Goal: Task Accomplishment & Management: Manage account settings

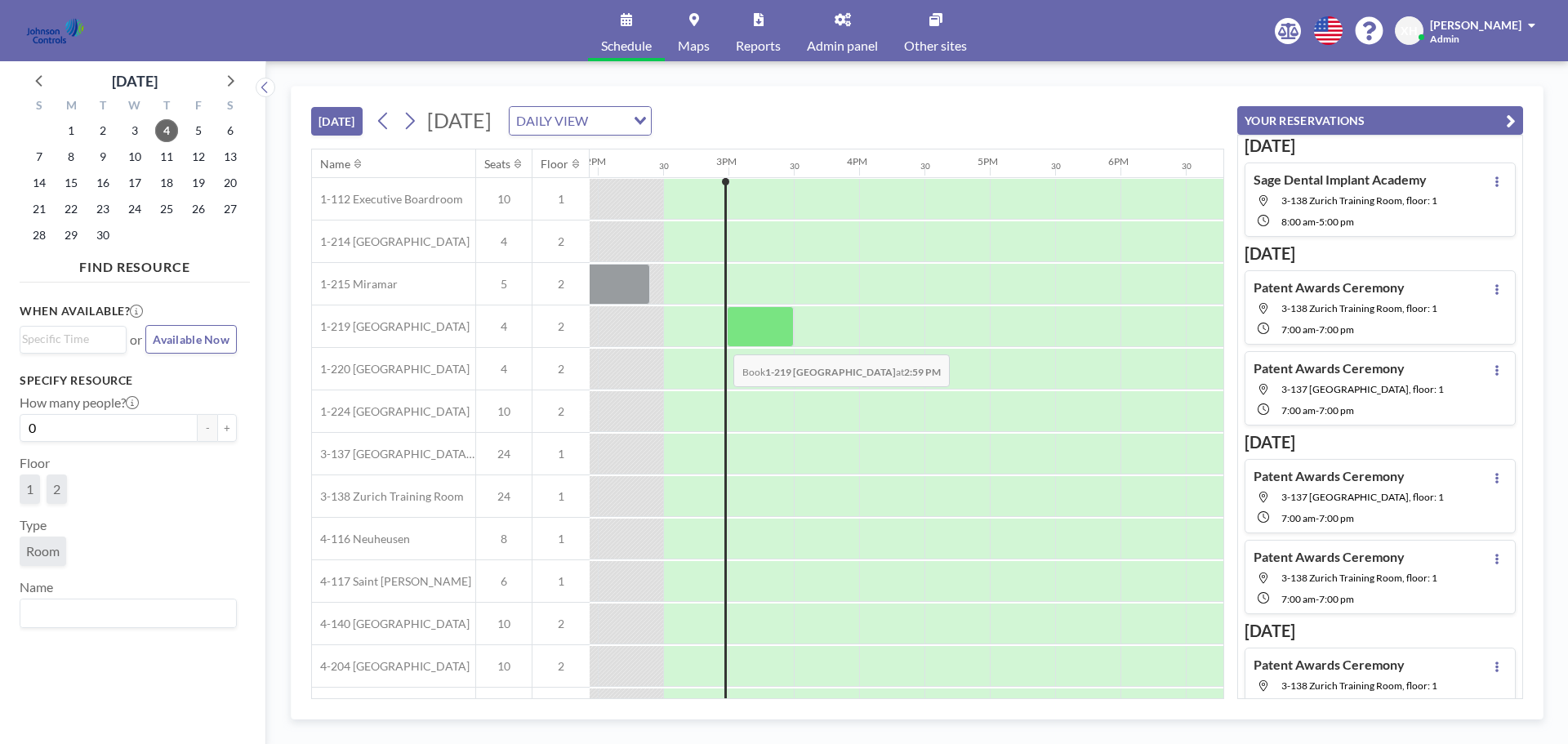
scroll to position [0, 1829]
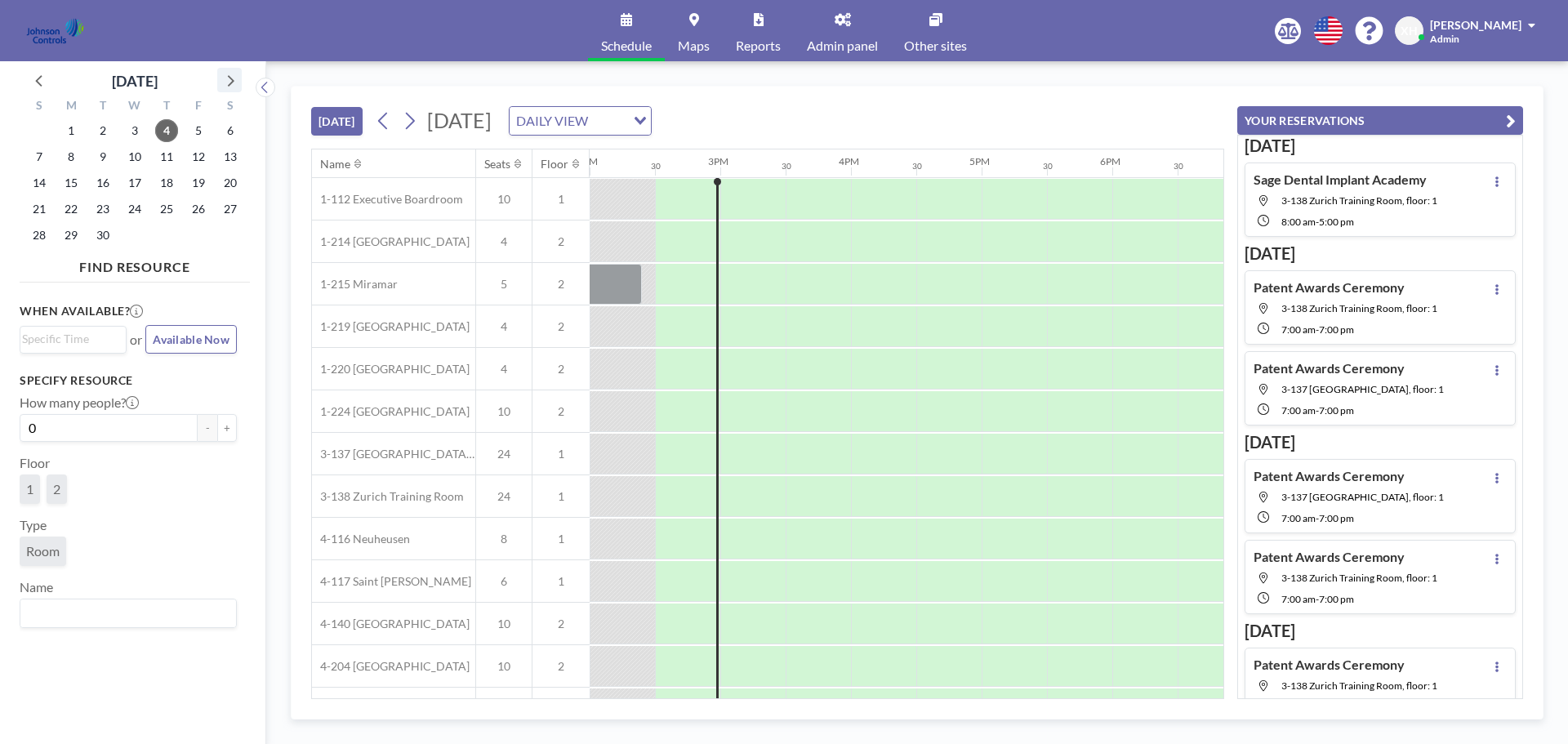
click at [227, 84] on icon at bounding box center [229, 80] width 22 height 22
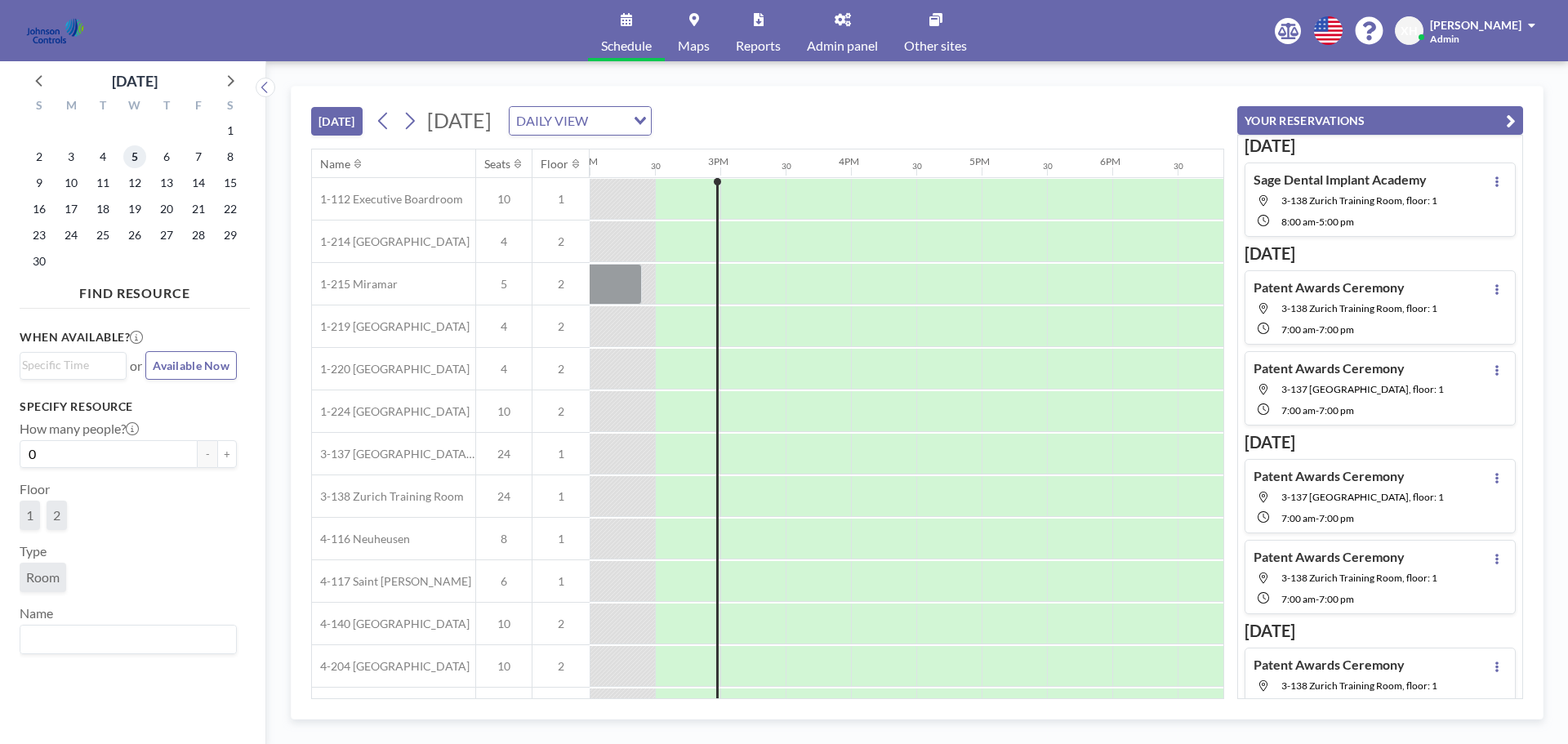
click at [131, 155] on span "5" at bounding box center [135, 157] width 22 height 22
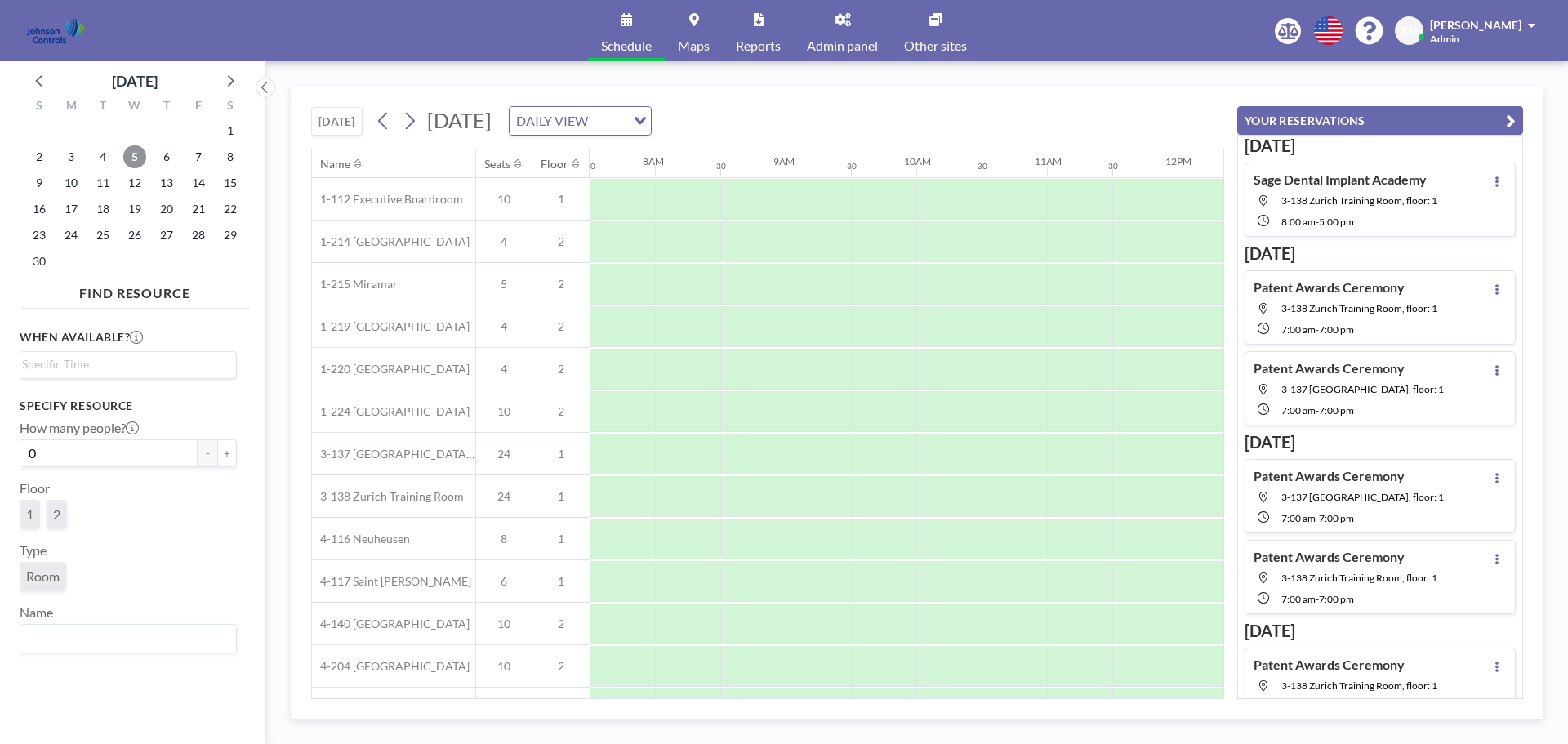
scroll to position [81, 980]
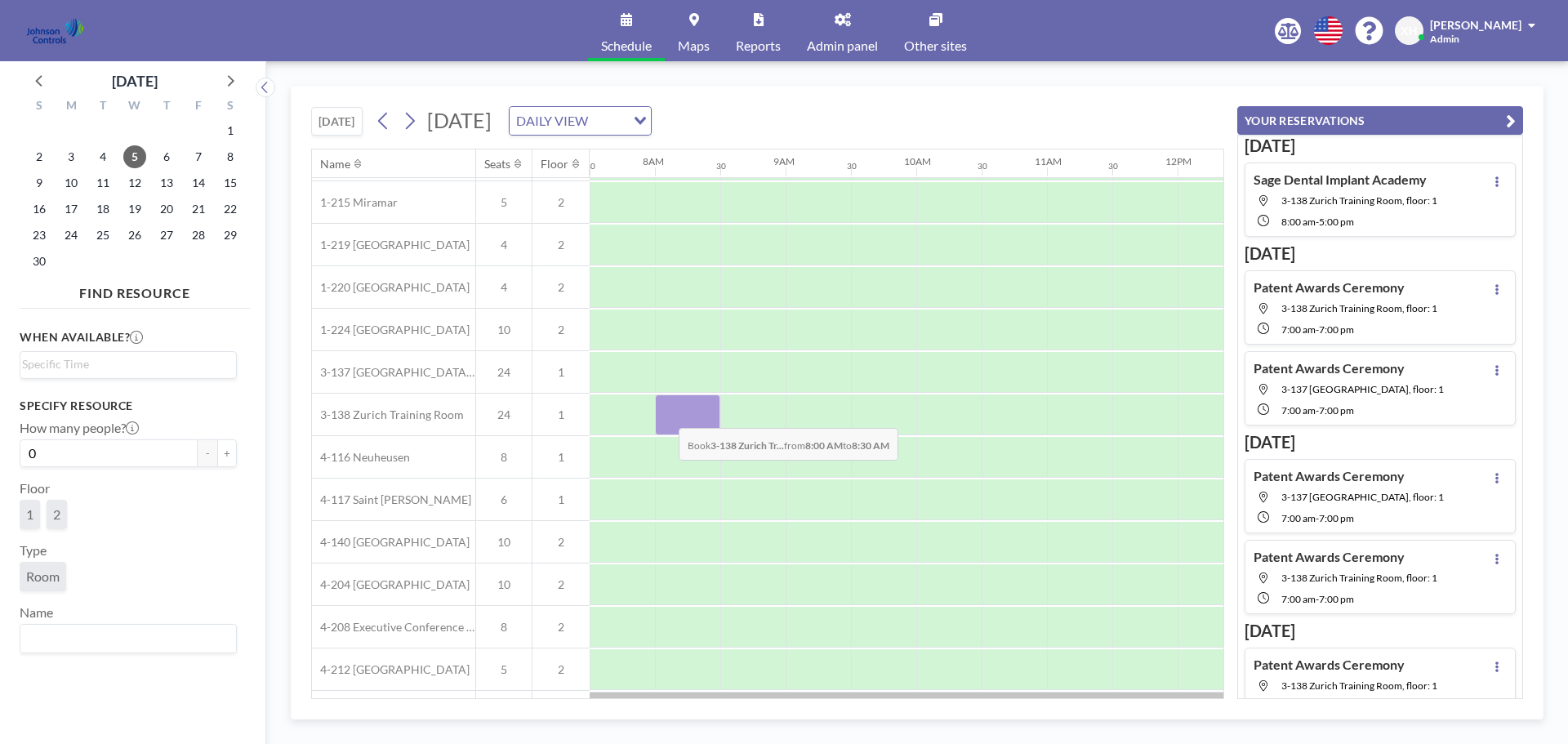
click at [665, 415] on div at bounding box center [688, 414] width 66 height 41
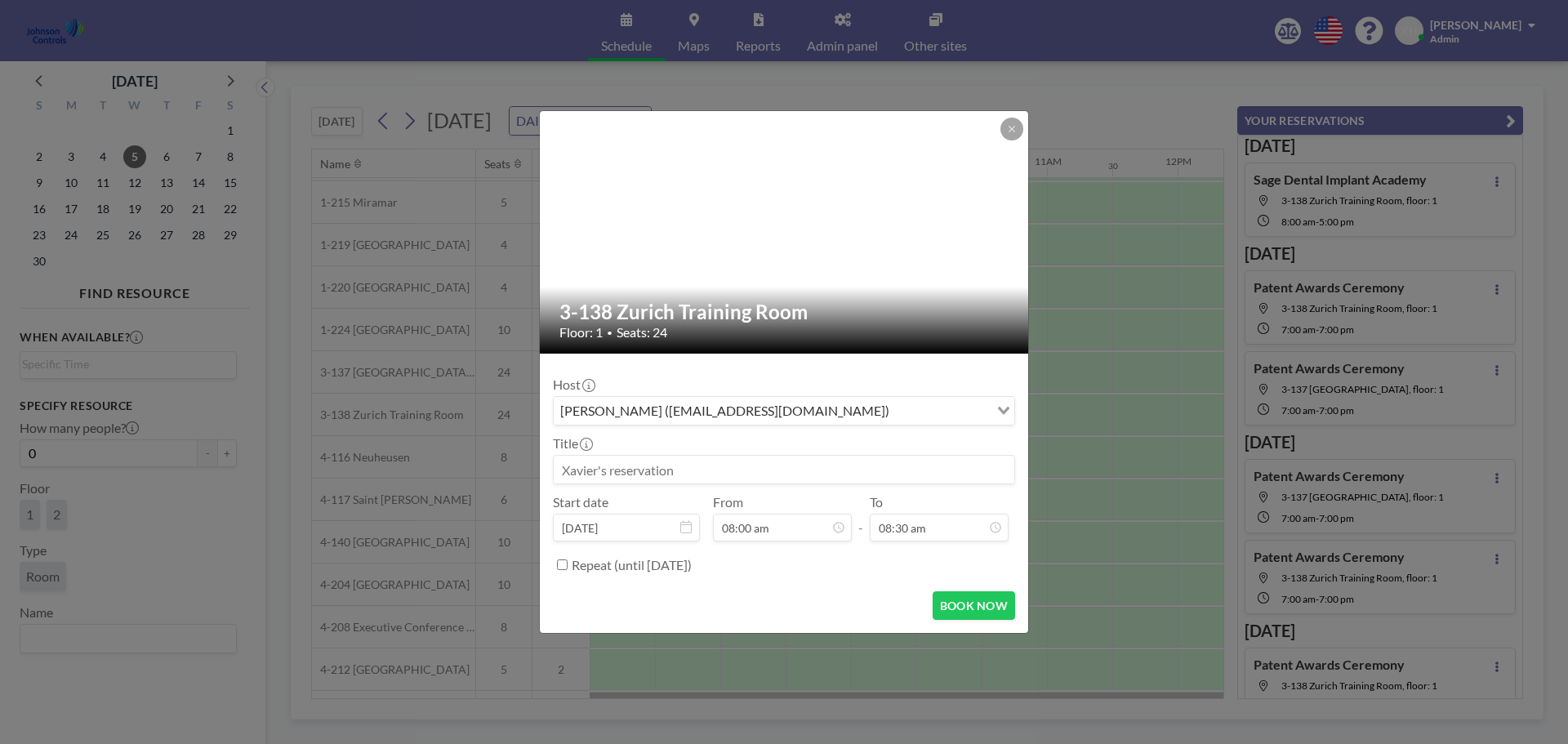
click at [1062, 335] on div "3-138 Zurich Training Room Floor: 1 • Seats: 24 Host Xavier Ham (xavier.ham@cbr…" at bounding box center [784, 372] width 1568 height 744
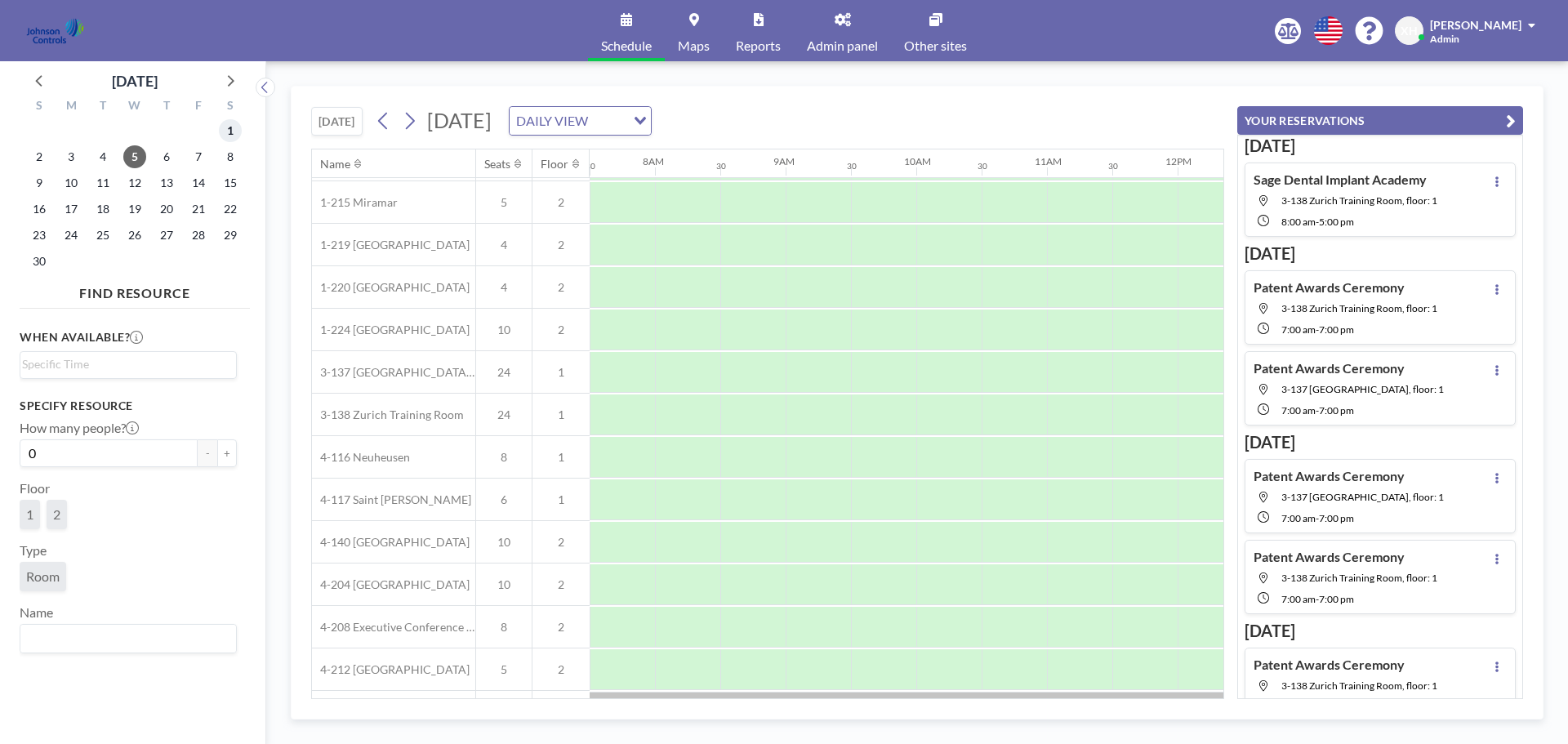
click at [228, 131] on span "1" at bounding box center [230, 131] width 22 height 22
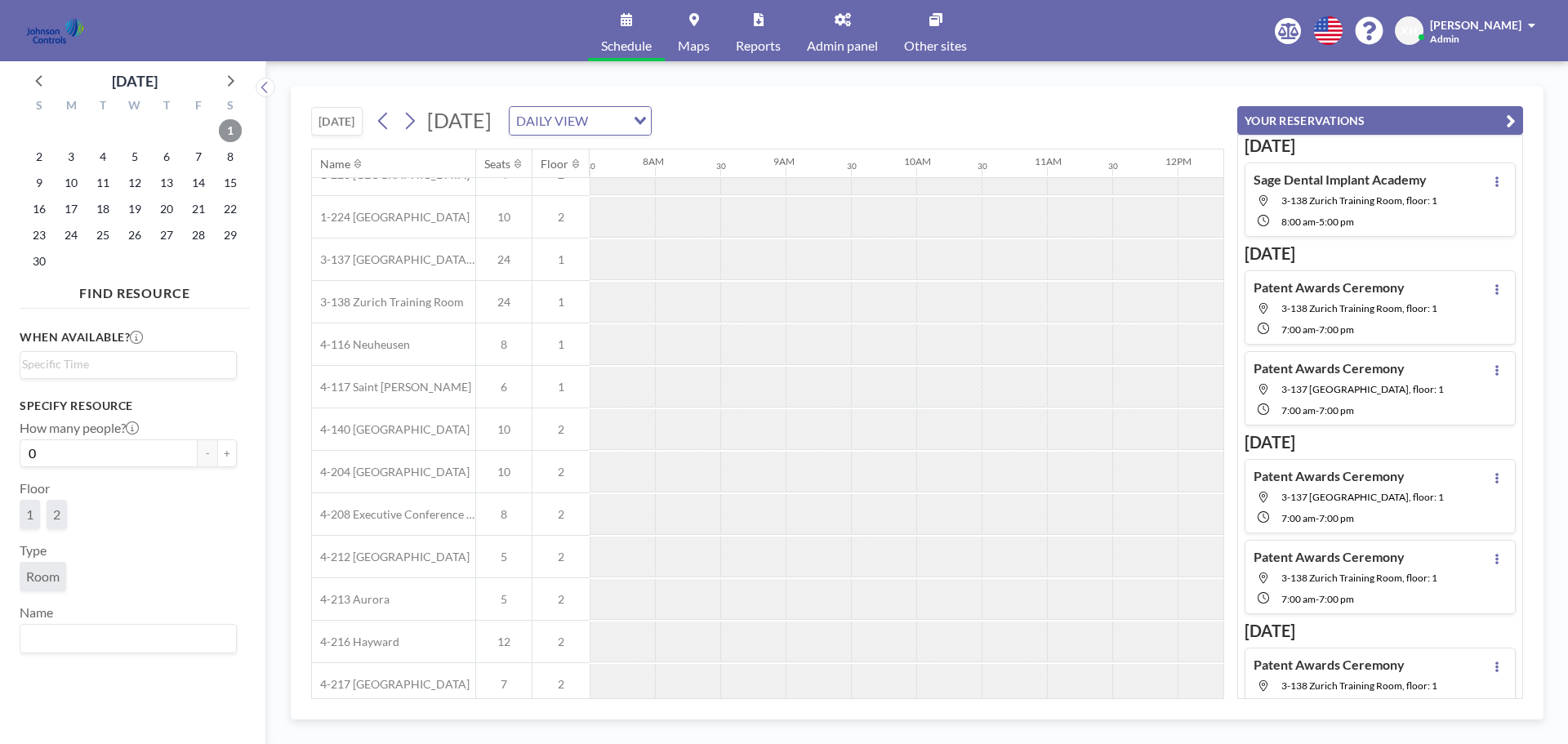
scroll to position [0, 980]
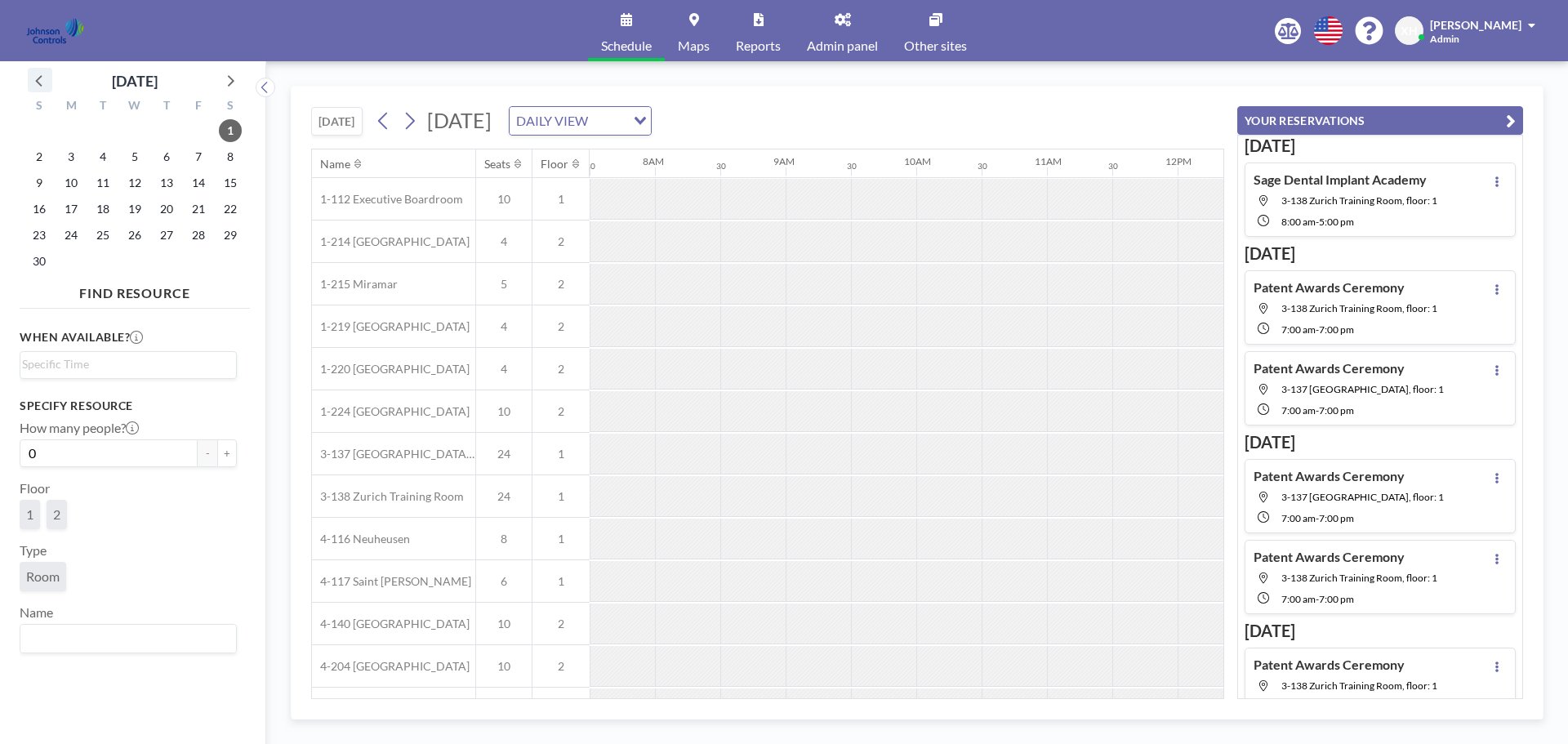
click at [31, 80] on icon at bounding box center [40, 80] width 22 height 22
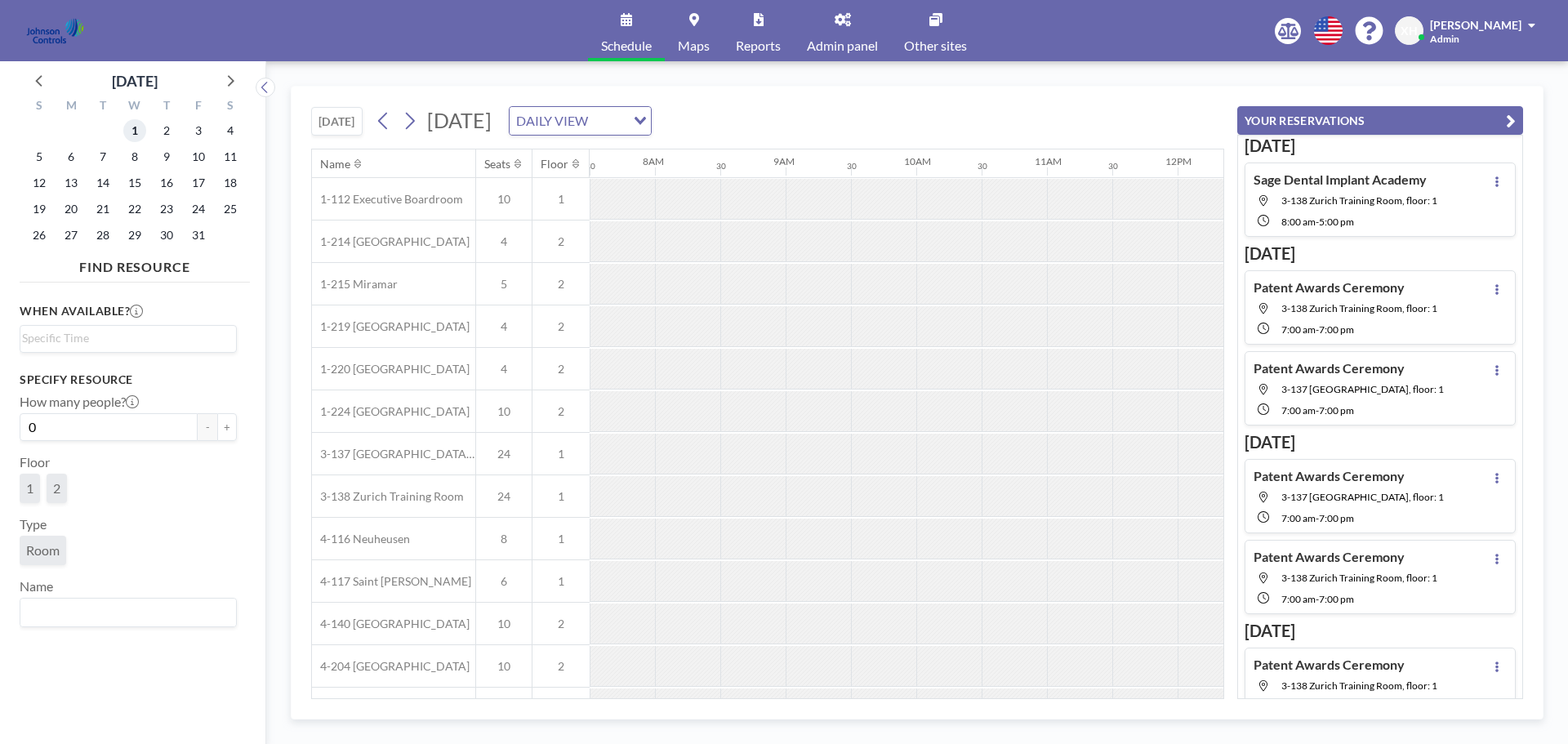
click at [133, 133] on span "1" at bounding box center [135, 131] width 22 height 22
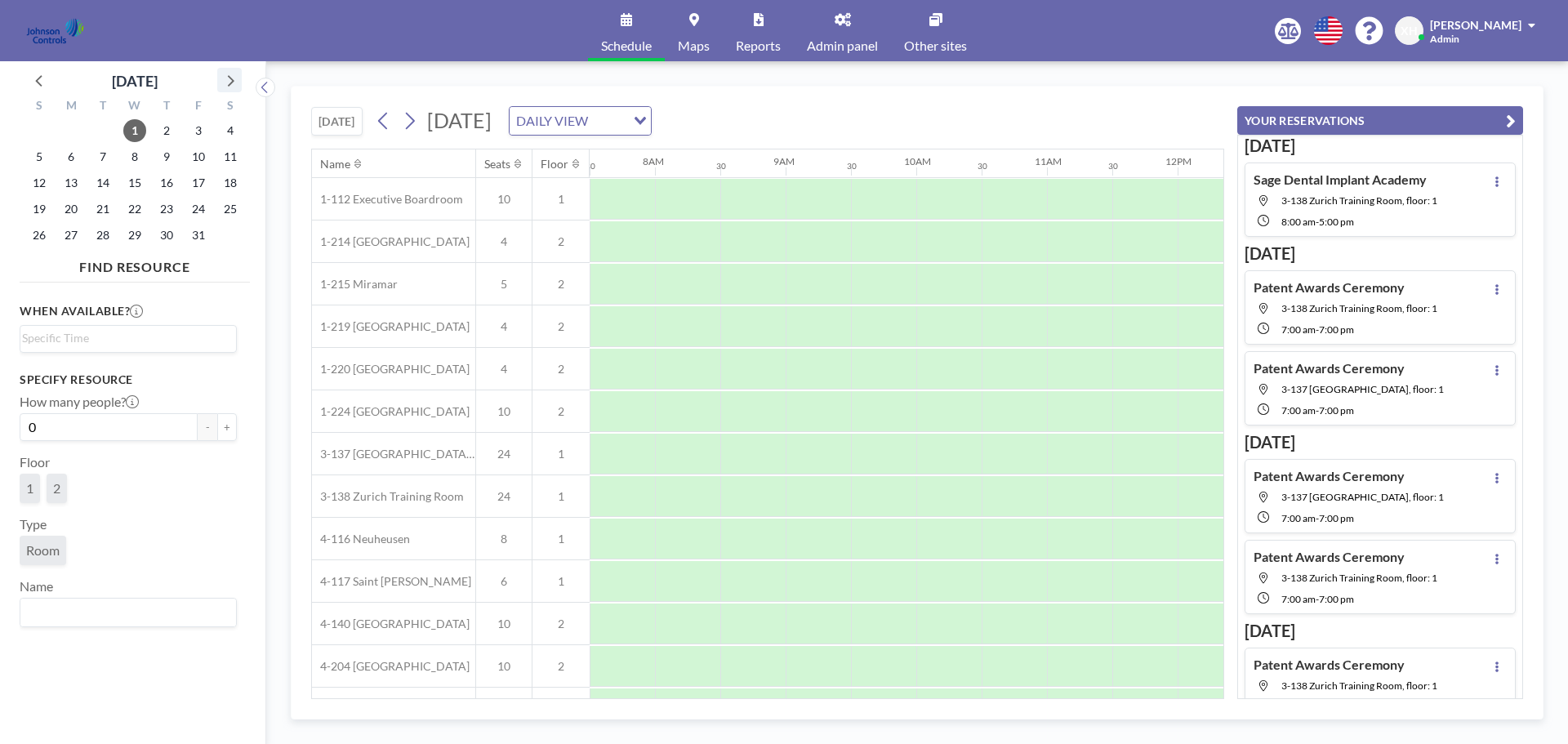
click at [226, 80] on icon at bounding box center [229, 80] width 22 height 22
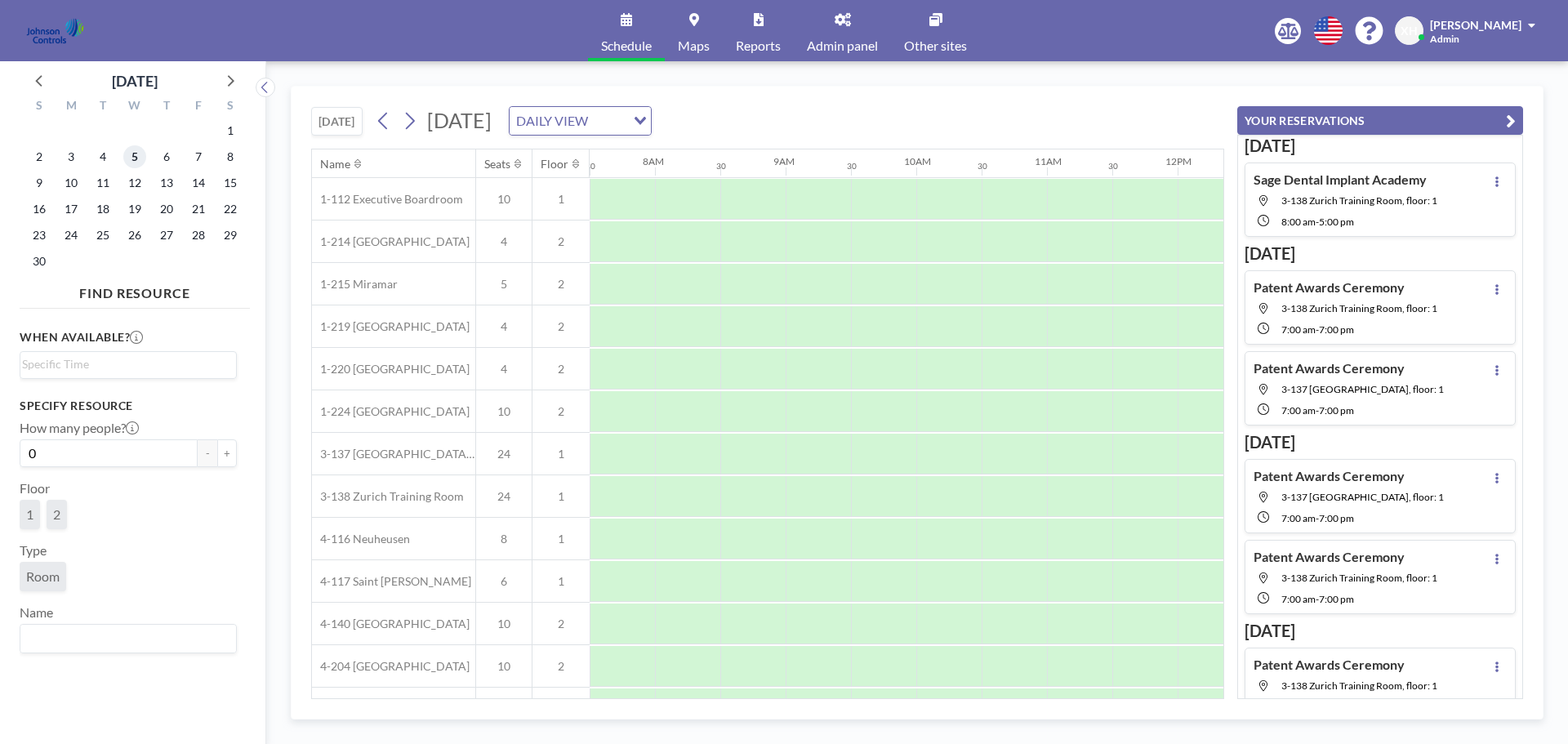
click at [138, 161] on span "5" at bounding box center [135, 157] width 22 height 22
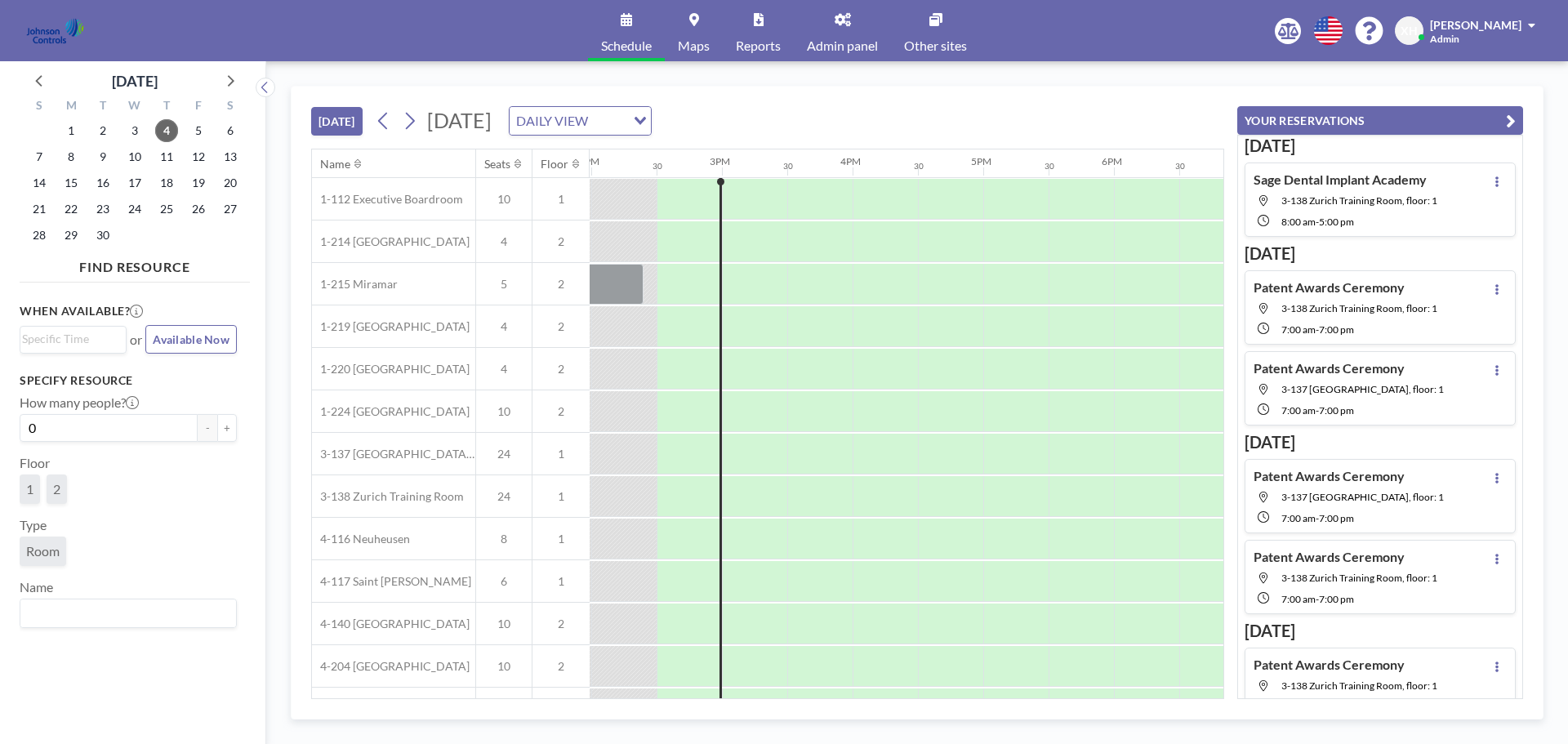
scroll to position [0, 1829]
click at [1514, 22] on span "Xavier Ham" at bounding box center [1476, 25] width 92 height 14
click at [1488, 112] on span "Log out" at bounding box center [1486, 111] width 37 height 16
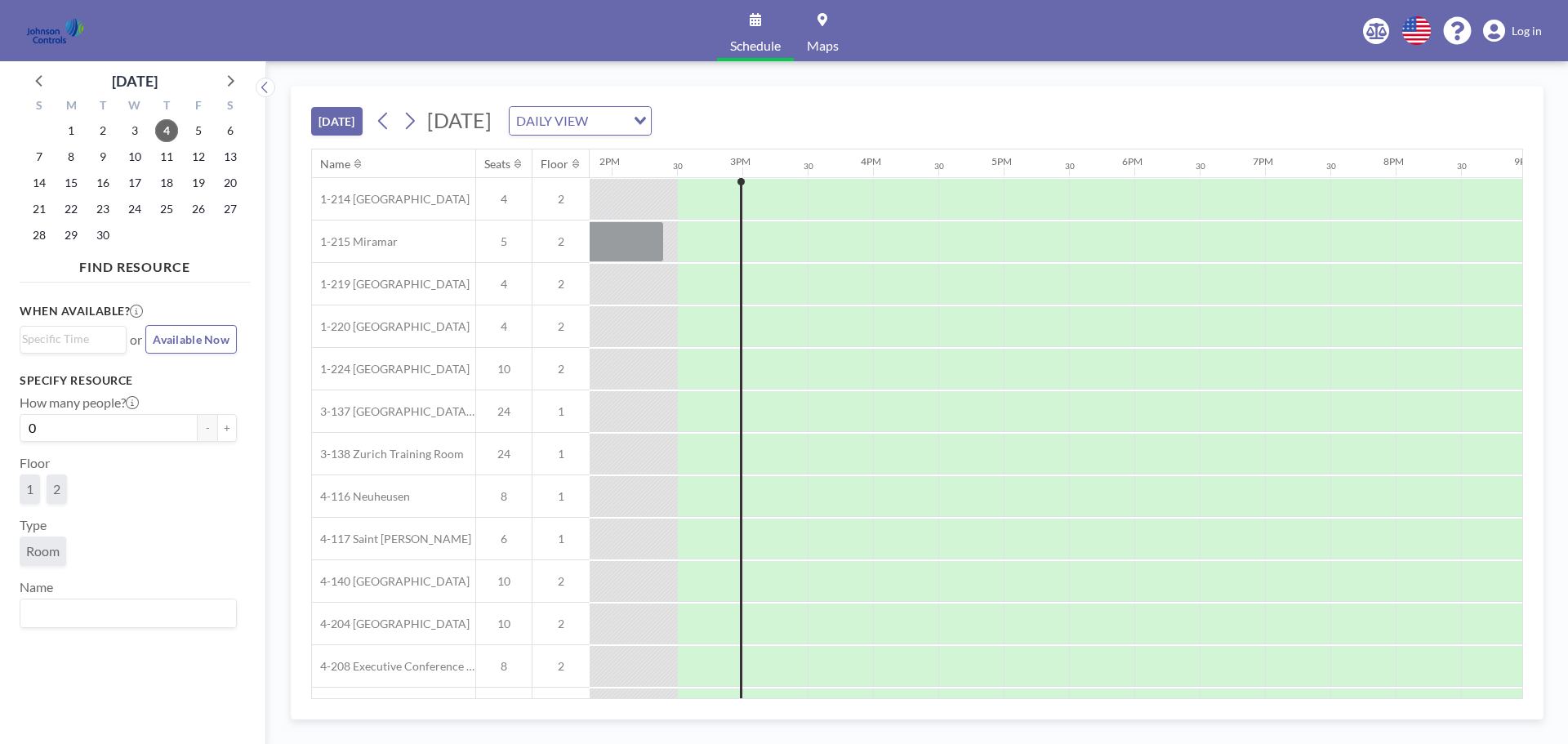
scroll to position [0, 1829]
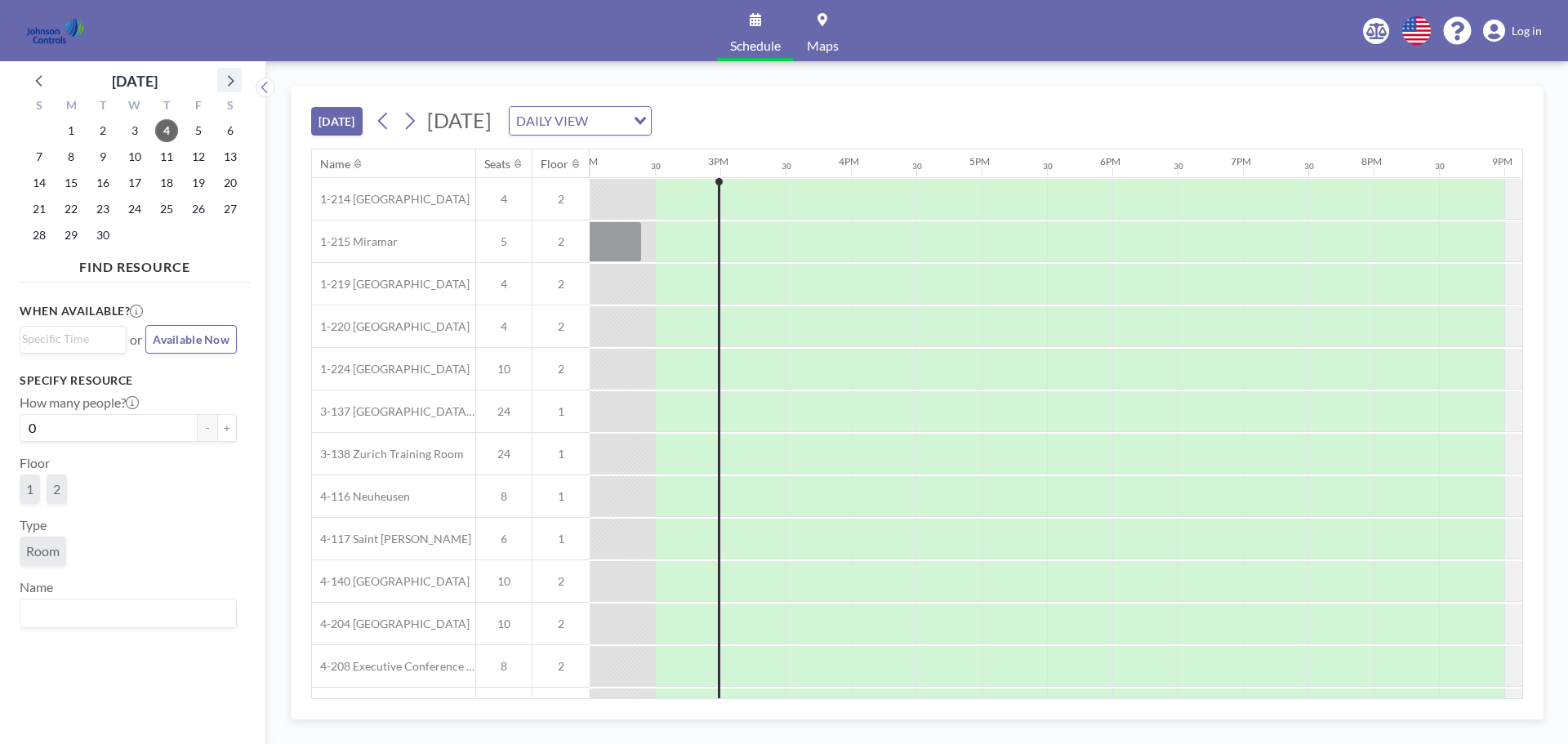
click at [228, 82] on icon at bounding box center [229, 80] width 22 height 22
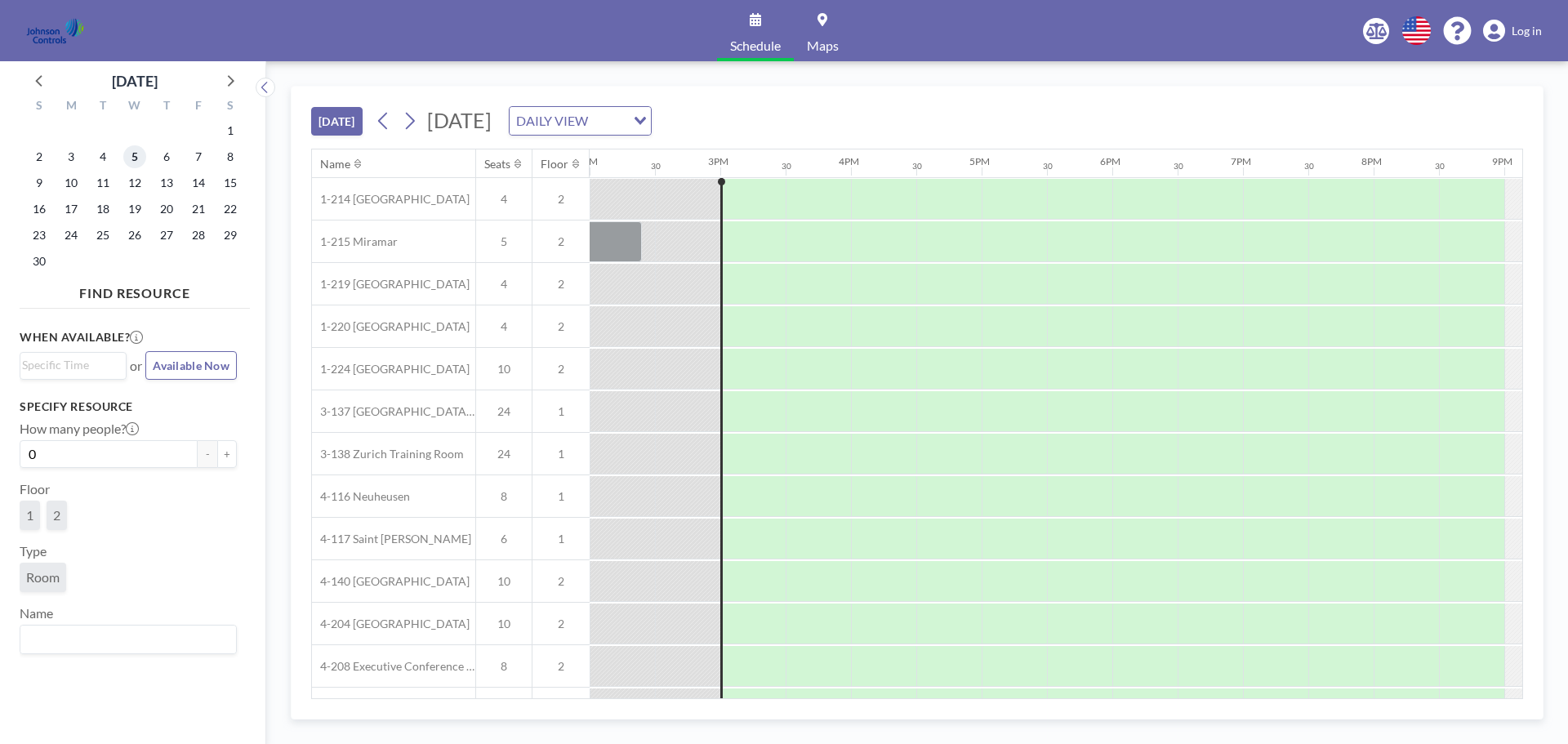
click at [136, 150] on span "5" at bounding box center [135, 157] width 22 height 22
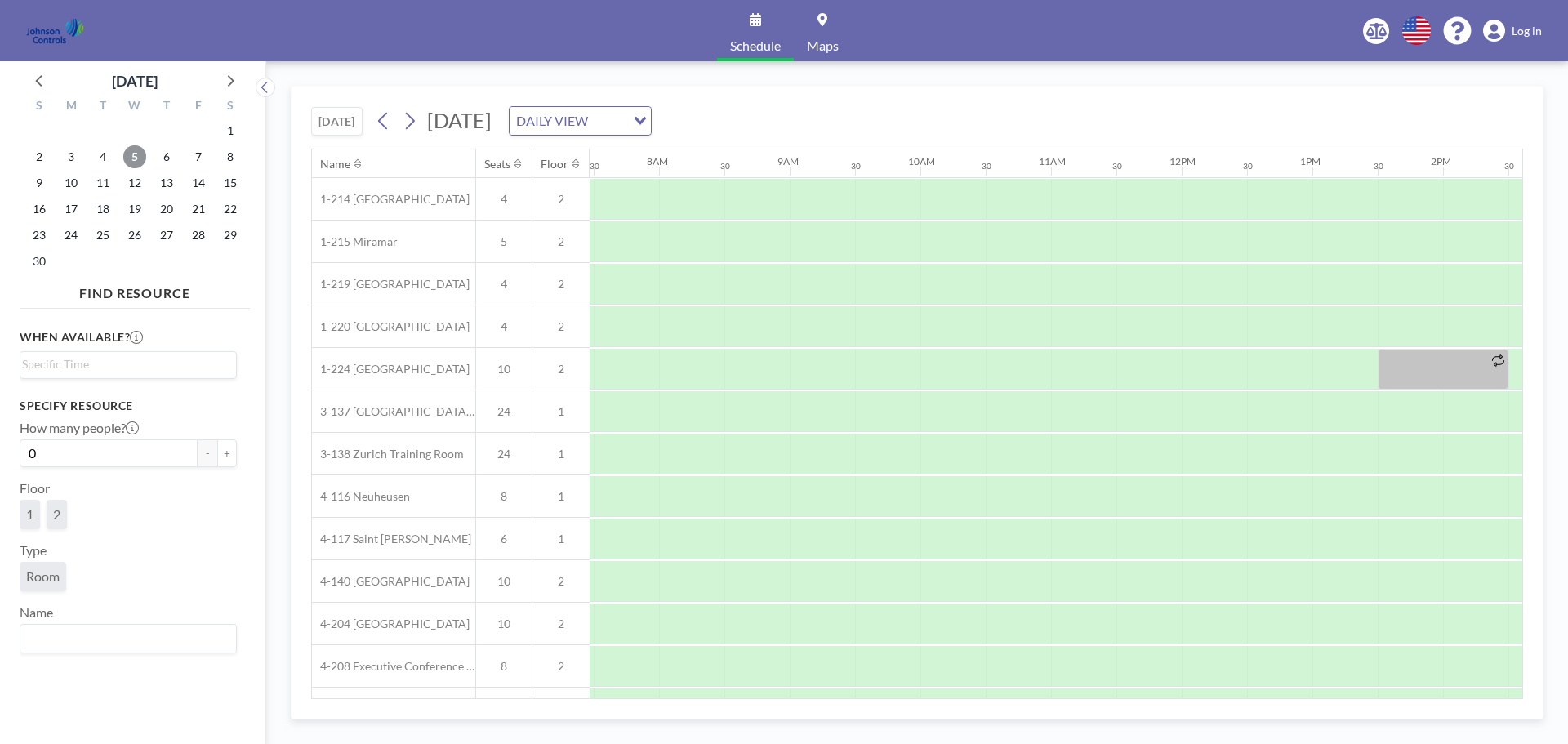
scroll to position [0, 980]
click at [666, 414] on div at bounding box center [688, 411] width 66 height 41
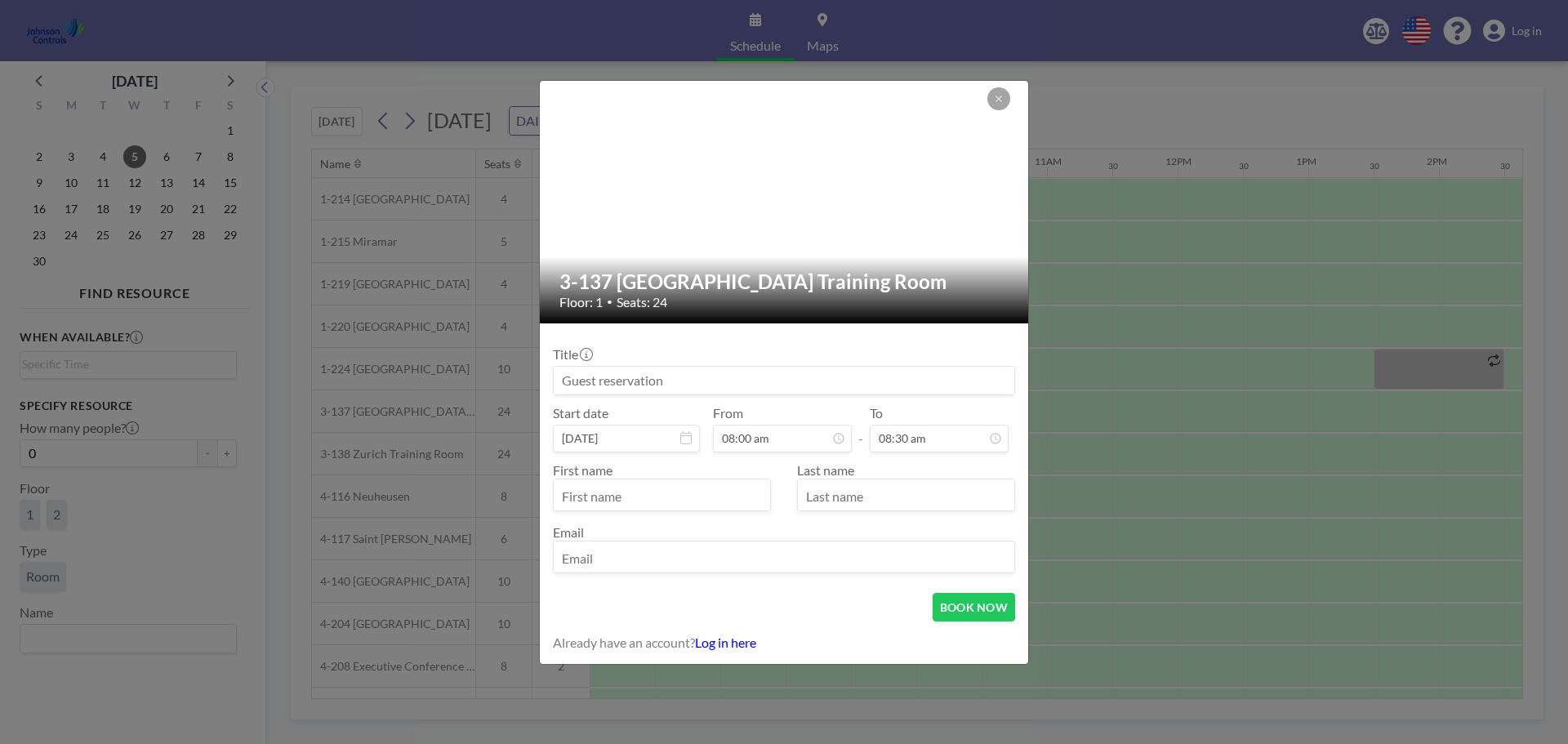
click at [651, 381] on input at bounding box center [784, 381] width 460 height 28
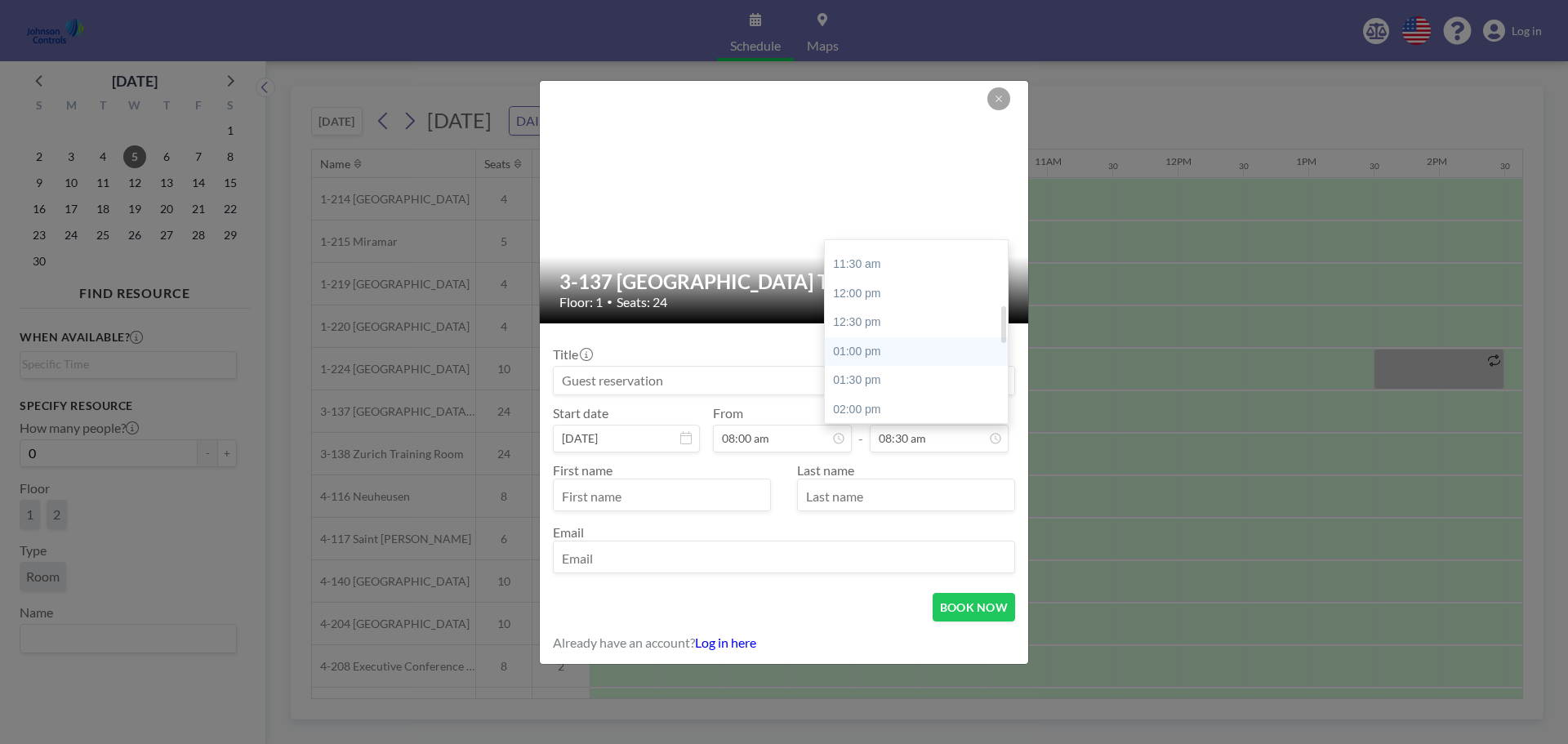
scroll to position [309, 0]
click at [883, 404] on div "02:00 pm" at bounding box center [920, 411] width 191 height 29
type input "02:00 pm"
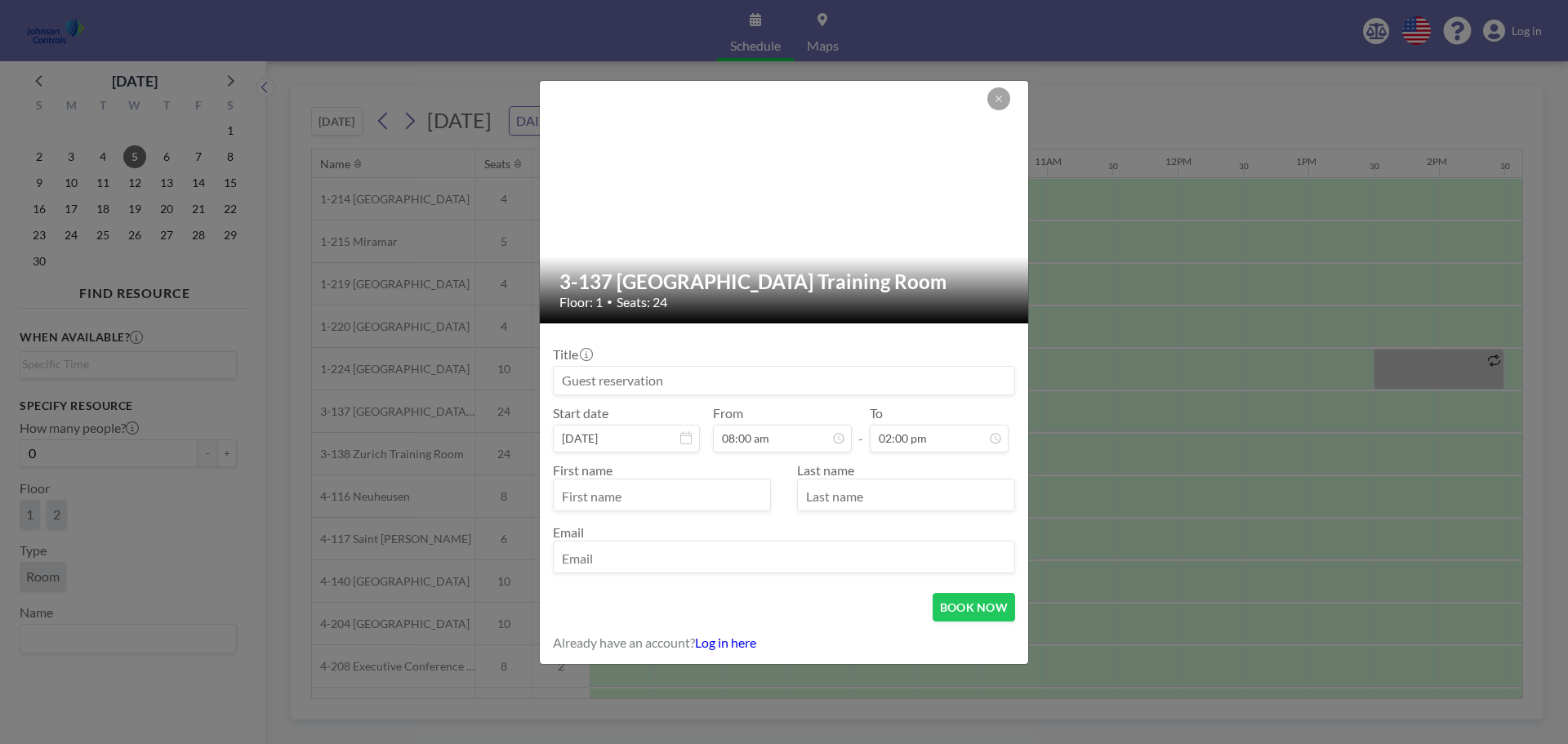
scroll to position [116, 0]
click at [661, 497] on input "text" at bounding box center [662, 497] width 216 height 28
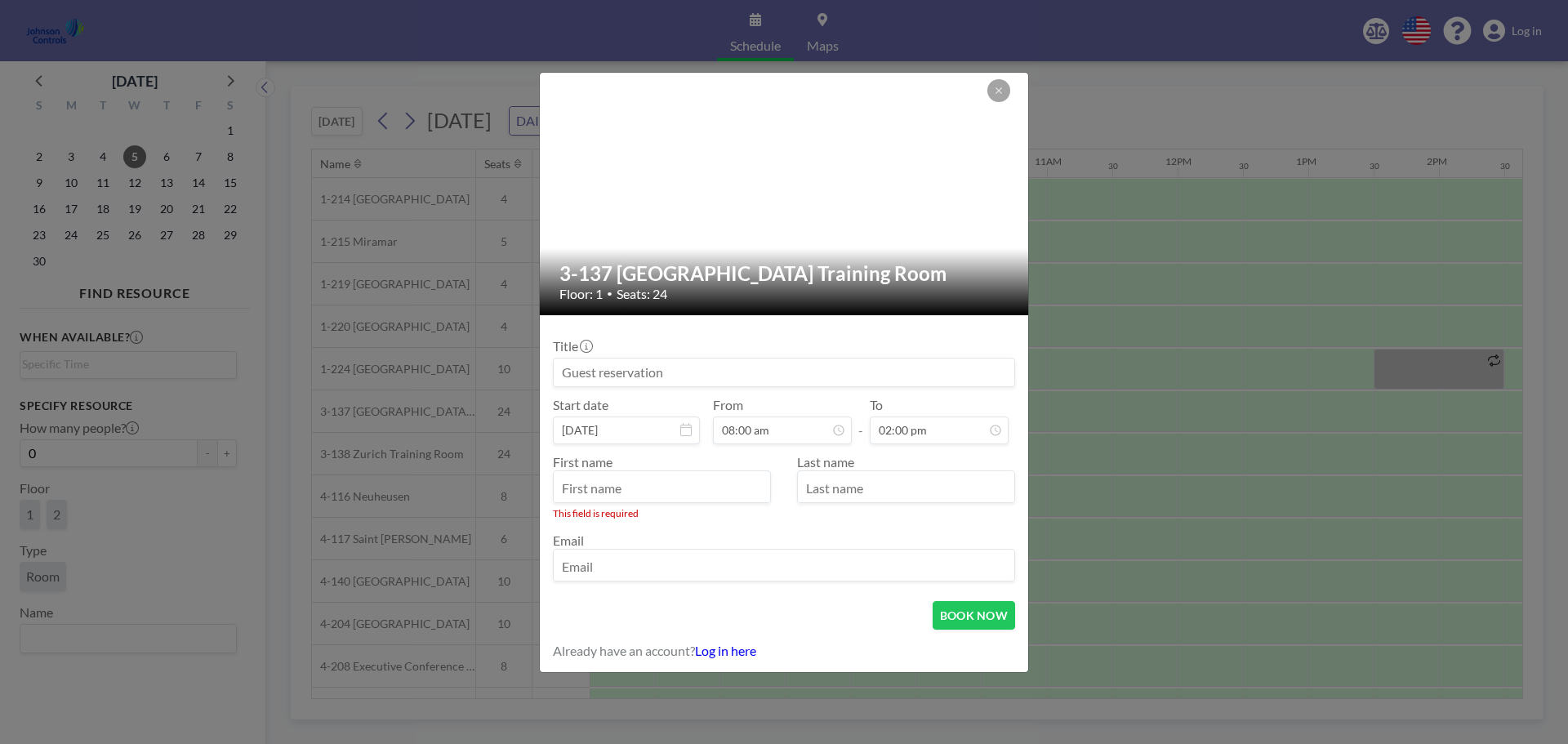
click at [618, 377] on input at bounding box center [784, 372] width 460 height 28
drag, startPoint x: 618, startPoint y: 377, endPoint x: 613, endPoint y: 571, distance: 194.1
click at [613, 571] on input "email" at bounding box center [784, 567] width 460 height 28
paste input "shirl.madison@jci.com"
type input "shirl.madison@jci.com"
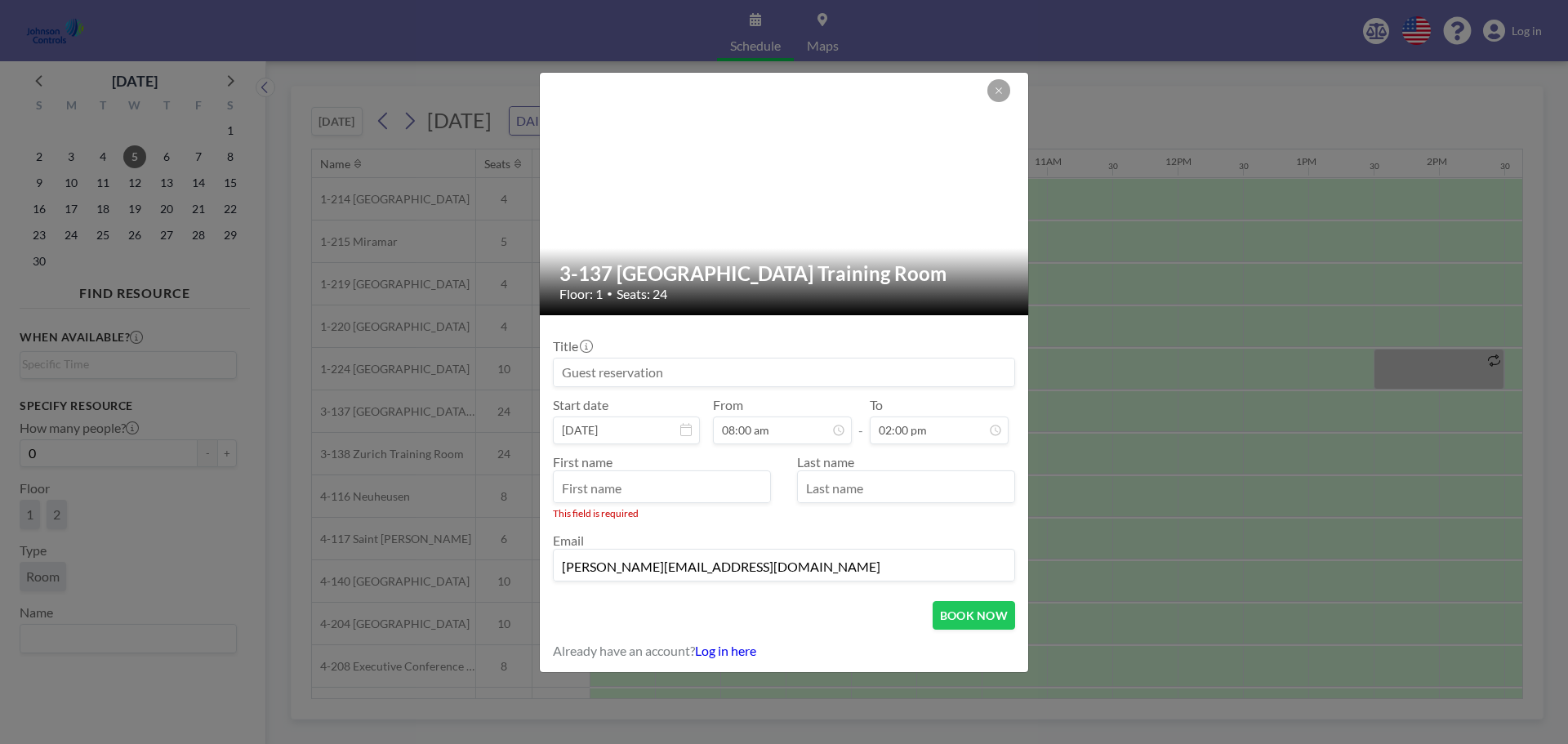
click at [784, 363] on input at bounding box center [784, 372] width 460 height 28
click at [679, 482] on input "text" at bounding box center [662, 488] width 216 height 28
type input "Shirl"
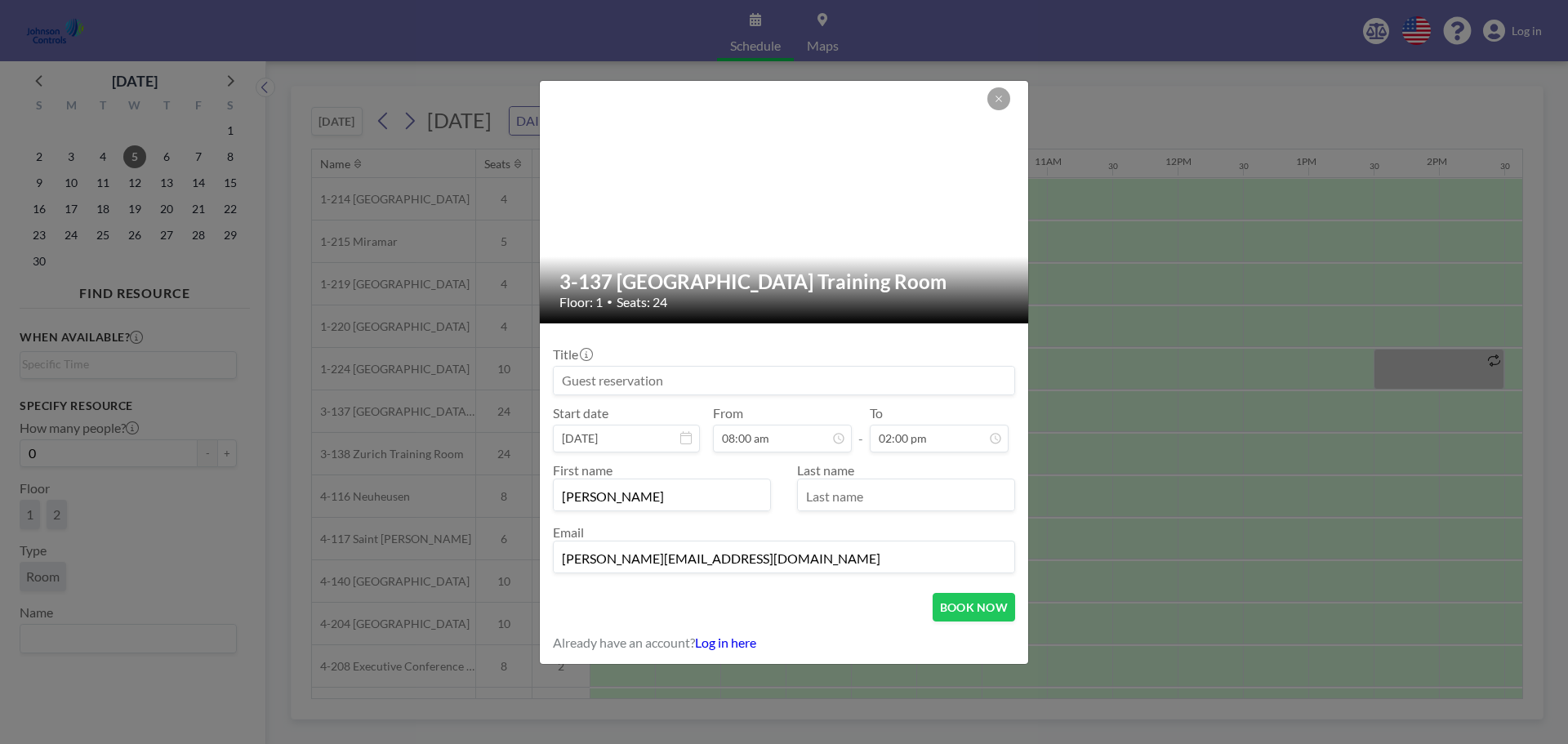
click at [853, 497] on input "text" at bounding box center [906, 497] width 216 height 28
type input "Madison"
click at [815, 380] on input at bounding box center [784, 381] width 460 height 28
click at [798, 203] on div at bounding box center [785, 202] width 490 height 242
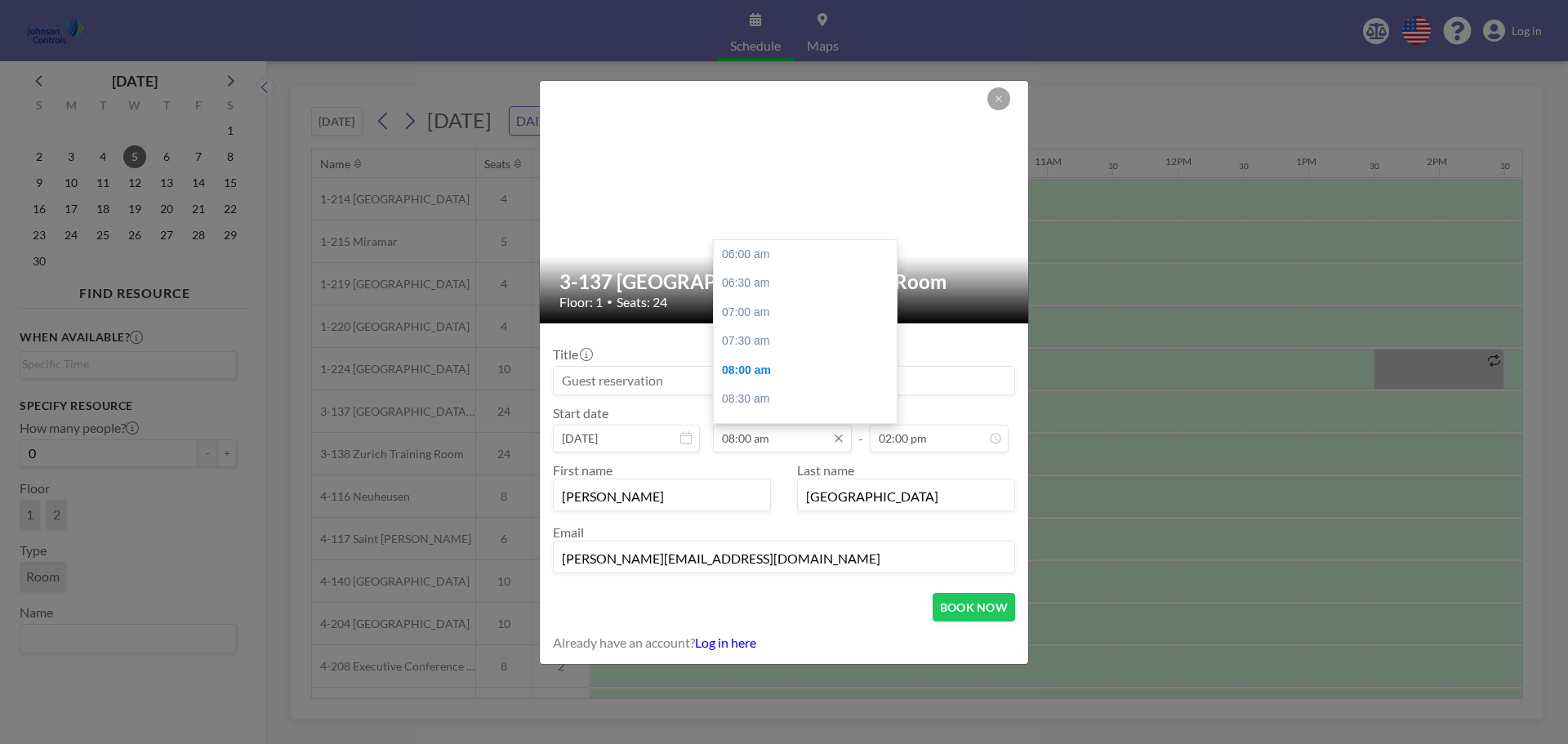
scroll to position [116, 0]
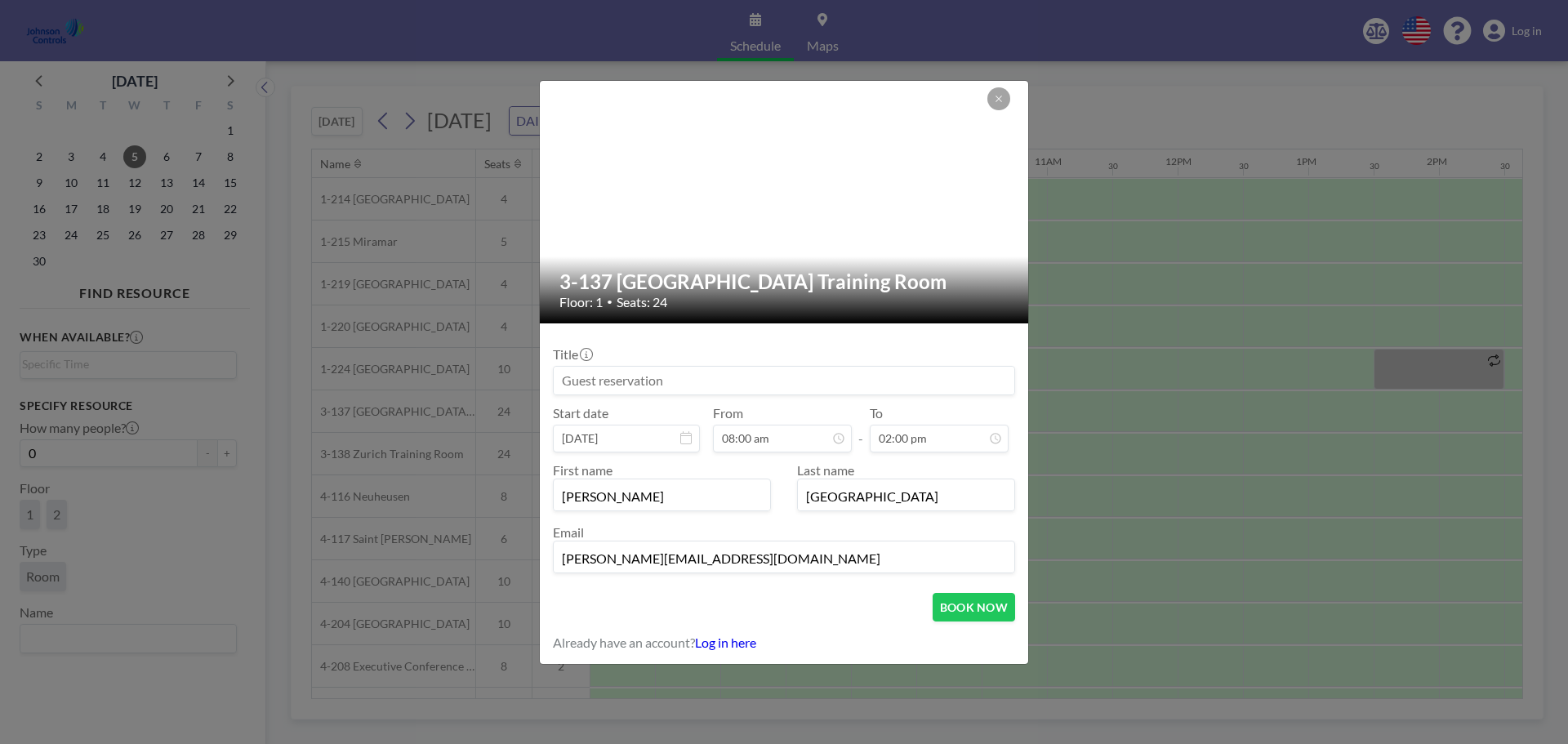
click at [719, 196] on div at bounding box center [785, 202] width 490 height 242
click at [639, 296] on span "Seats: 24" at bounding box center [642, 302] width 51 height 16
click at [647, 298] on span "Seats: 24" at bounding box center [642, 302] width 51 height 16
click at [582, 382] on input at bounding box center [784, 381] width 460 height 28
paste input "TM"
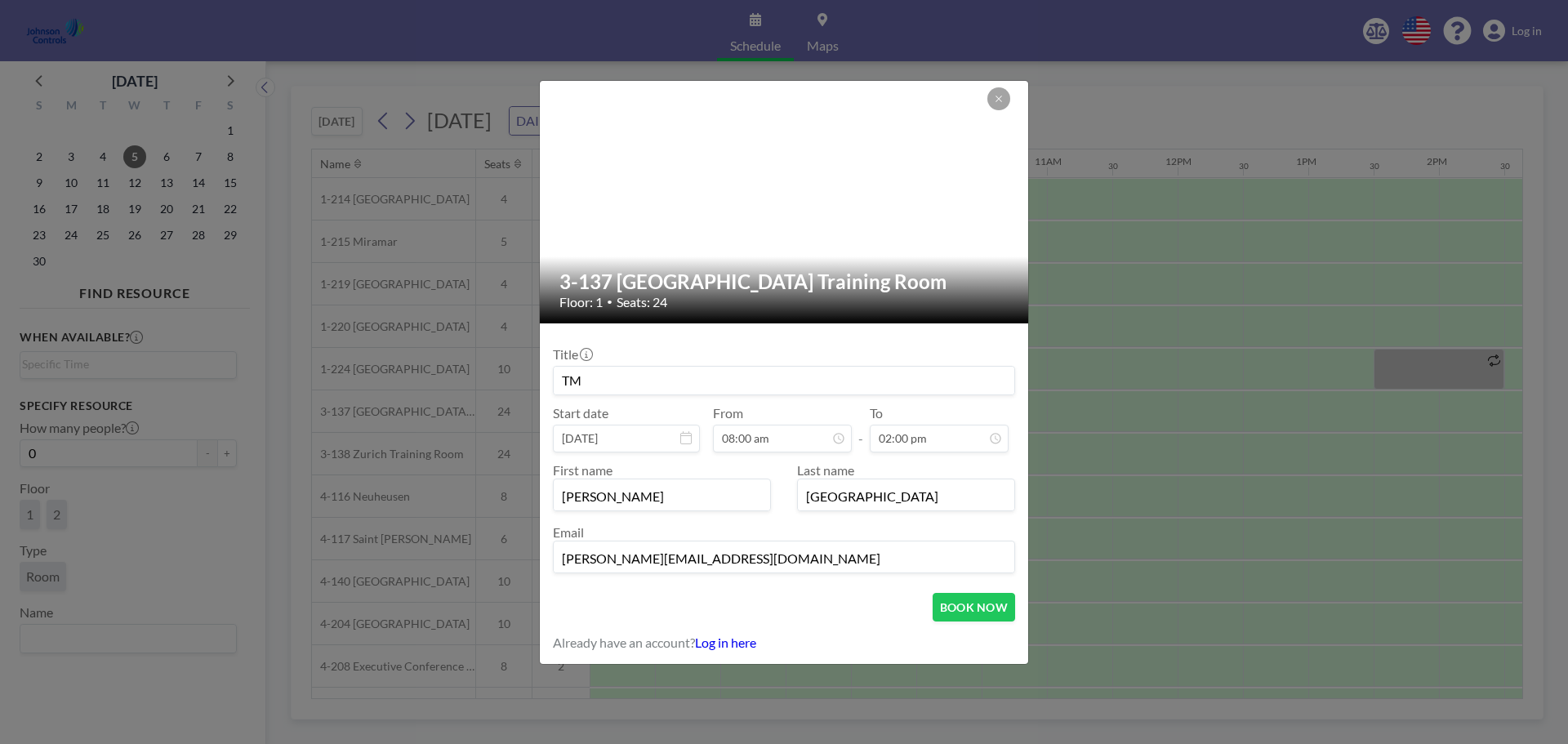
click at [560, 378] on input "TM" at bounding box center [784, 381] width 460 height 28
click at [821, 347] on div "Title ETM" at bounding box center [784, 370] width 462 height 49
click at [569, 381] on input "ETM" at bounding box center [784, 381] width 460 height 28
click at [659, 382] on input "Elizabeth/Frederck -TM" at bounding box center [784, 381] width 460 height 28
click at [757, 379] on input "[PERSON_NAME]/[PERSON_NAME]" at bounding box center [784, 381] width 460 height 28
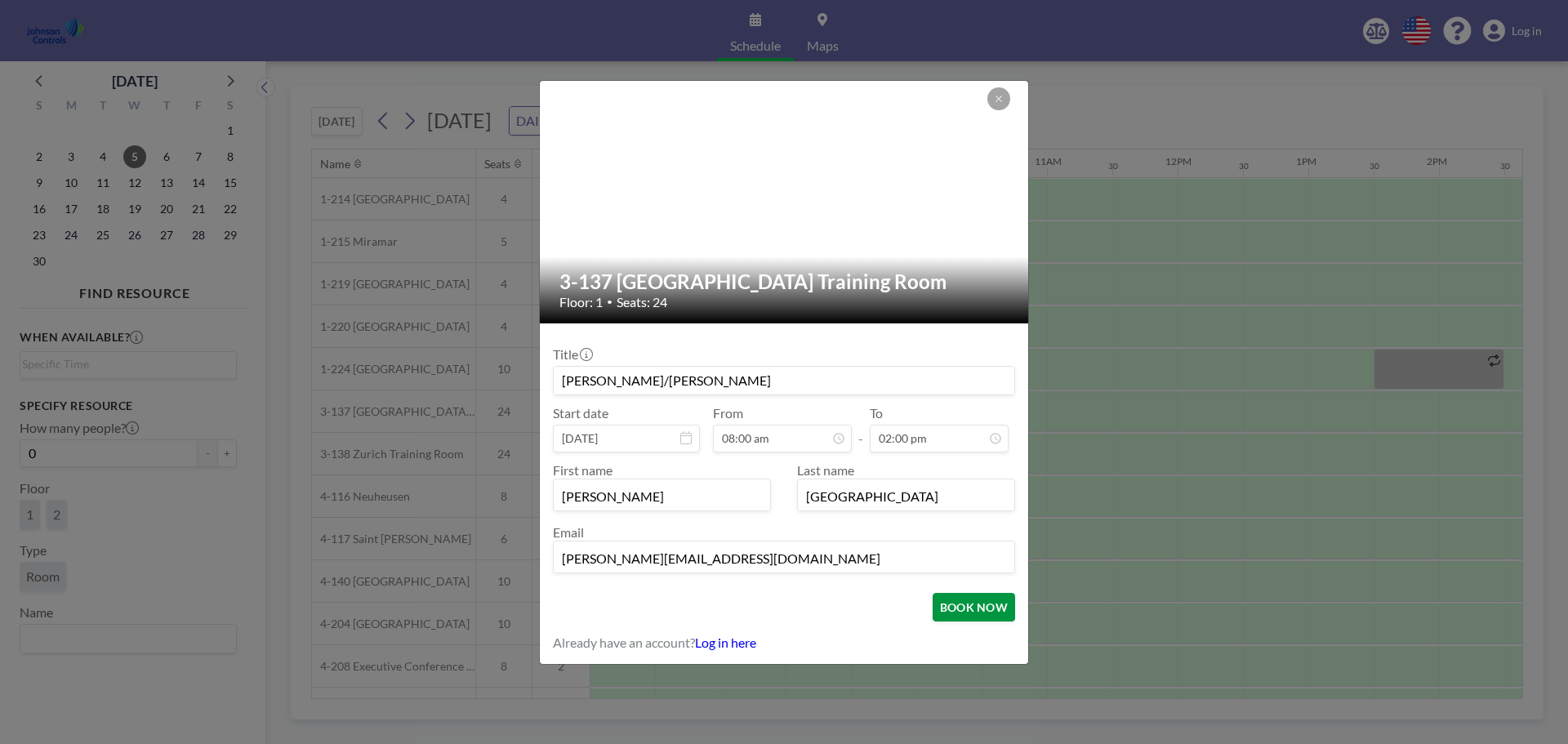
type input "[PERSON_NAME]/[PERSON_NAME]"
click at [987, 603] on button "BOOK NOW" at bounding box center [974, 606] width 82 height 29
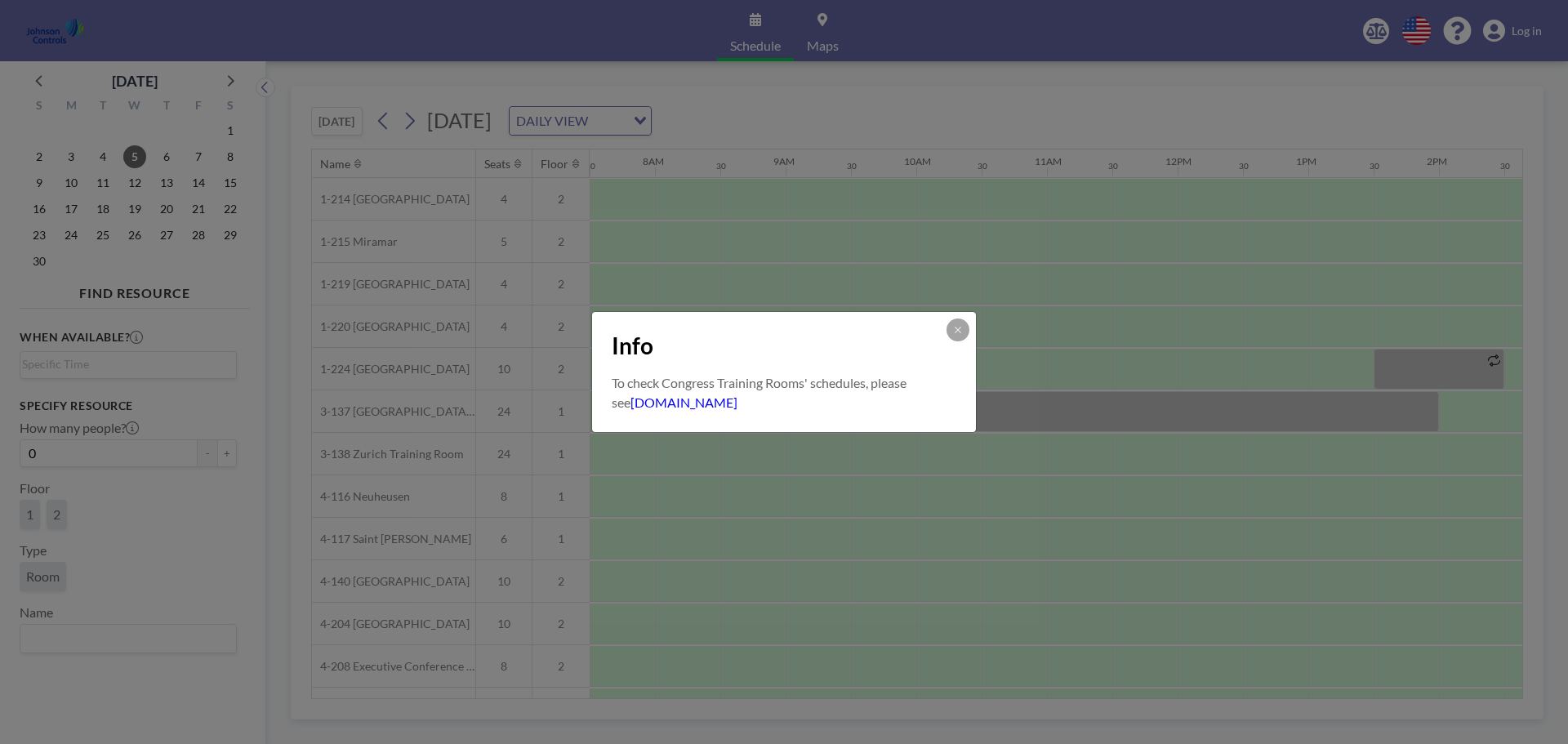
click at [712, 402] on link "[DOMAIN_NAME]" at bounding box center [684, 402] width 107 height 16
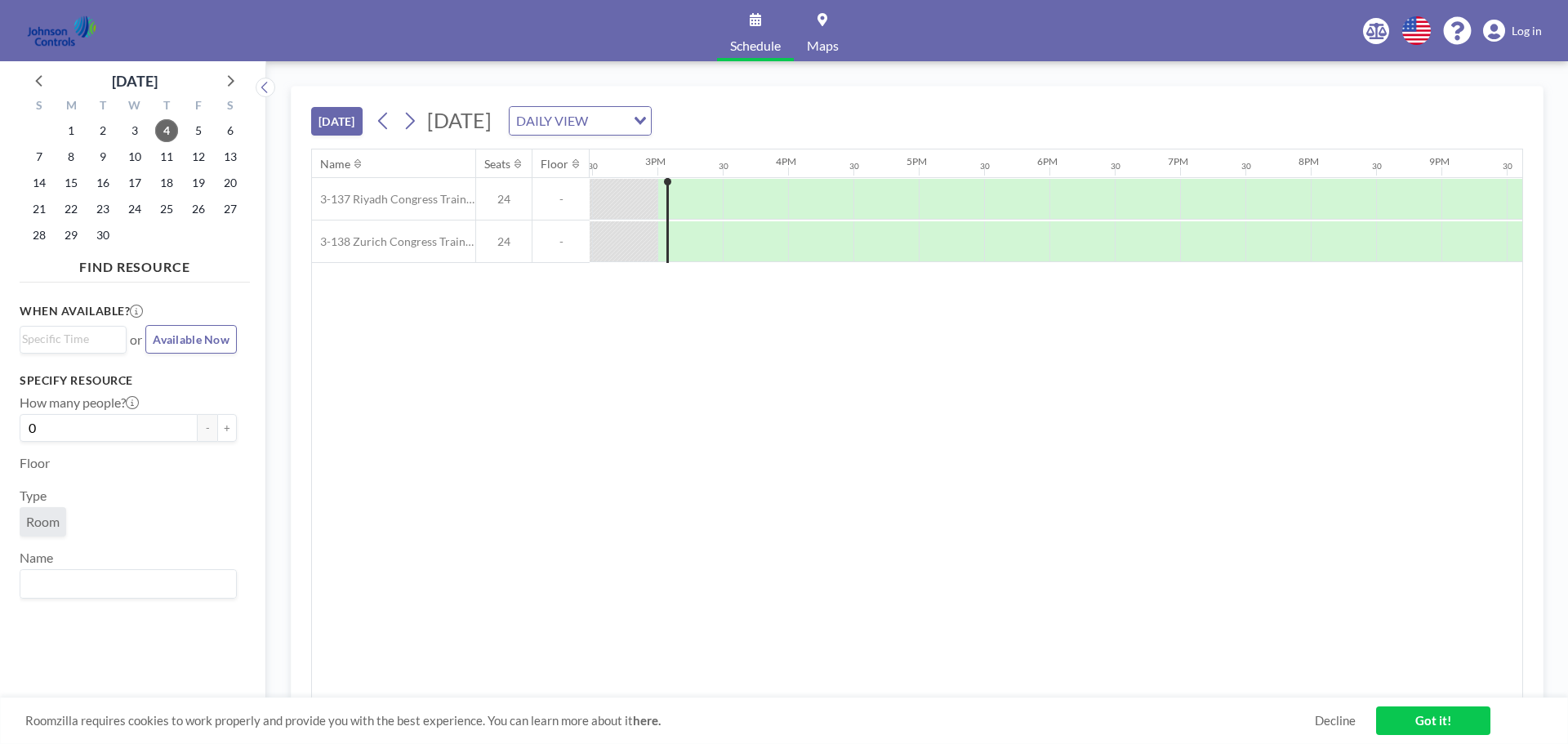
scroll to position [0, 1895]
click at [224, 80] on icon at bounding box center [229, 80] width 22 height 22
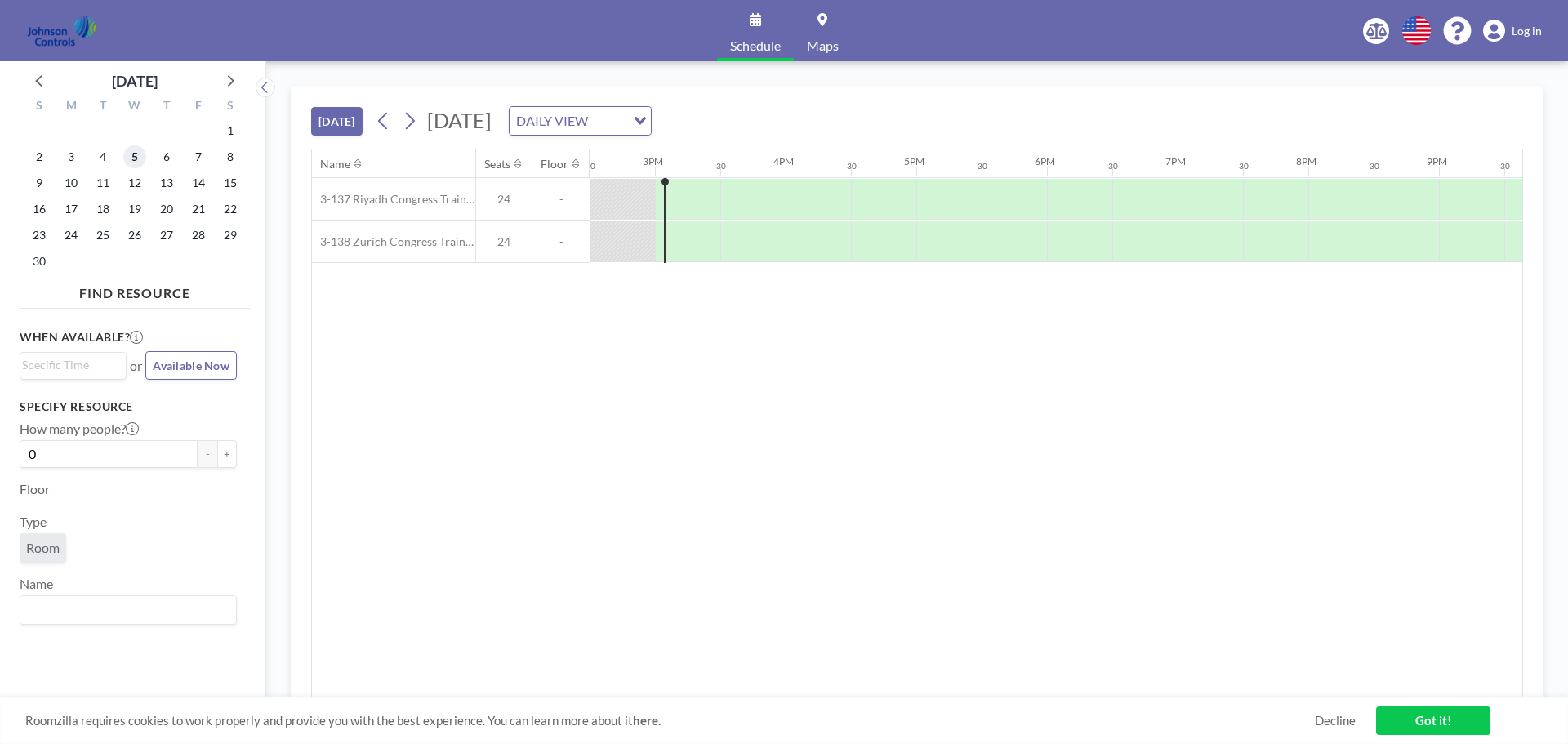
click at [137, 163] on span "5" at bounding box center [135, 157] width 22 height 22
click at [112, 364] on input "Search for option" at bounding box center [124, 365] width 205 height 20
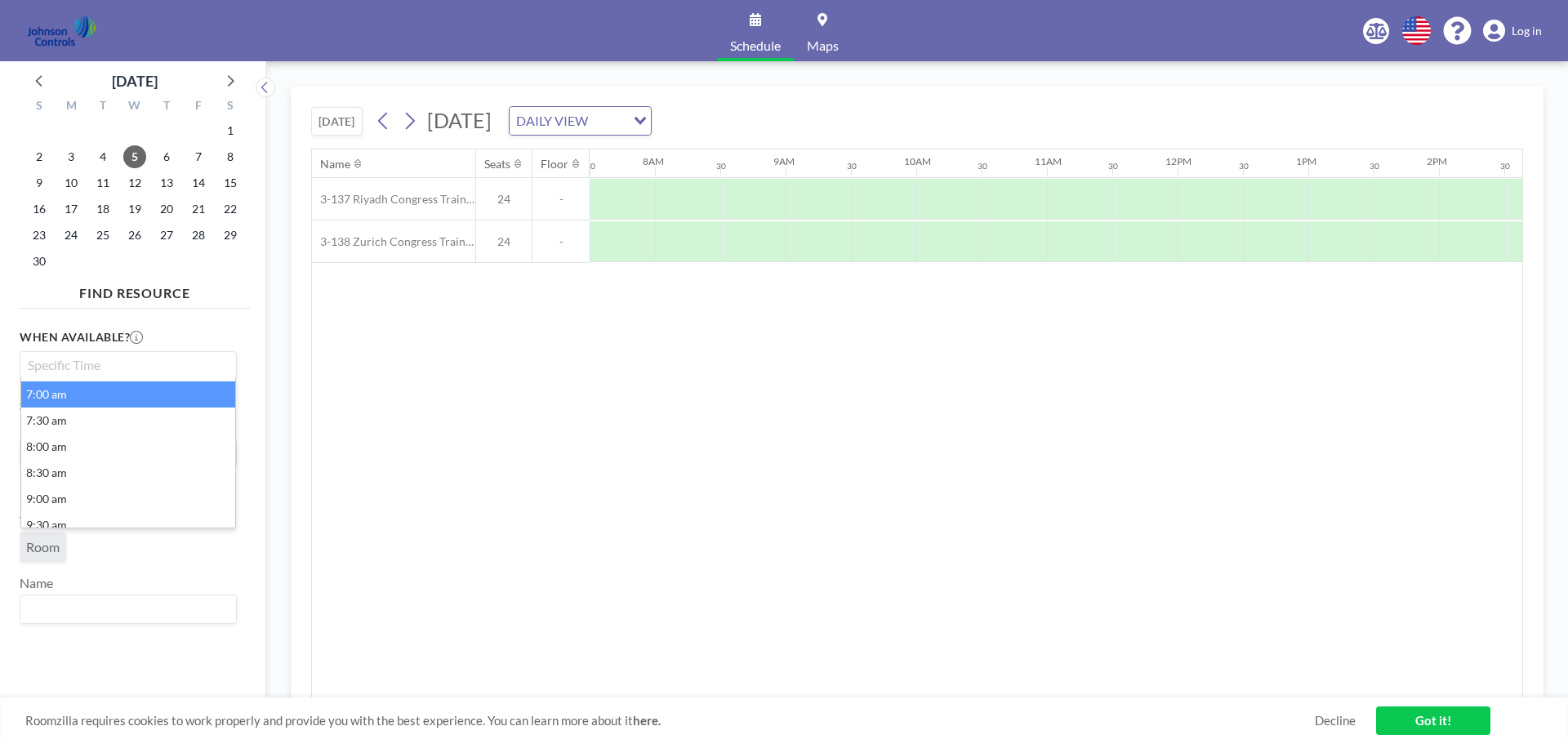
click at [81, 400] on li "7:00 am" at bounding box center [128, 394] width 214 height 26
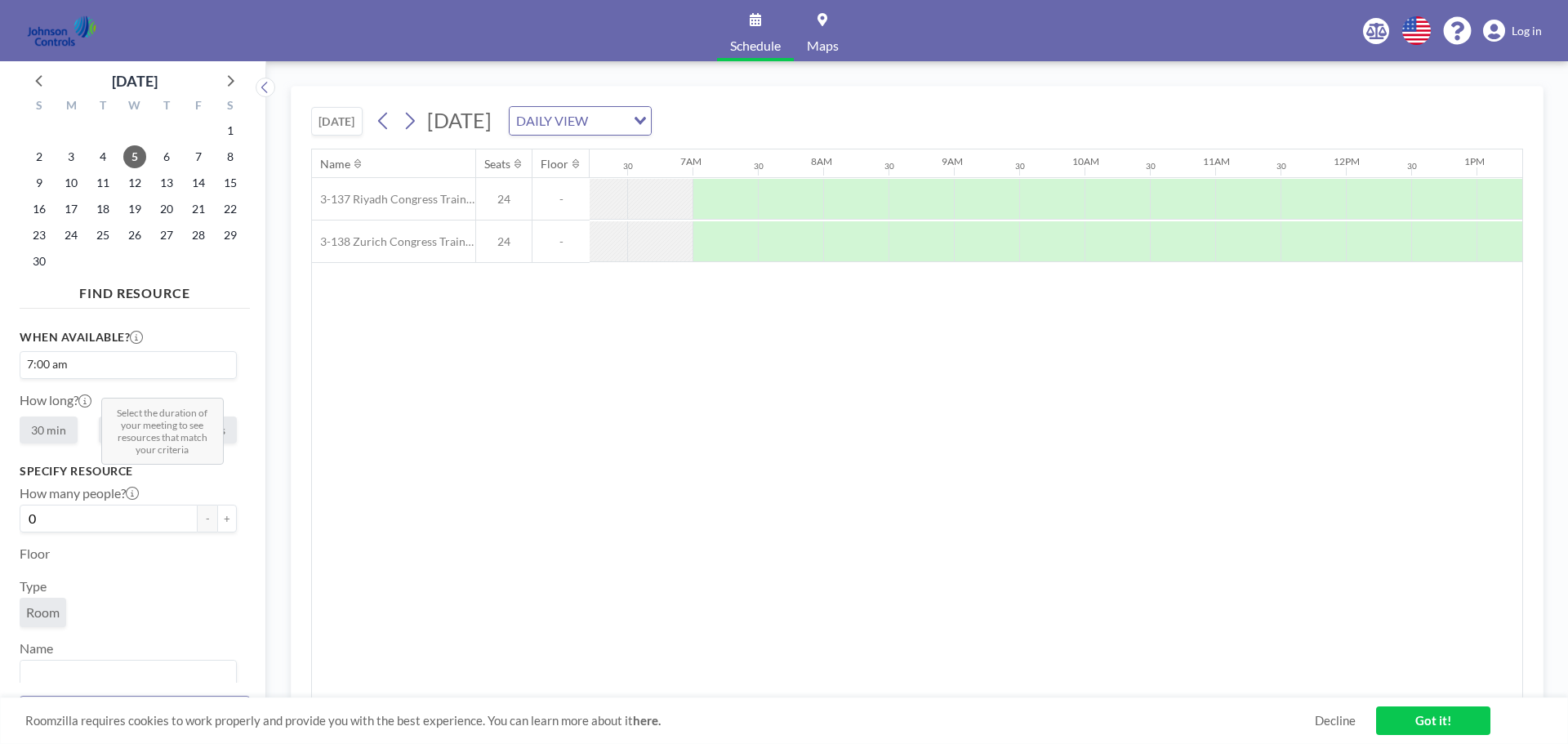
scroll to position [0, 850]
click at [97, 363] on input "Search for option" at bounding box center [149, 365] width 155 height 20
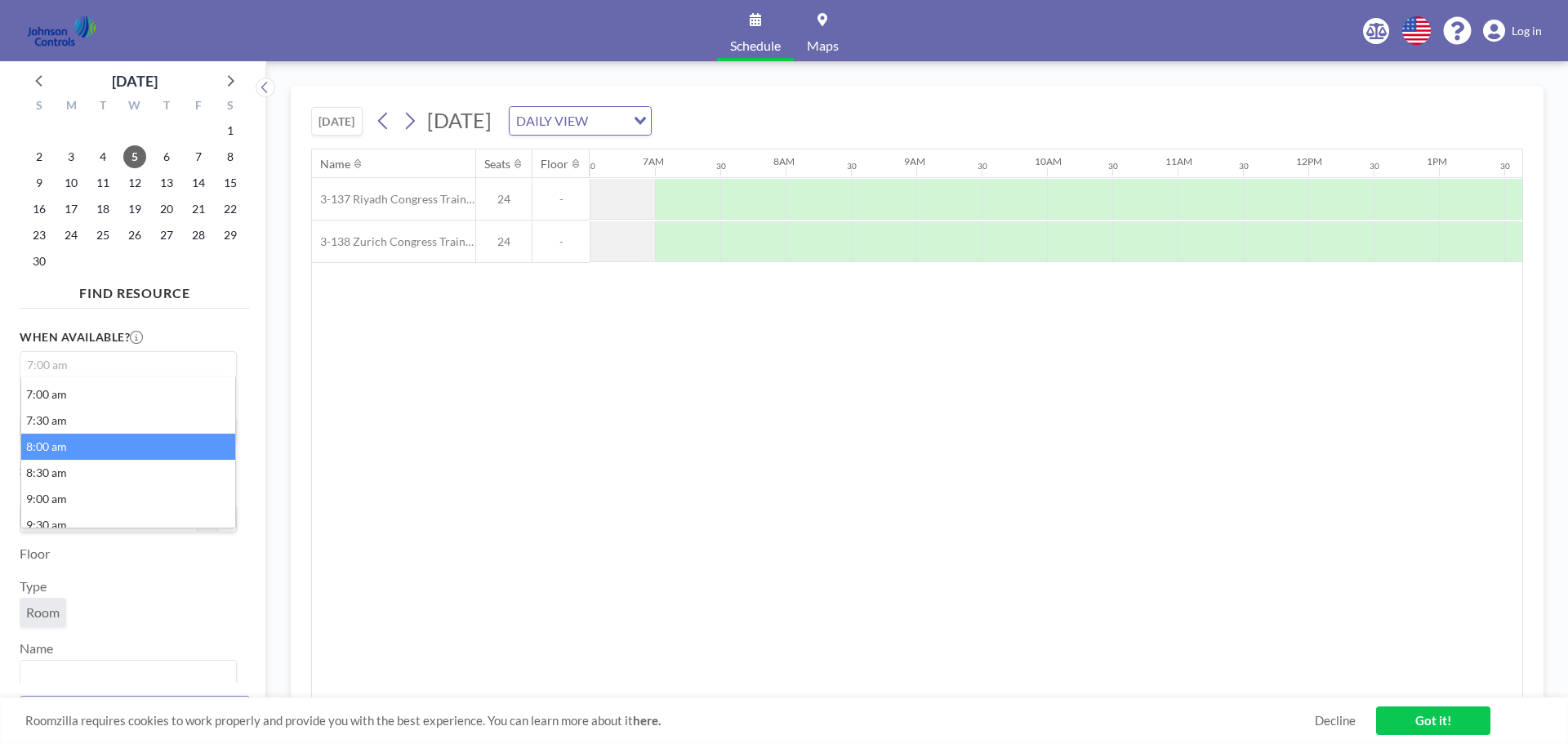
click at [65, 449] on li "8:00 am" at bounding box center [128, 446] width 214 height 26
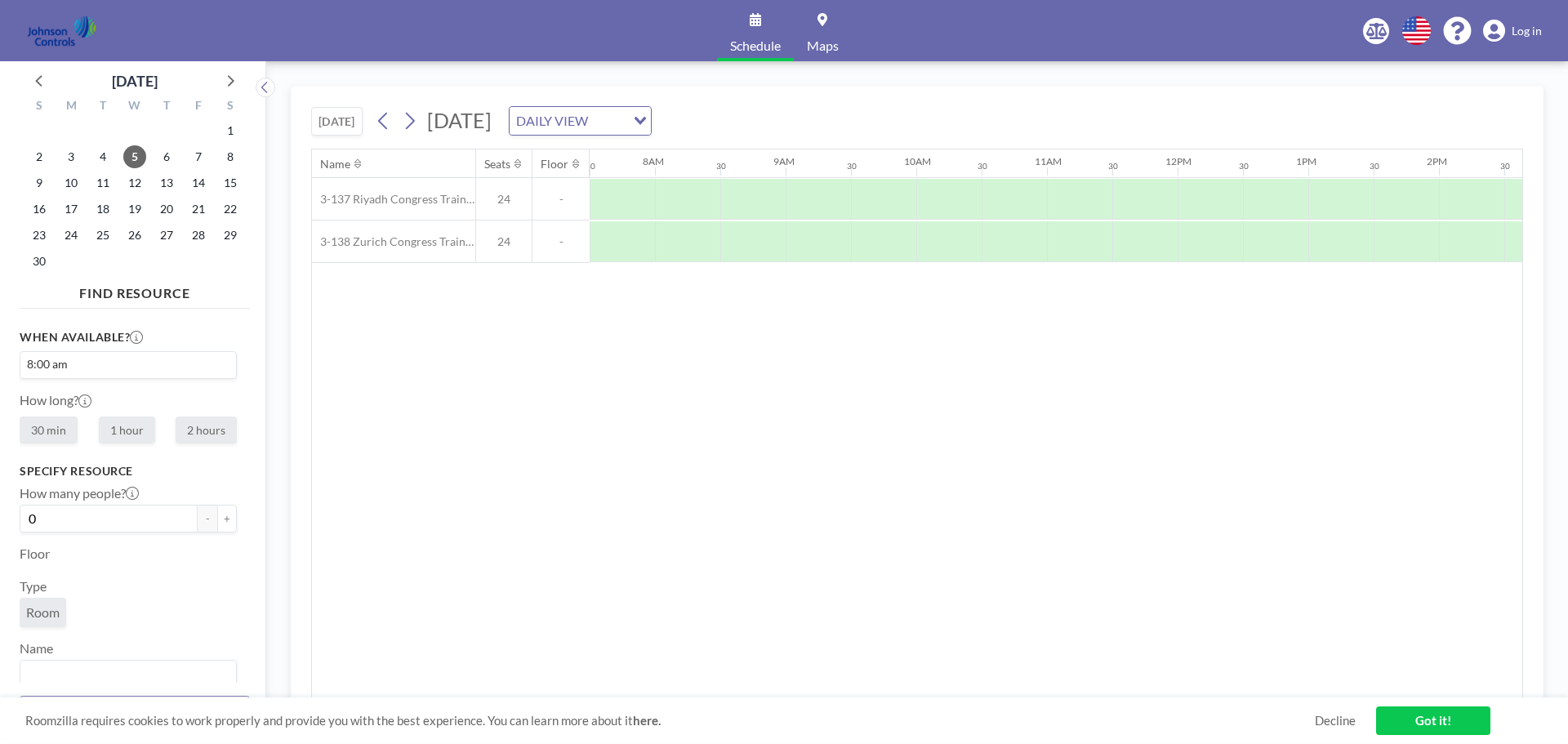
scroll to position [13, 0]
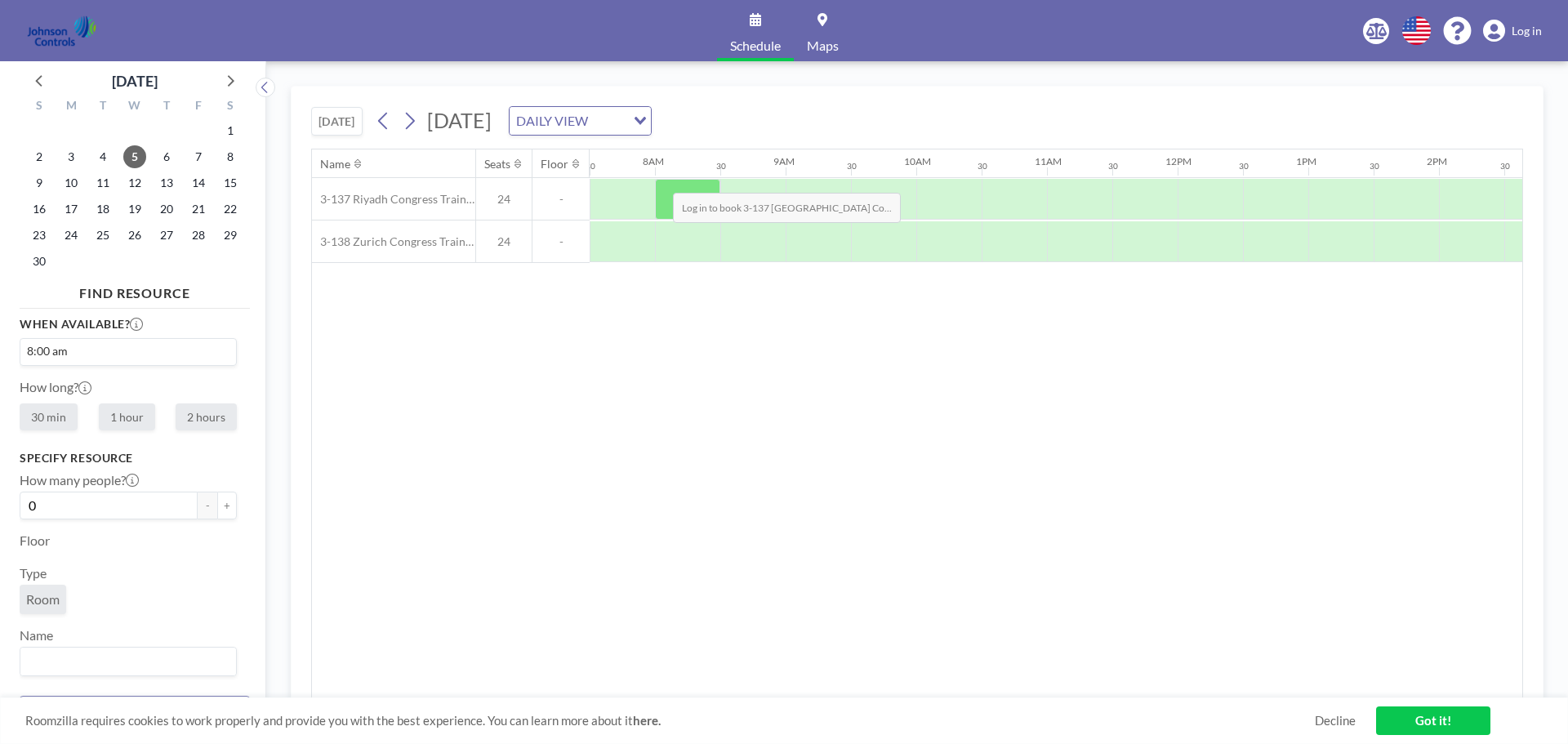
click at [660, 181] on div at bounding box center [688, 199] width 66 height 41
click at [665, 190] on div at bounding box center [688, 199] width 66 height 41
click at [1390, 720] on link "Got it!" at bounding box center [1433, 720] width 114 height 29
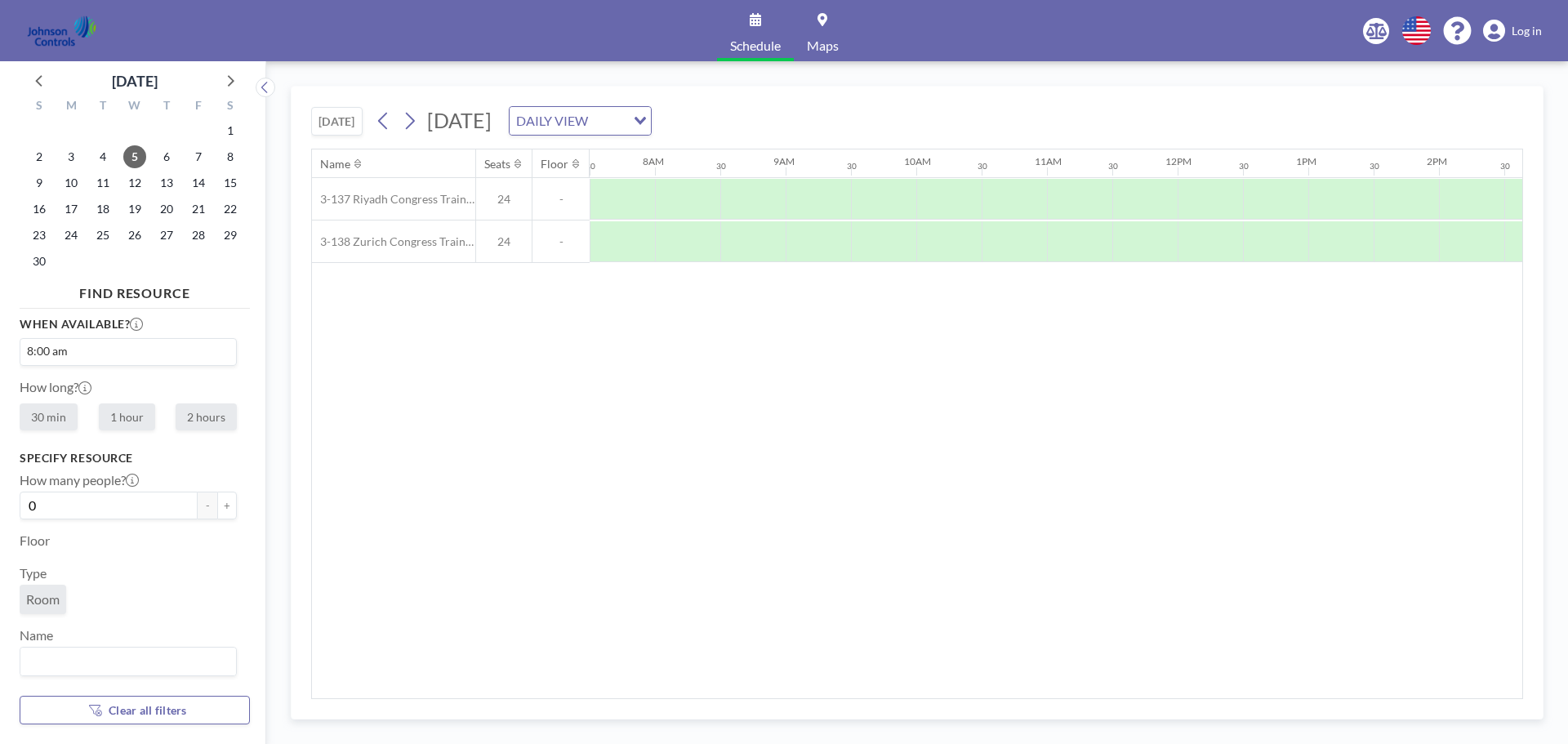
click at [1539, 30] on span "Log in" at bounding box center [1526, 30] width 30 height 15
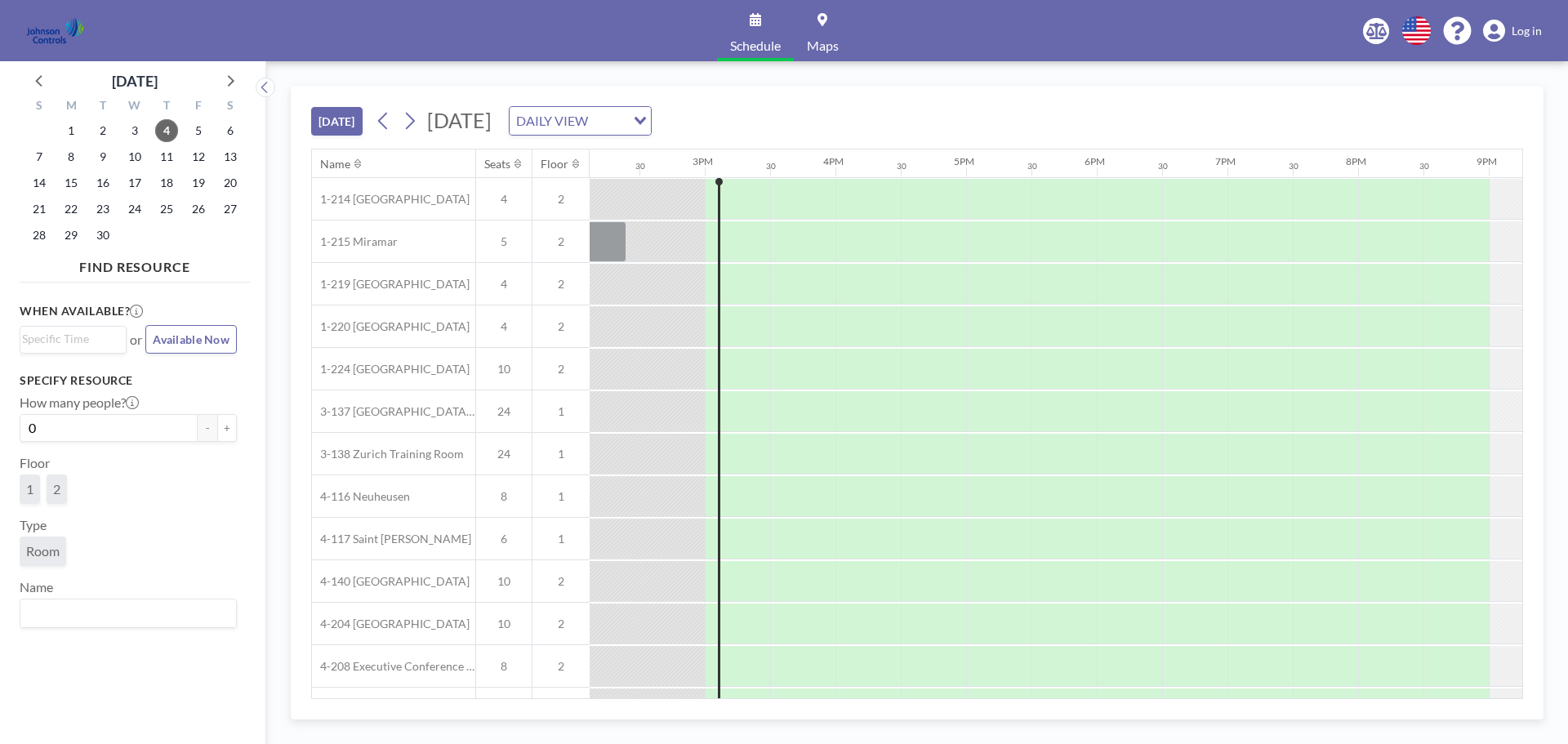
scroll to position [0, 1895]
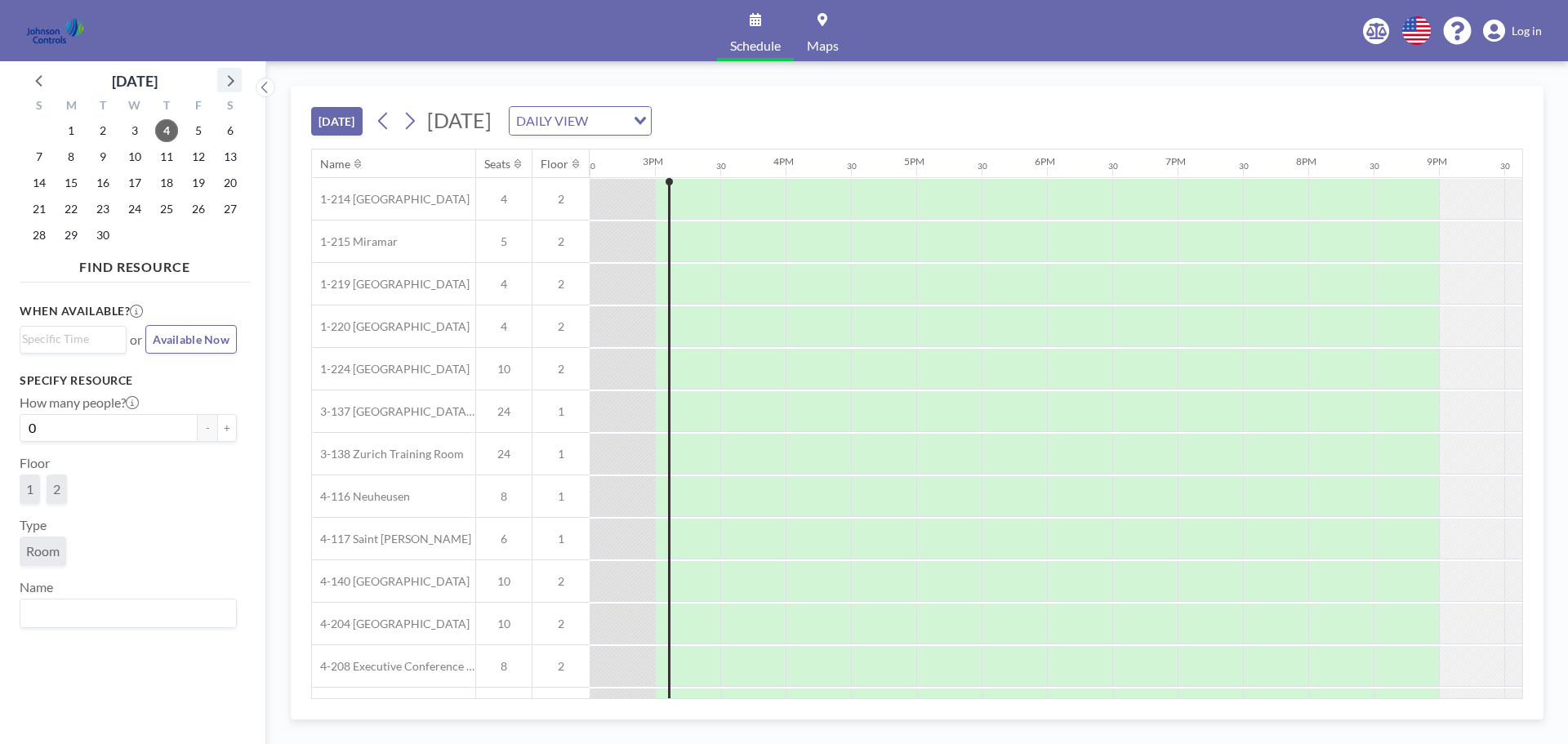
click at [231, 83] on icon at bounding box center [231, 80] width 7 height 11
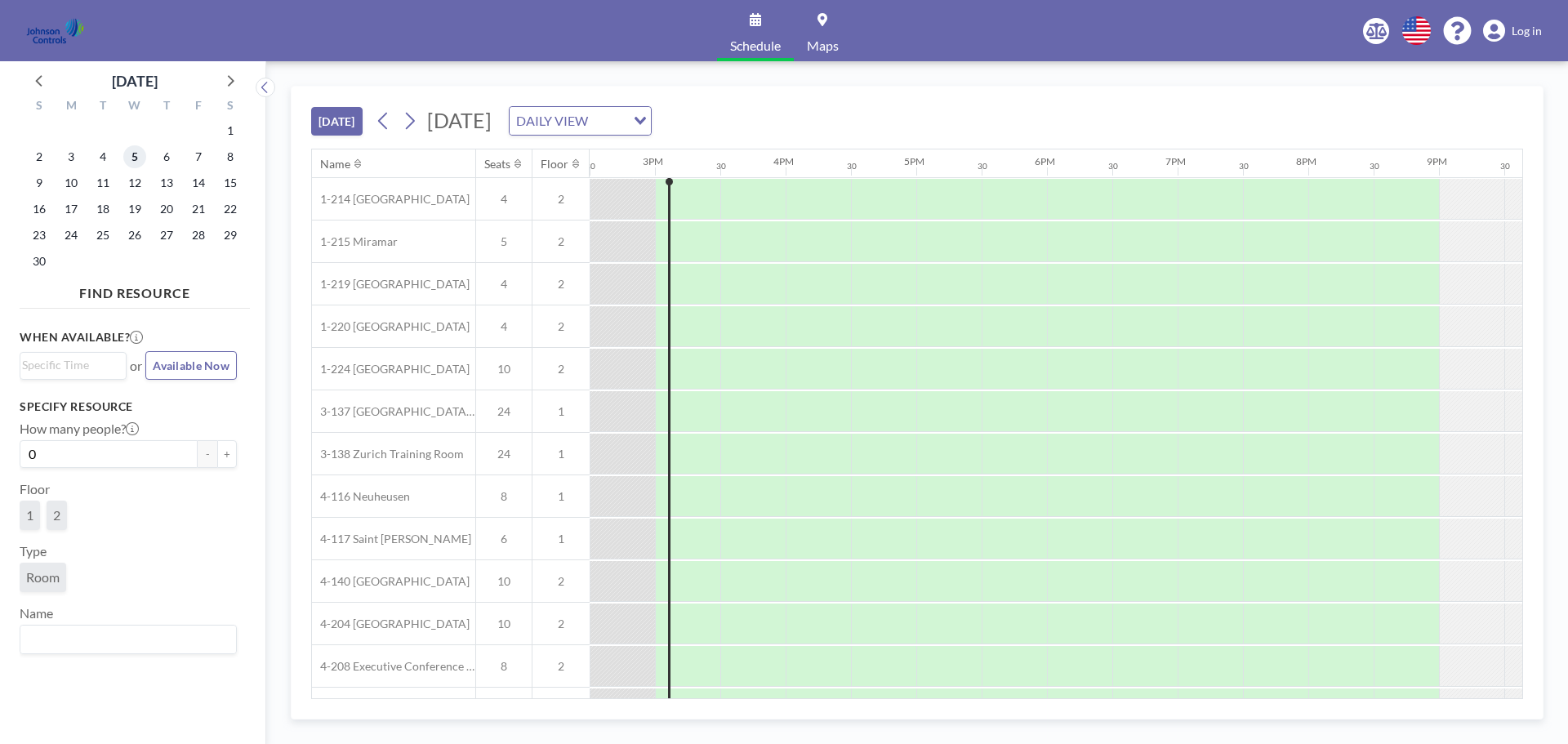
click at [129, 157] on span "5" at bounding box center [135, 157] width 22 height 22
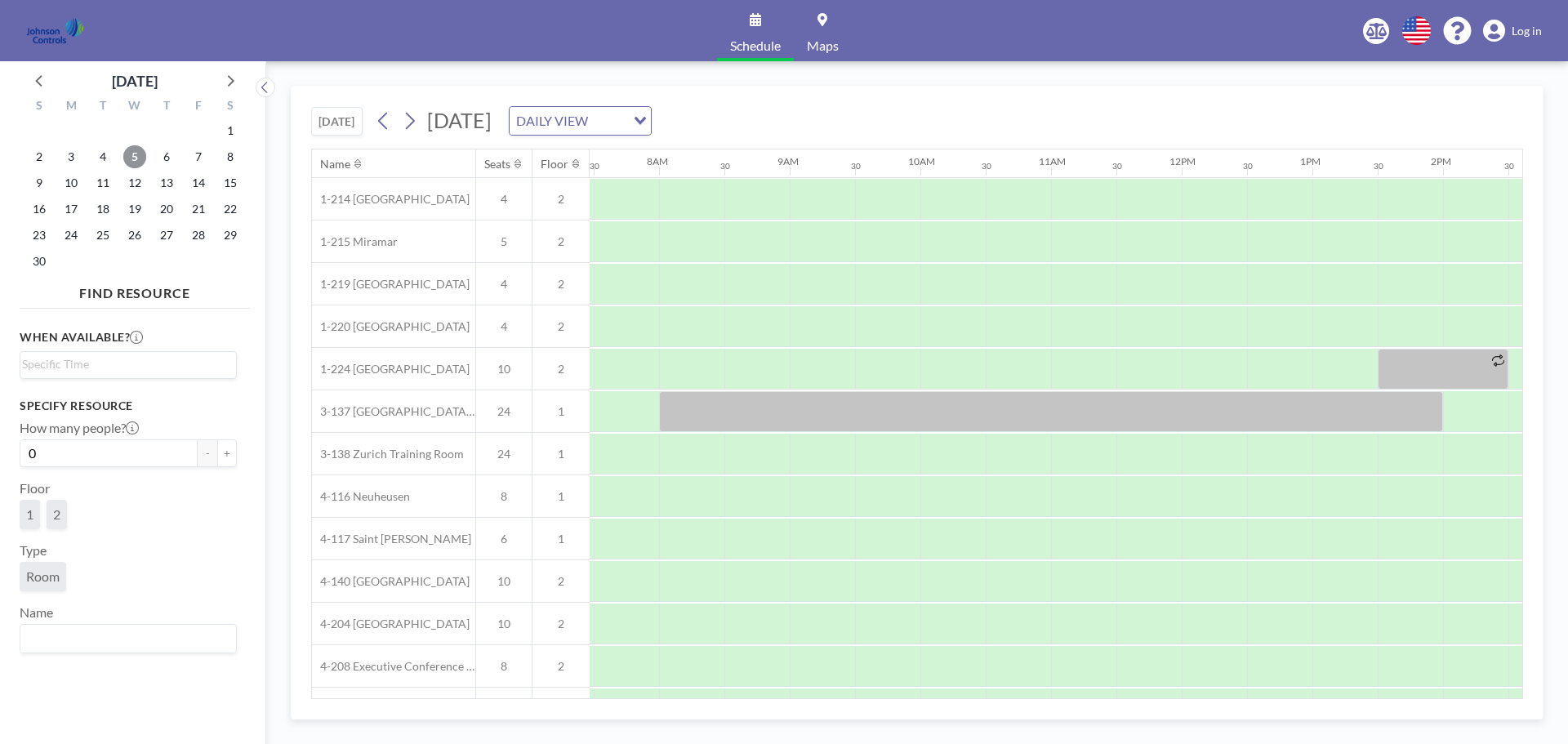
scroll to position [0, 980]
click at [670, 415] on div at bounding box center [1047, 411] width 784 height 41
click at [681, 419] on div at bounding box center [1047, 411] width 784 height 41
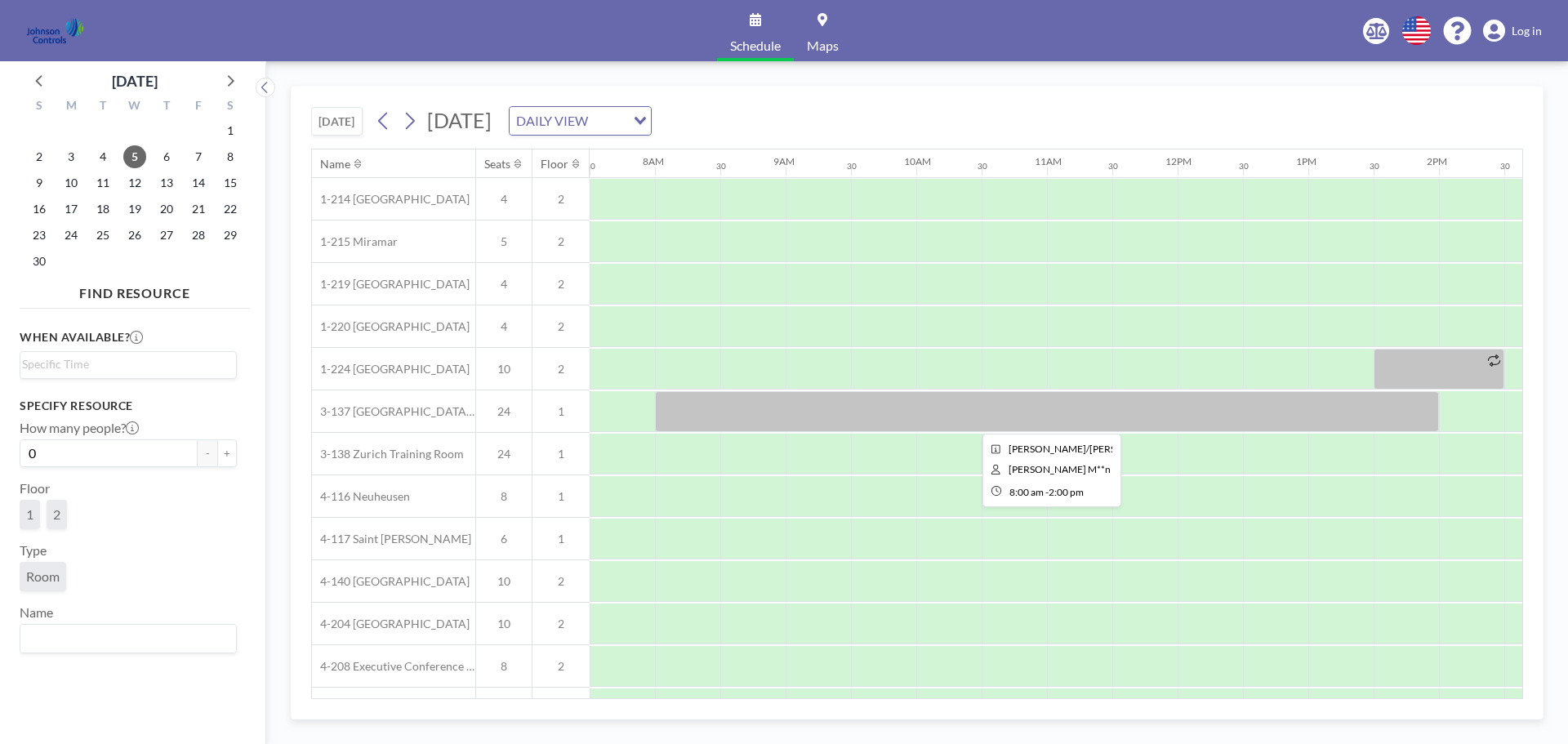
click at [681, 419] on div at bounding box center [1047, 411] width 784 height 41
click at [1397, 416] on div at bounding box center [1047, 411] width 784 height 41
click at [980, 413] on div at bounding box center [1047, 411] width 784 height 41
click at [727, 420] on div at bounding box center [1047, 411] width 784 height 41
drag, startPoint x: 727, startPoint y: 420, endPoint x: 688, endPoint y: 420, distance: 39.0
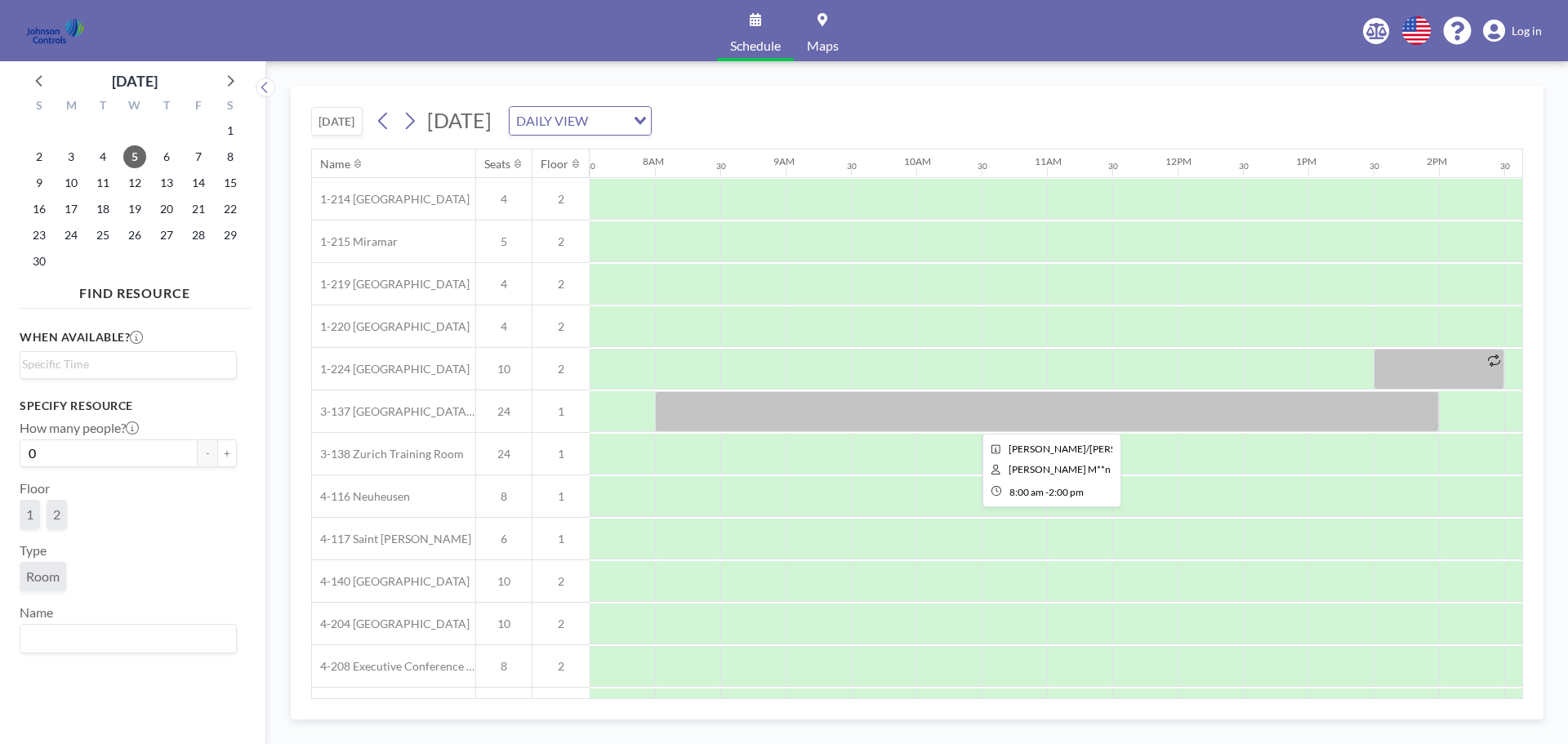
drag, startPoint x: 688, startPoint y: 420, endPoint x: 674, endPoint y: 420, distance: 14.0
click at [674, 420] on div at bounding box center [1047, 411] width 784 height 41
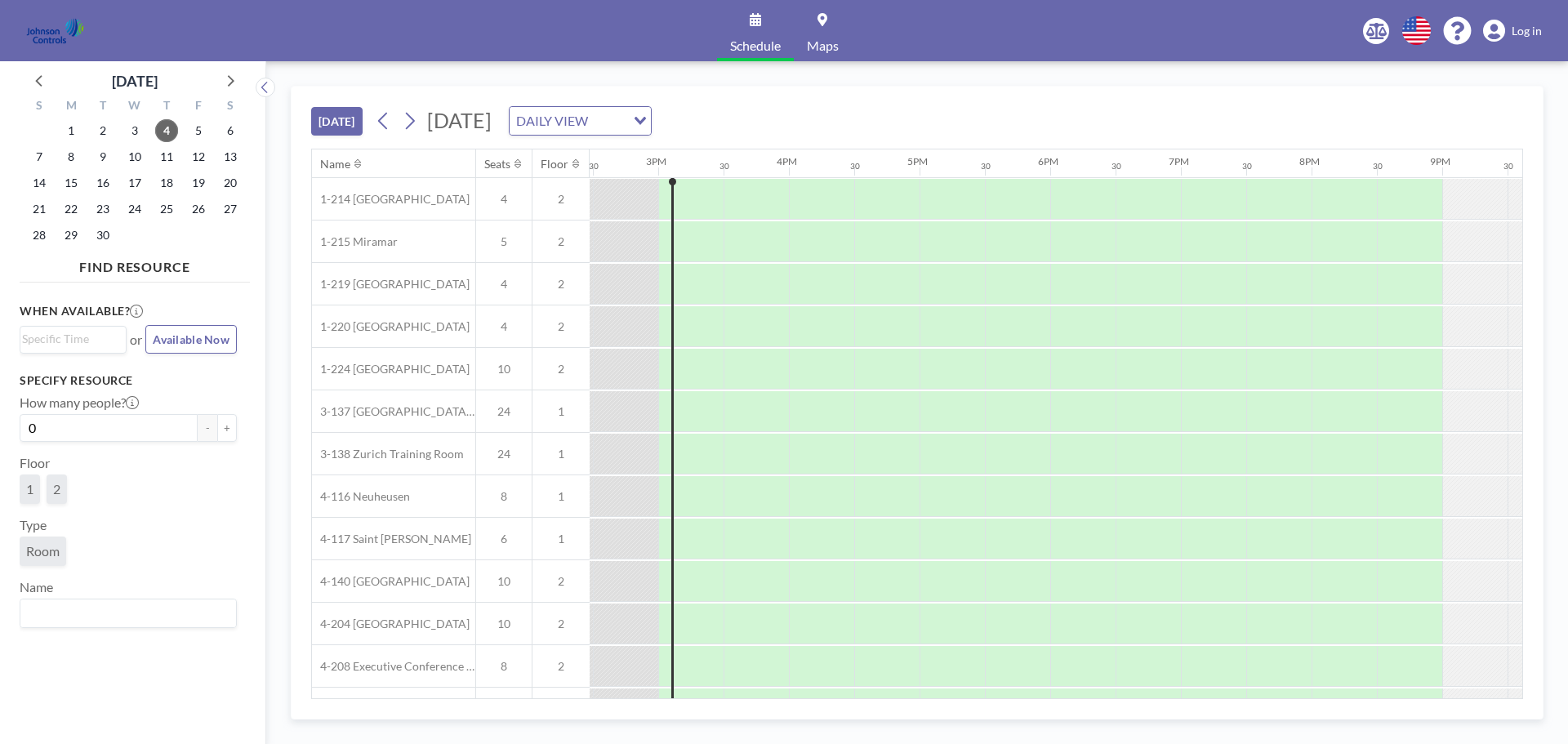
scroll to position [0, 1895]
click at [1526, 35] on span "Log in" at bounding box center [1526, 30] width 30 height 15
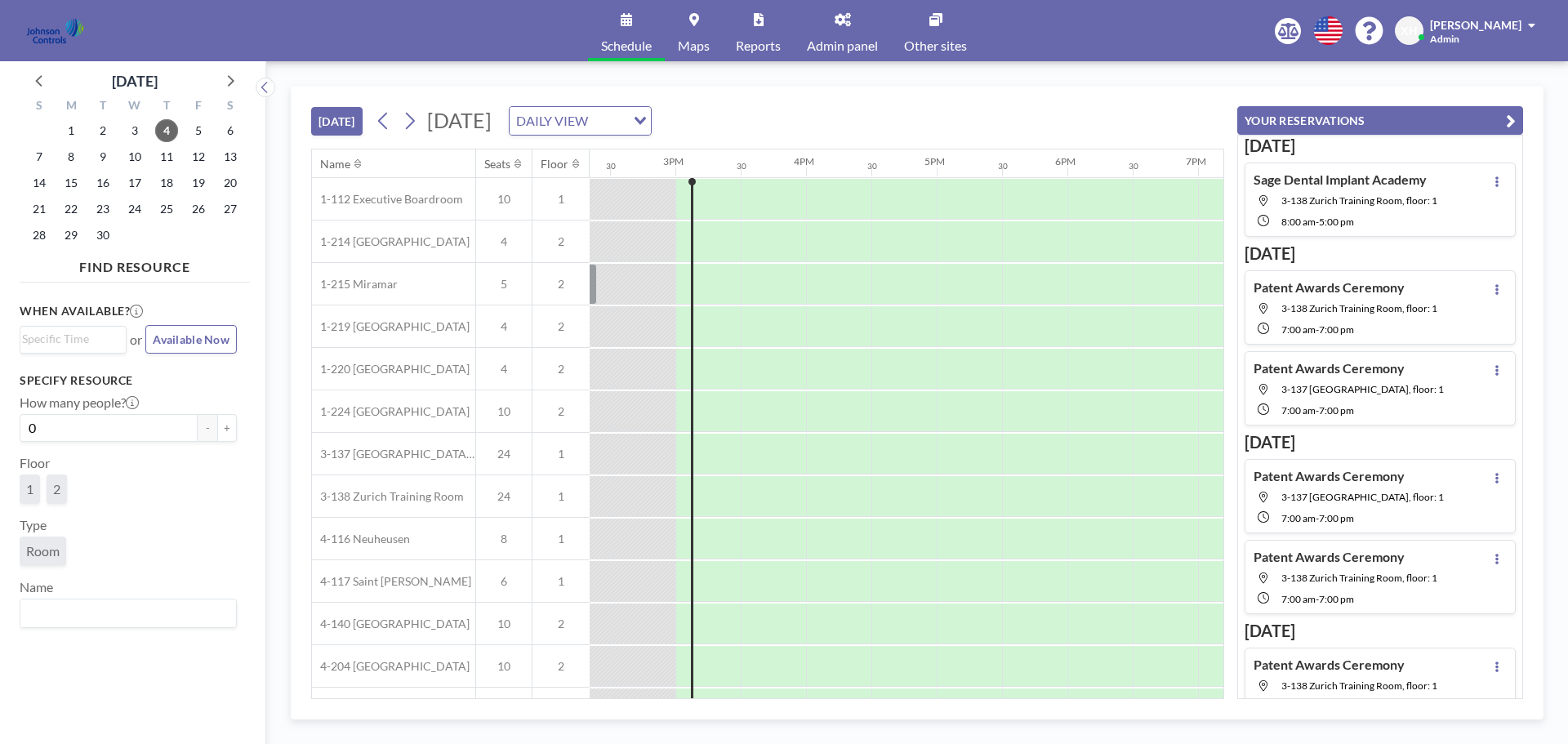
scroll to position [0, 1895]
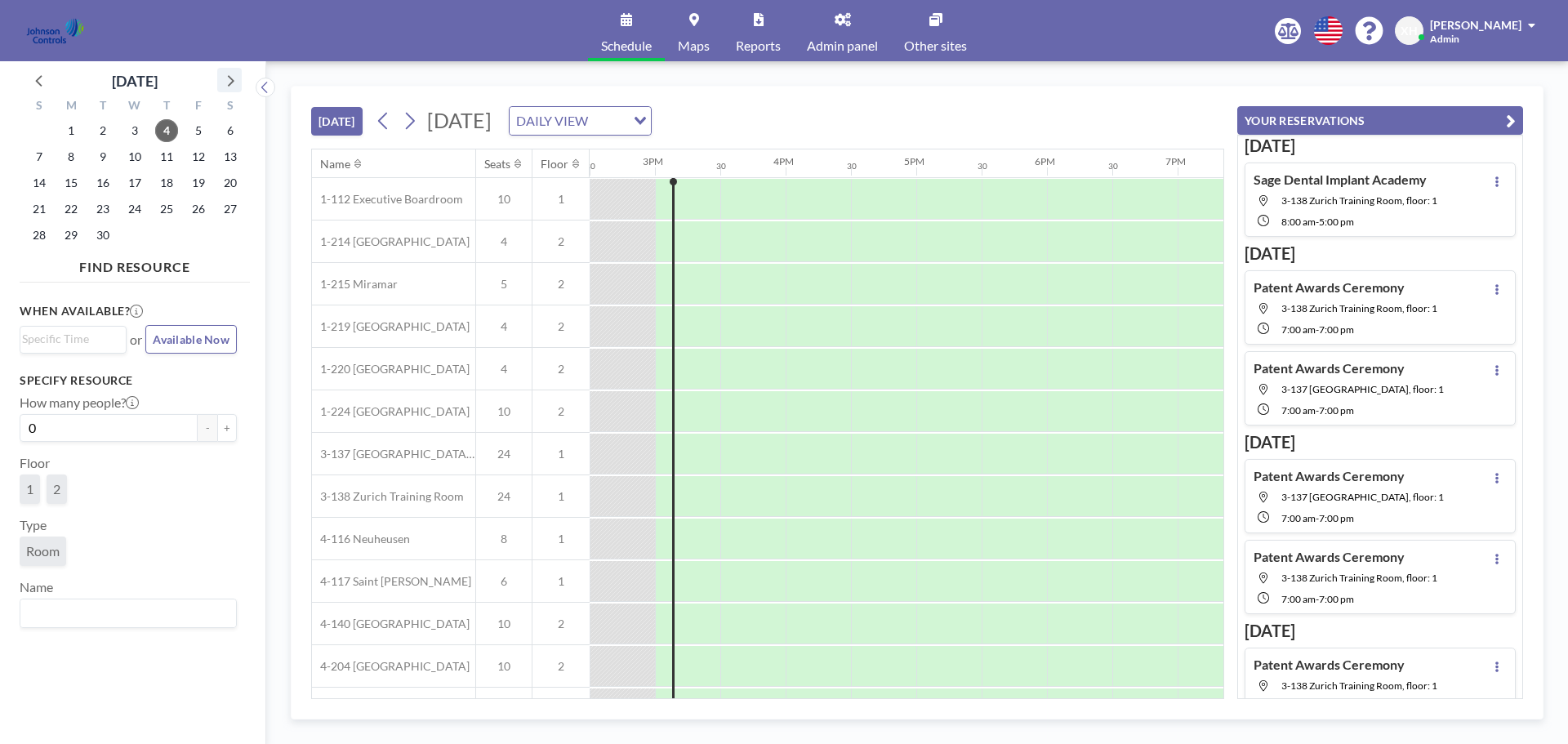
click at [235, 80] on icon at bounding box center [229, 80] width 22 height 22
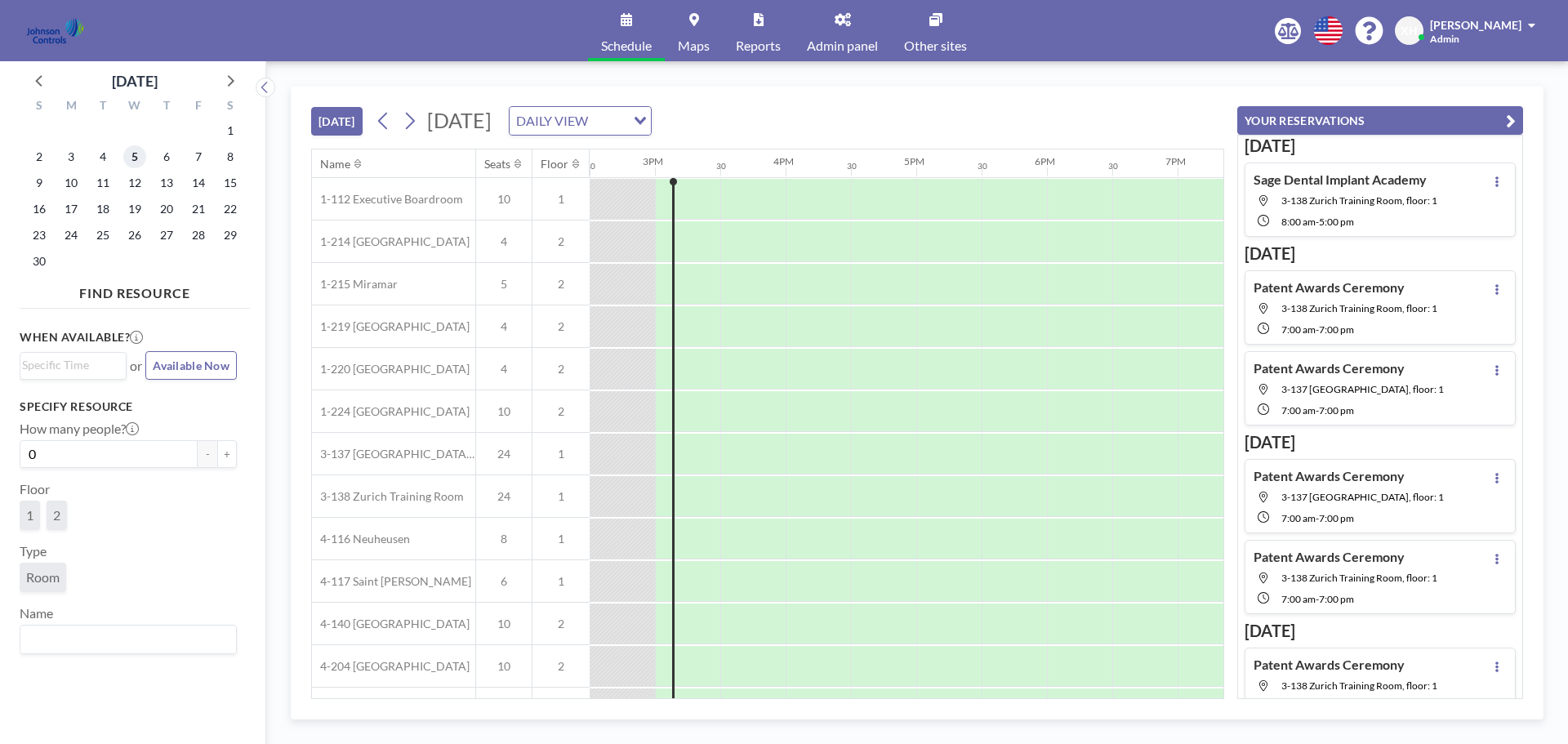
click at [135, 164] on span "5" at bounding box center [135, 157] width 22 height 22
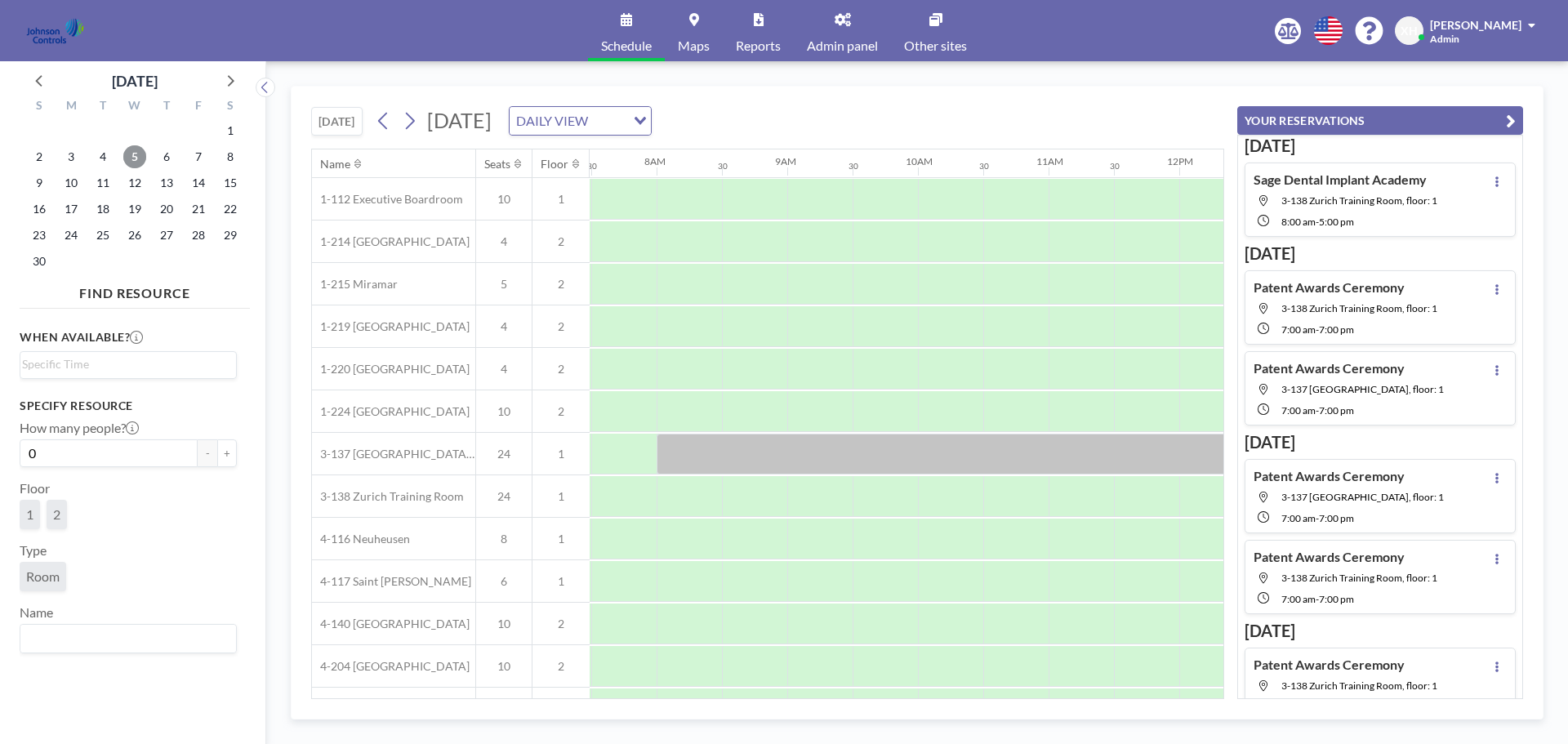
scroll to position [0, 980]
click at [672, 451] on div at bounding box center [1047, 453] width 784 height 41
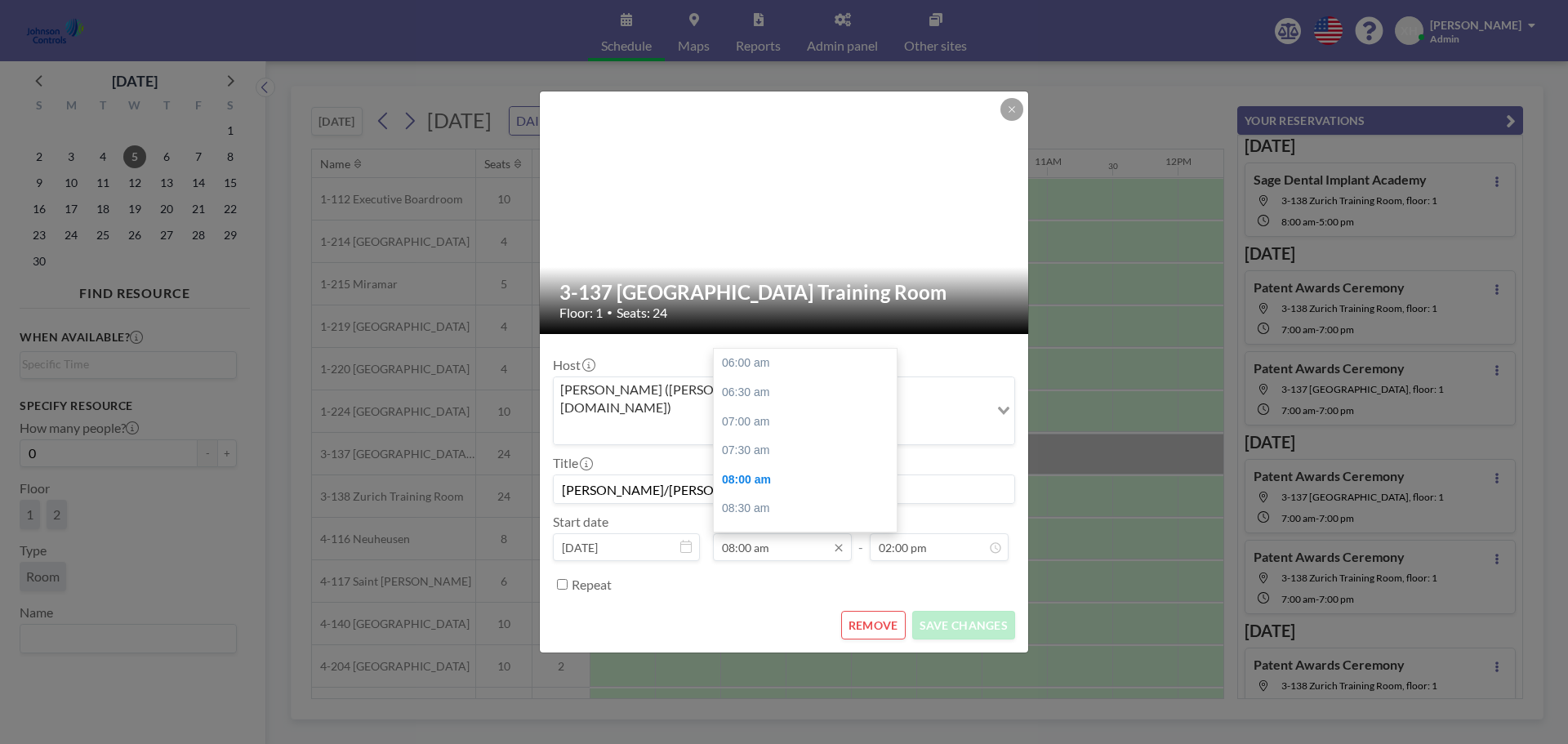
scroll to position [116, 0]
click at [1096, 369] on div "3-137 Riyadh Training Room Floor: 1 • Seats: 24 Host [PERSON_NAME] ([PERSON_NAM…" at bounding box center [784, 372] width 1568 height 744
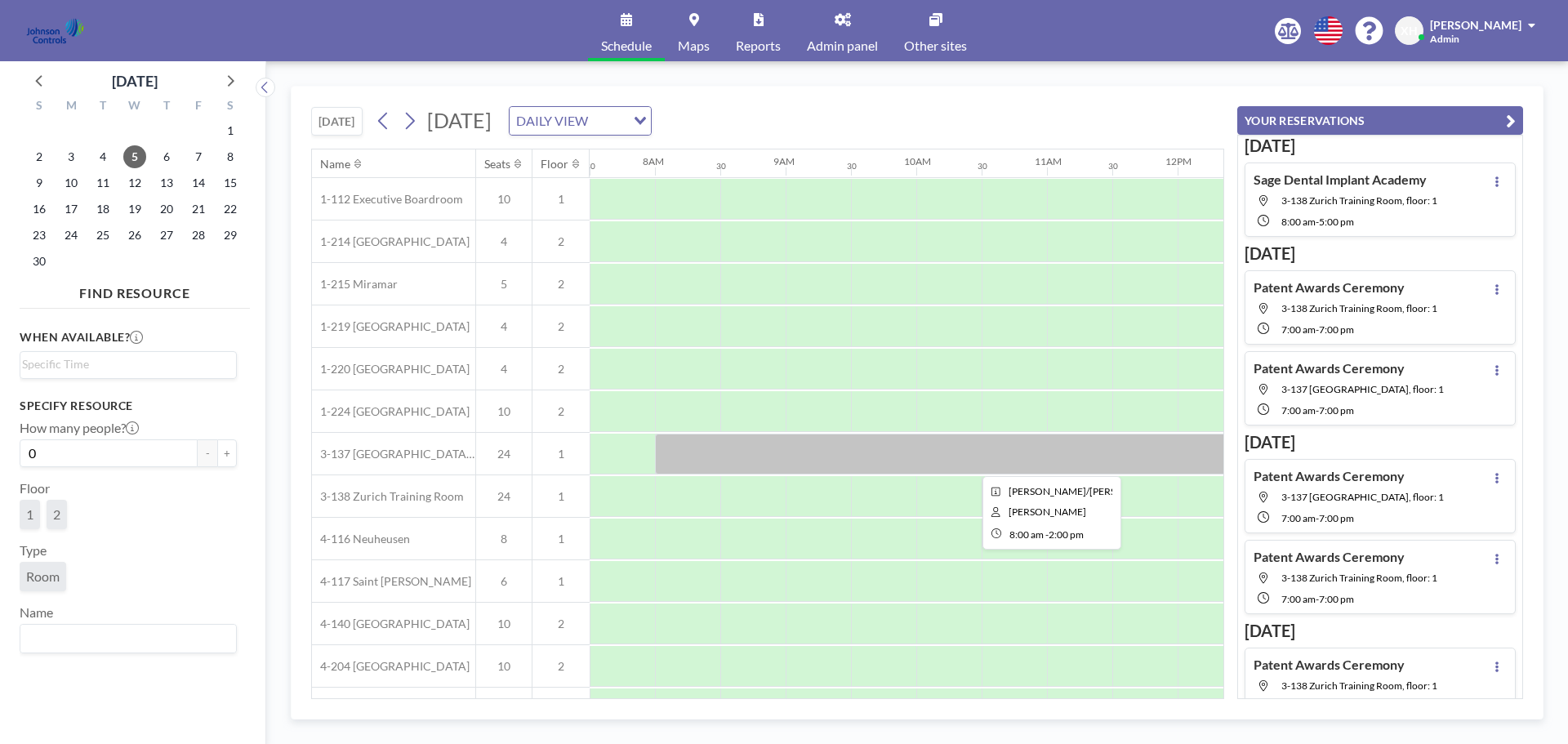
drag, startPoint x: 934, startPoint y: 449, endPoint x: 772, endPoint y: 456, distance: 162.2
click at [772, 456] on div at bounding box center [1047, 453] width 784 height 41
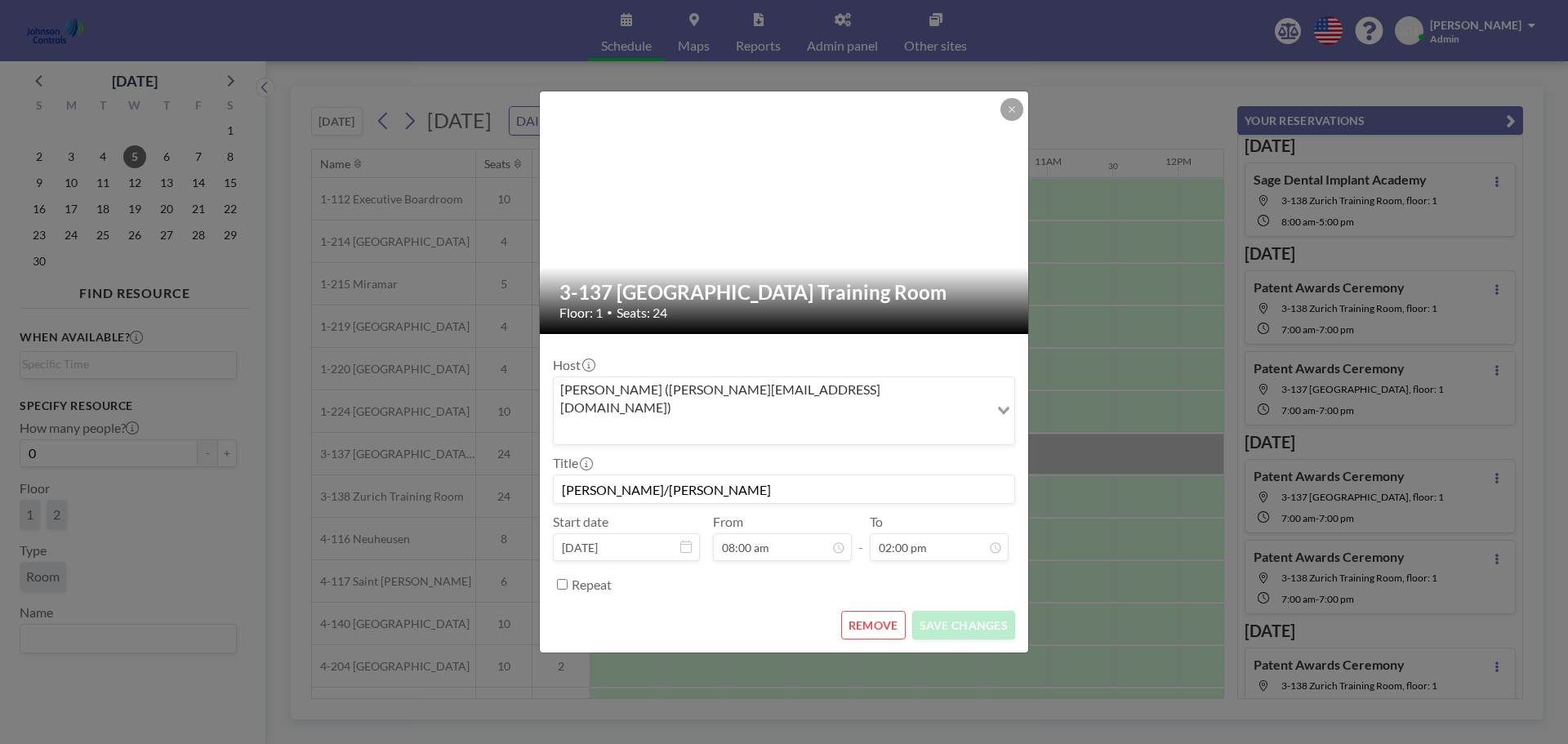
scroll to position [465, 0]
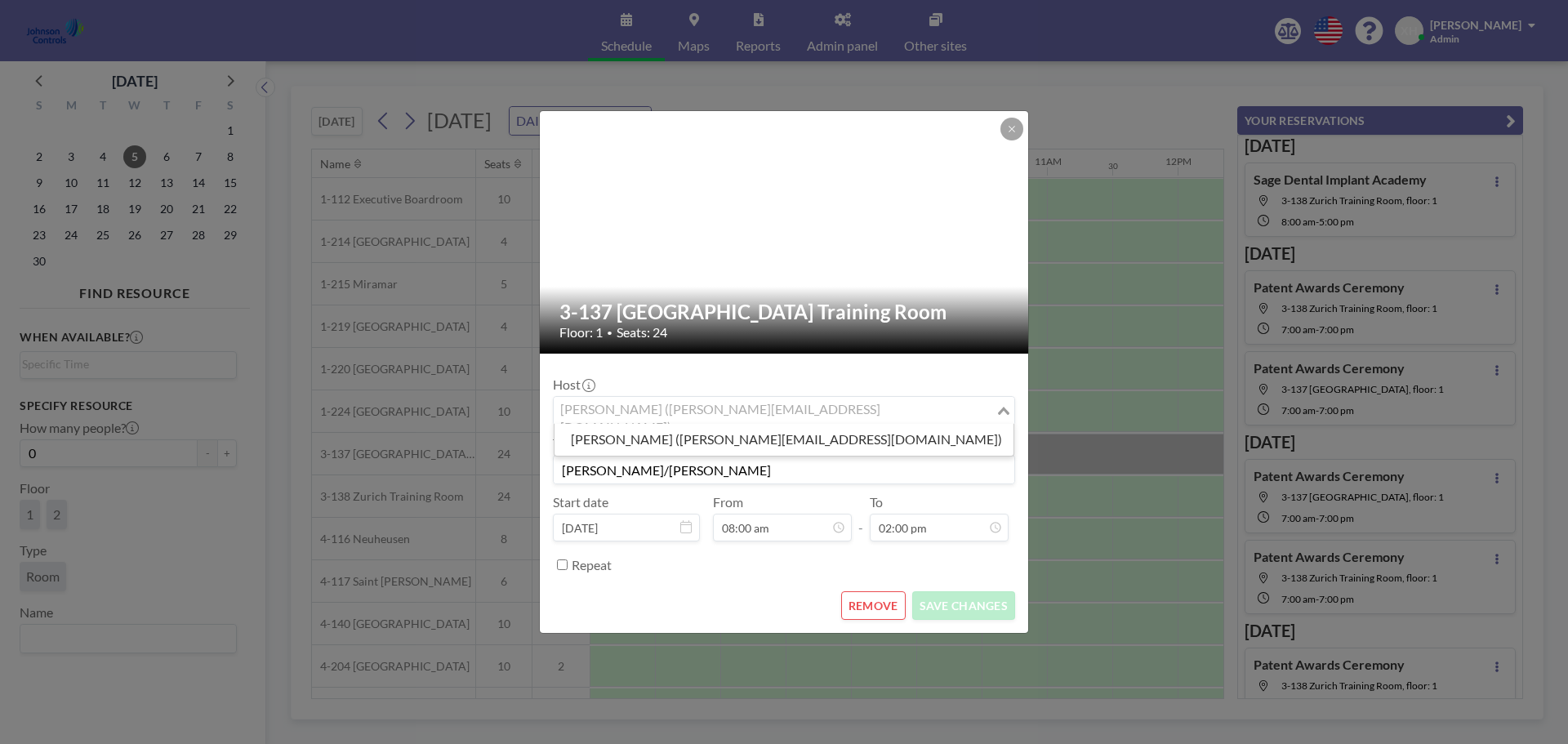
click at [840, 414] on input "Search for option" at bounding box center [774, 410] width 439 height 22
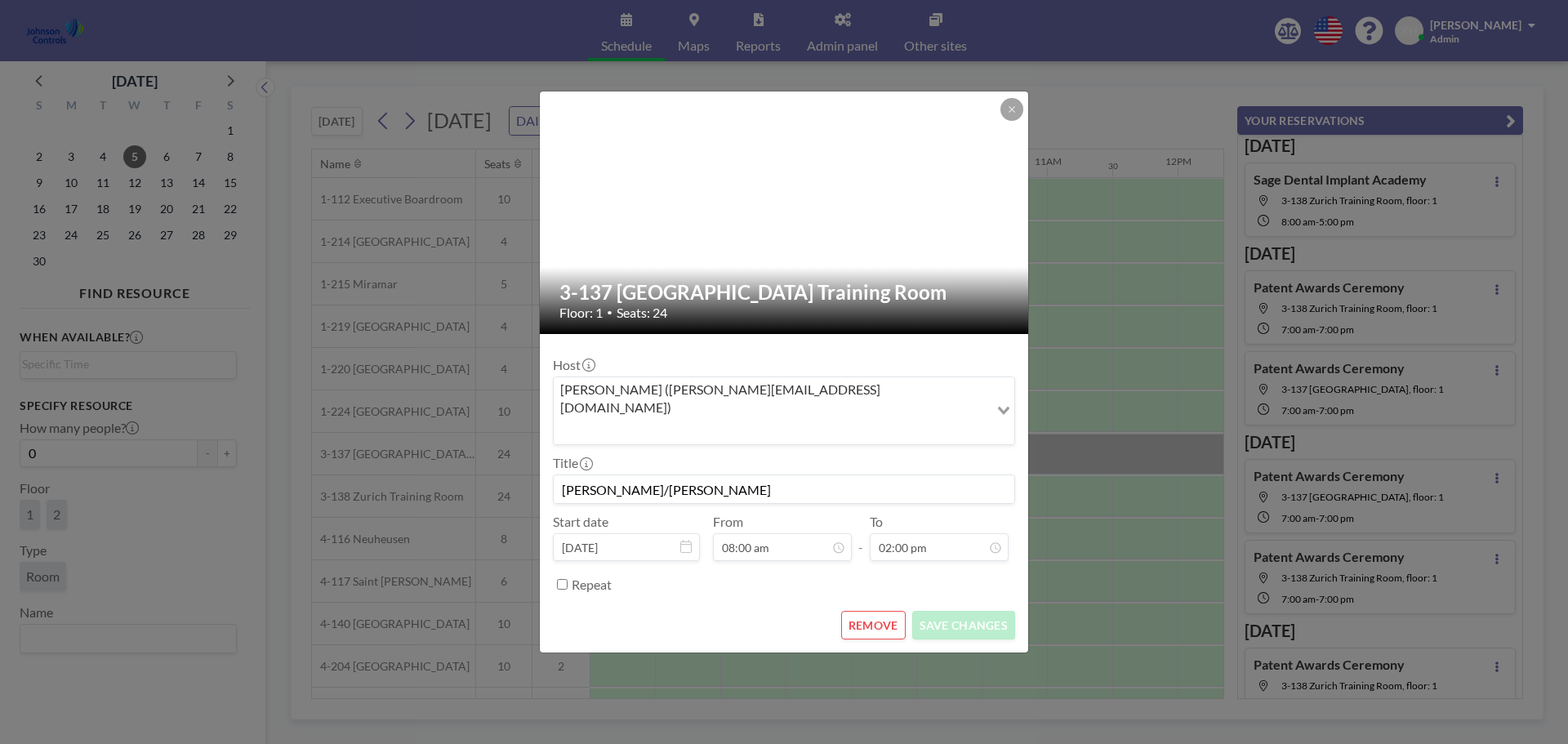
click at [1006, 410] on icon "Search for option" at bounding box center [1003, 410] width 11 height 8
click at [1002, 121] on button at bounding box center [1012, 109] width 22 height 22
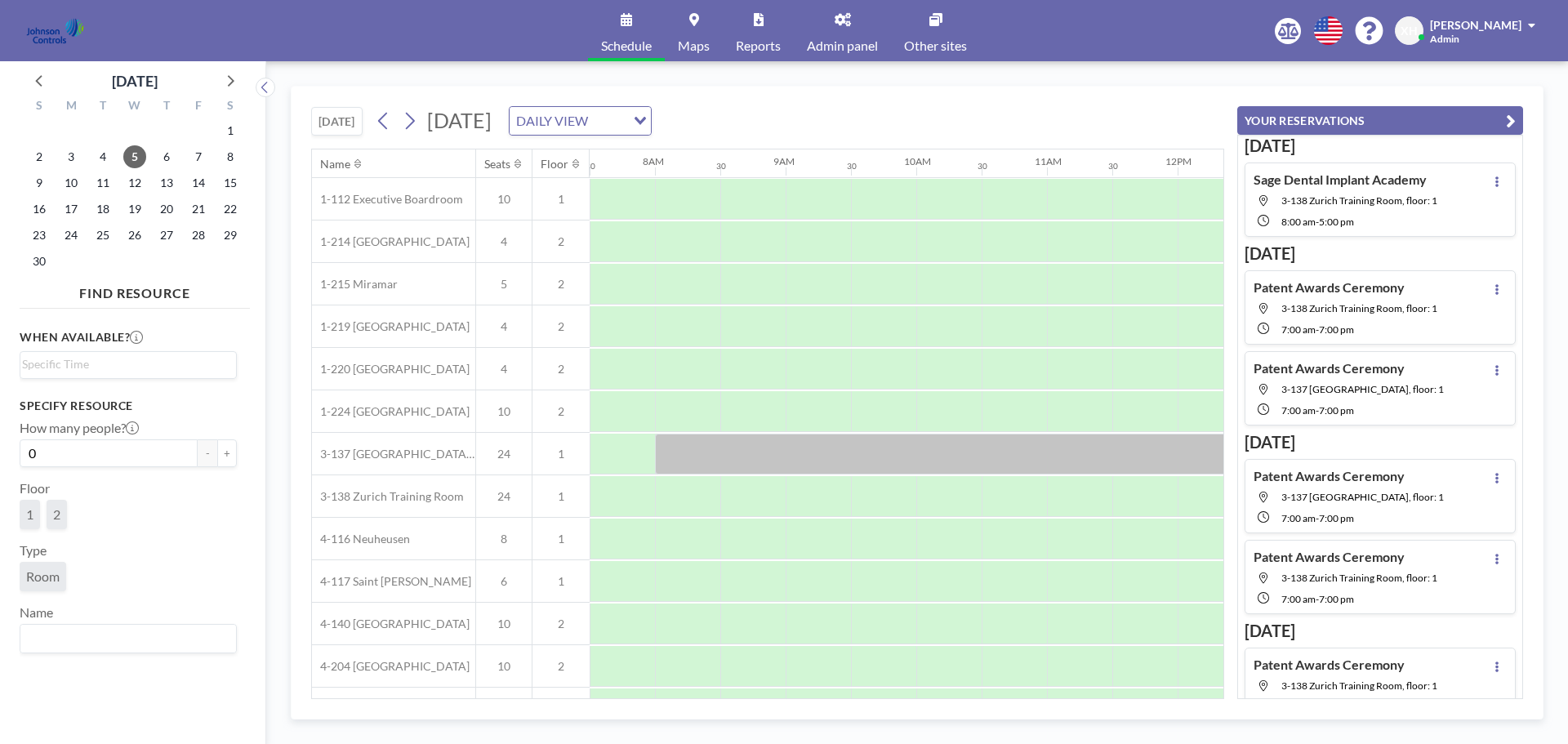
click at [1510, 120] on icon "button" at bounding box center [1510, 120] width 10 height 20
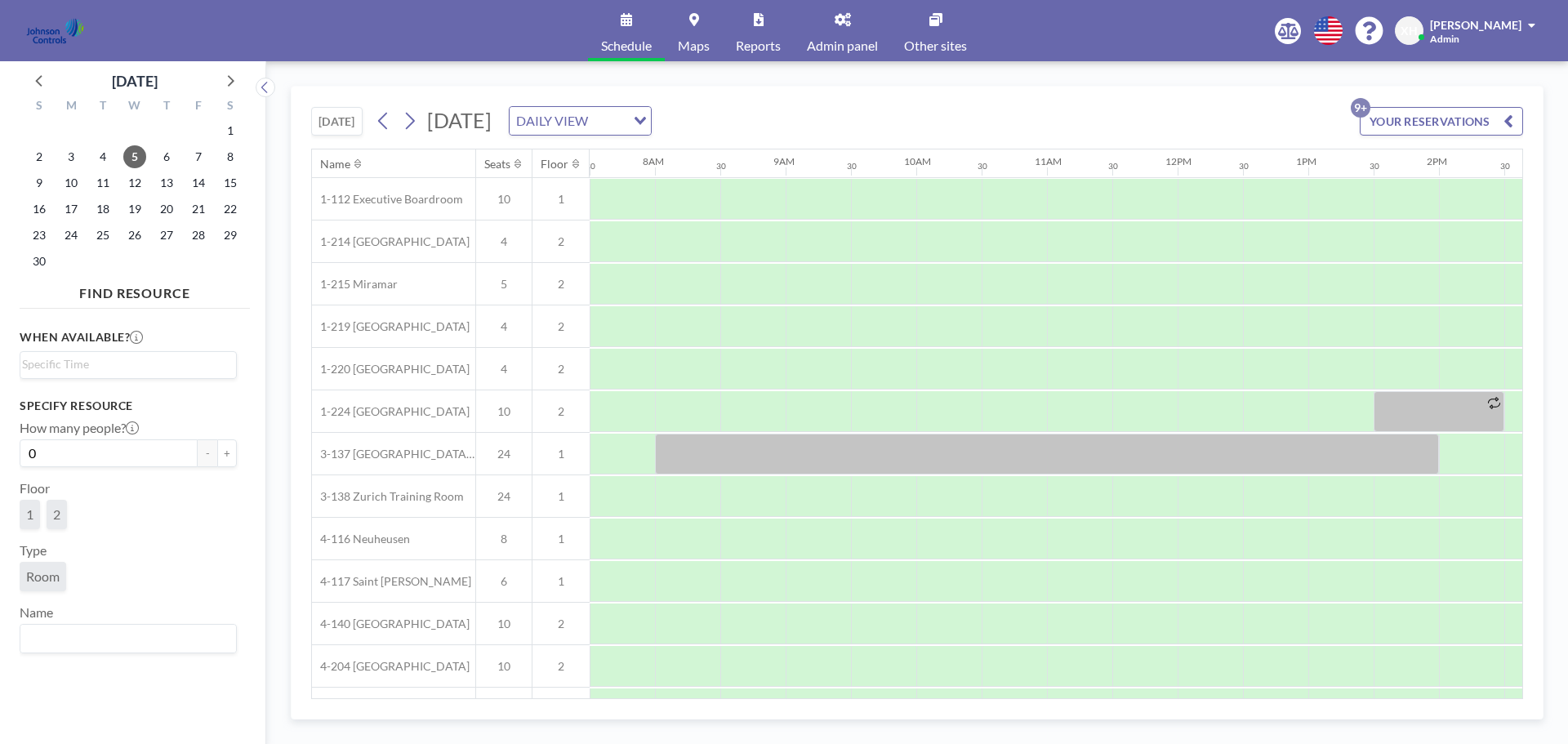
click at [1511, 120] on icon "button" at bounding box center [1508, 120] width 10 height 20
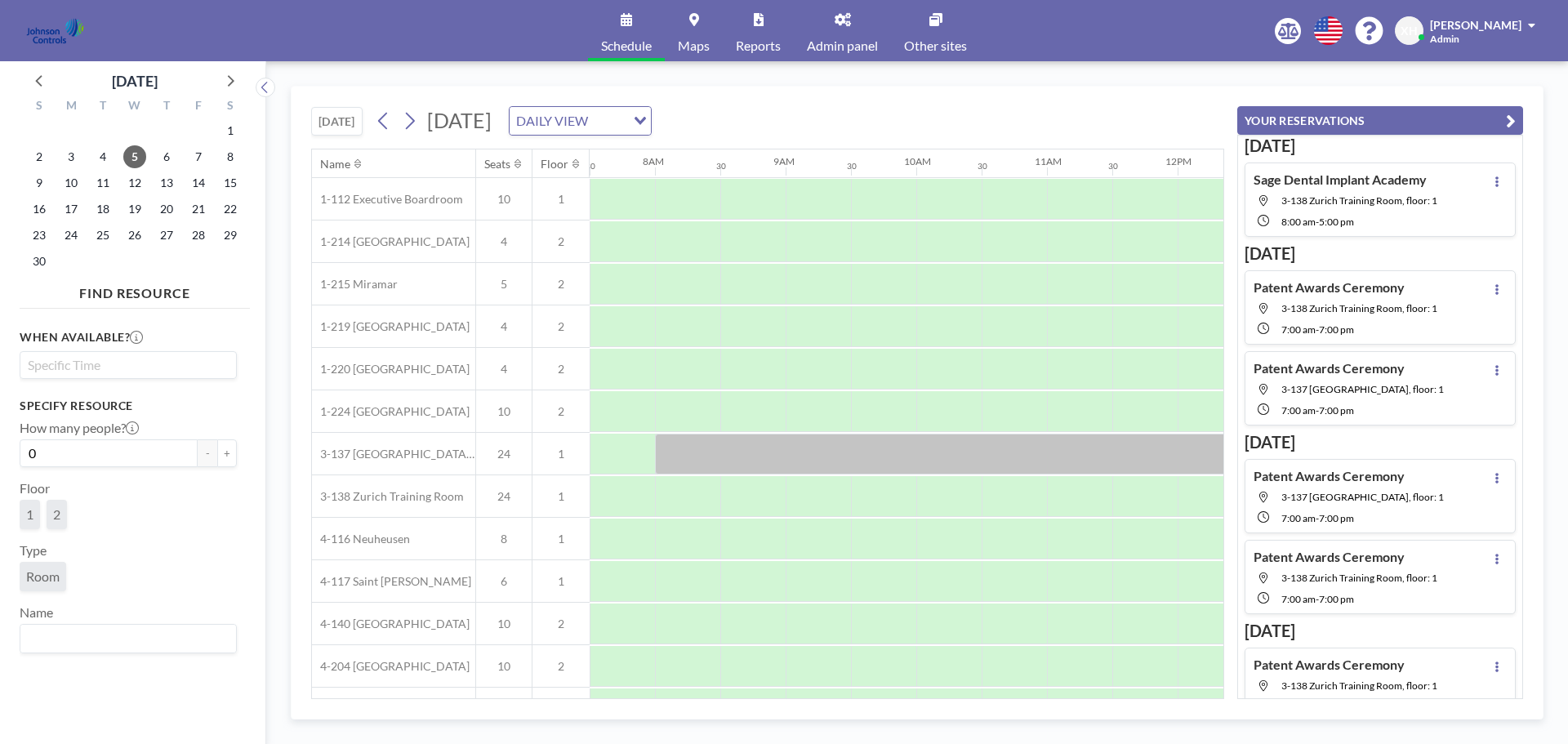
click at [100, 365] on input "Search for option" at bounding box center [124, 365] width 205 height 20
click at [80, 465] on li "7:30 am" at bounding box center [128, 472] width 214 height 26
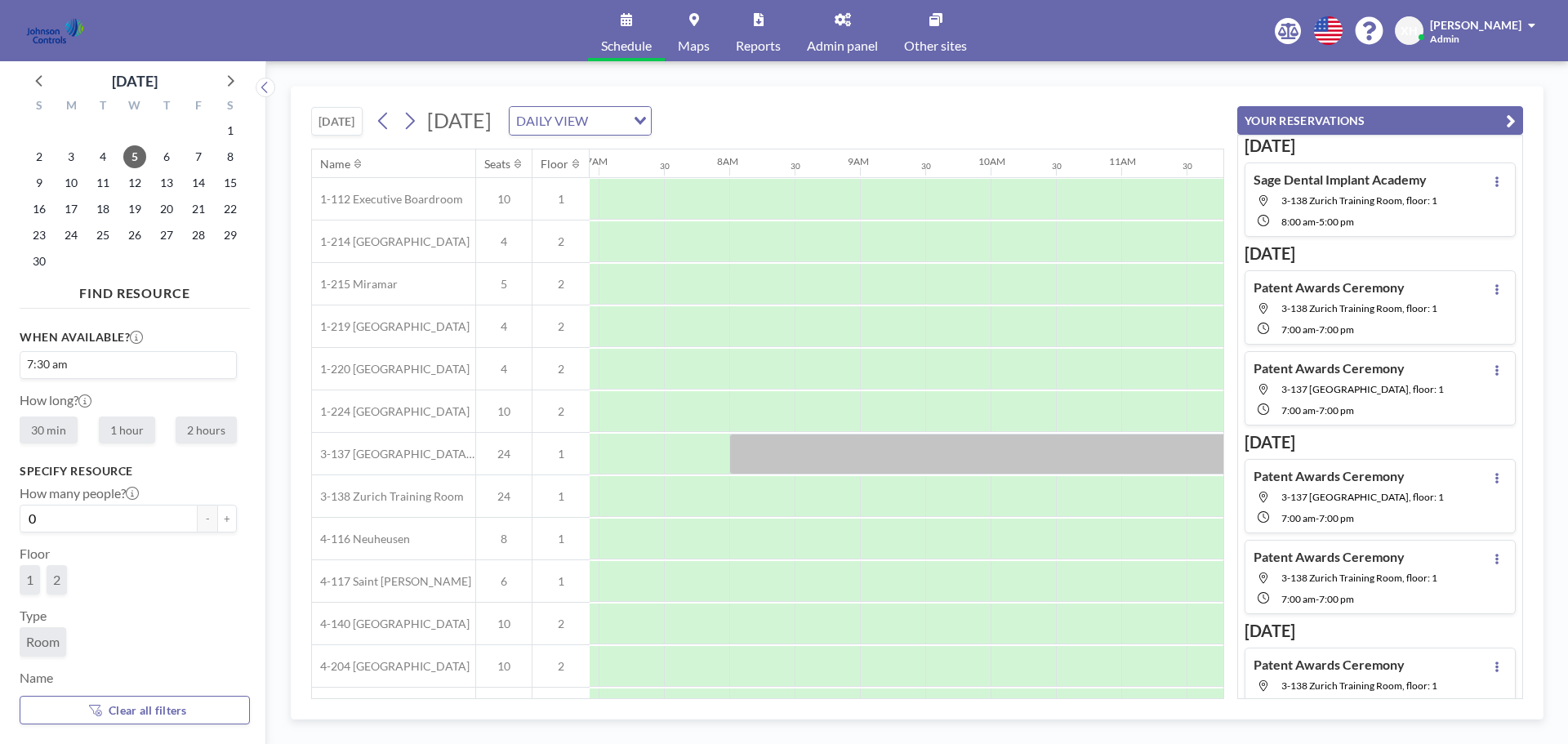
scroll to position [0, 915]
click at [56, 429] on label "30 min" at bounding box center [48, 429] width 58 height 27
radio input "true"
click at [86, 365] on input "Search for option" at bounding box center [124, 365] width 205 height 20
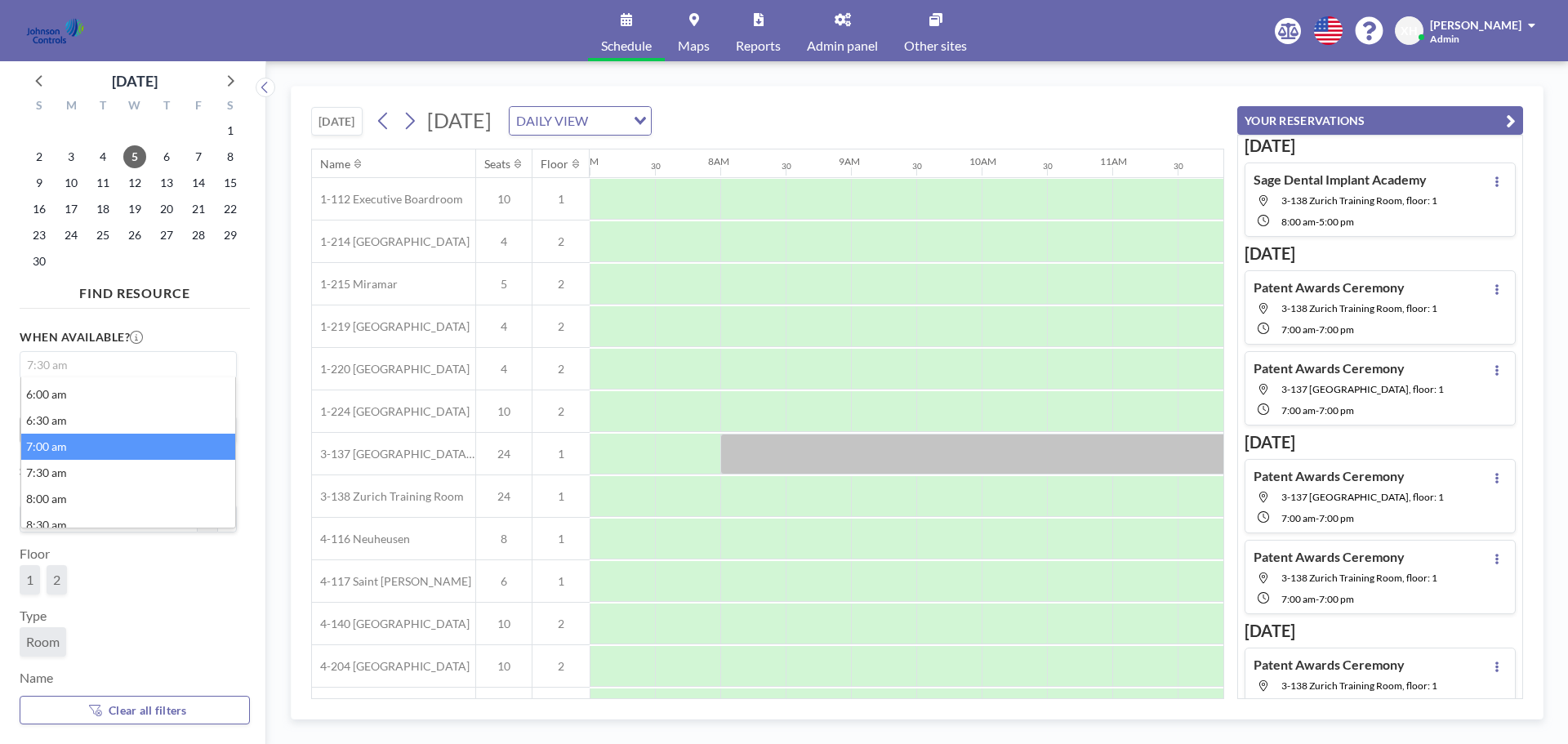
click at [57, 434] on li "7:00 am" at bounding box center [128, 446] width 214 height 26
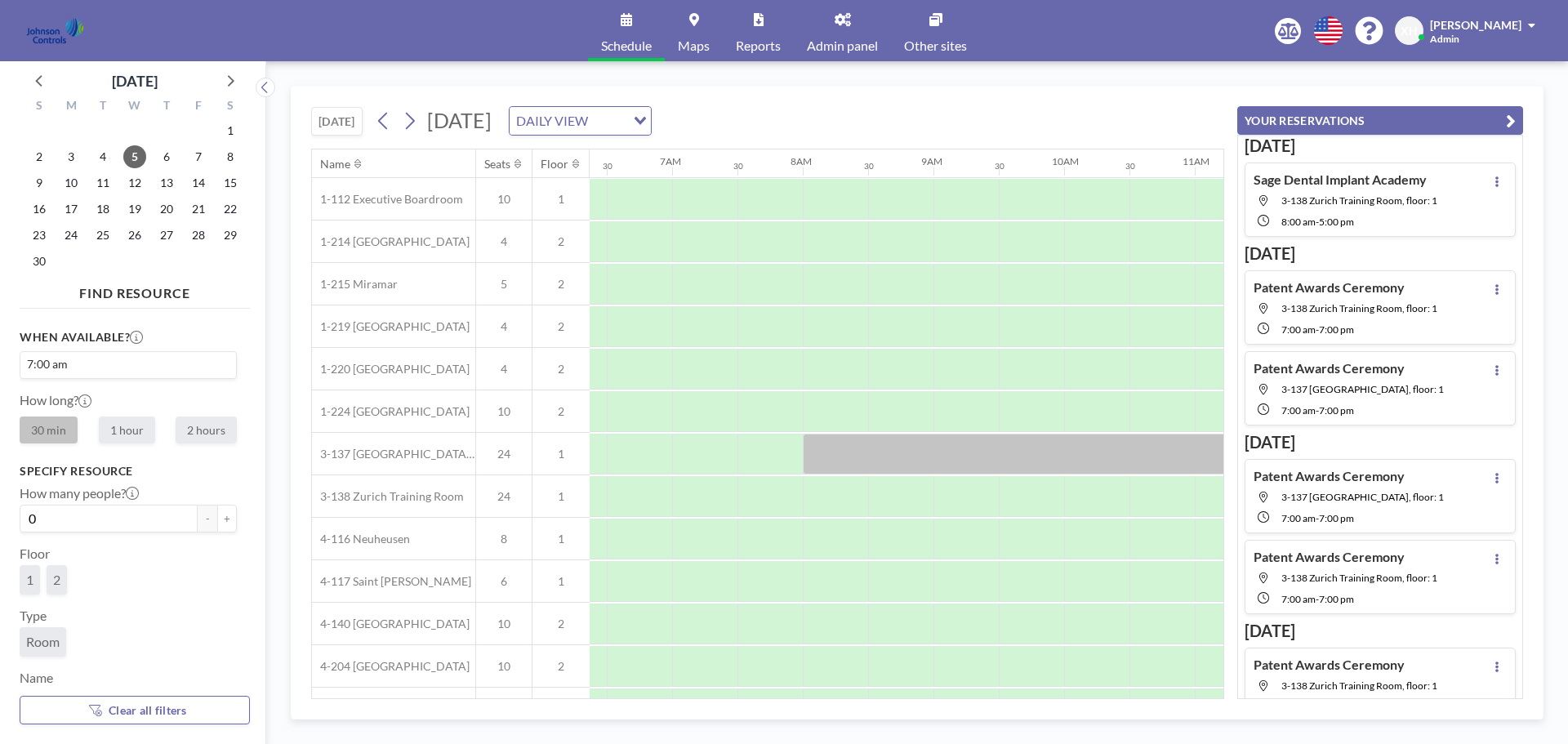
scroll to position [0, 850]
click at [122, 419] on label "1 hour" at bounding box center [126, 429] width 56 height 27
radio input "true"
click at [28, 579] on span "1" at bounding box center [29, 580] width 7 height 16
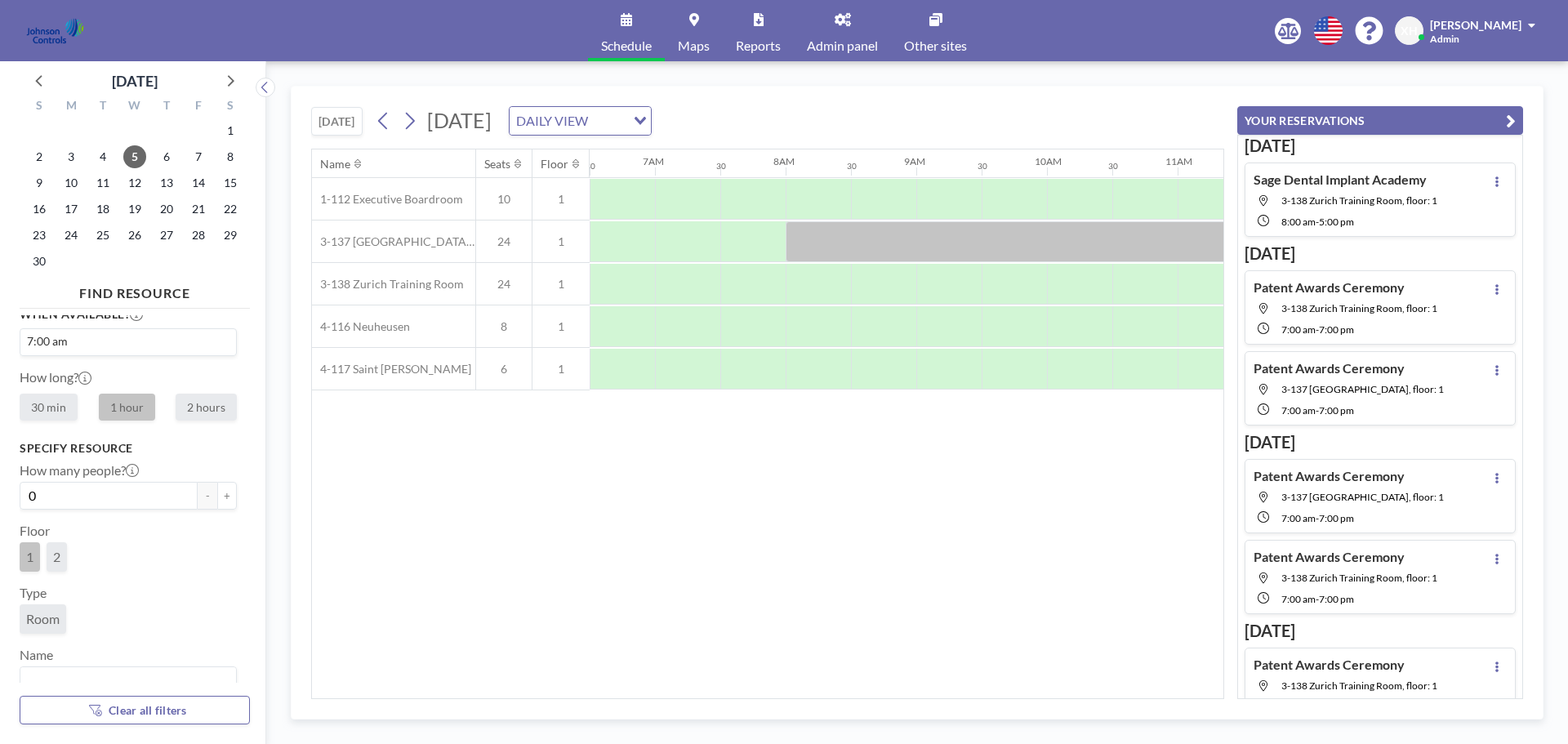
scroll to position [42, 0]
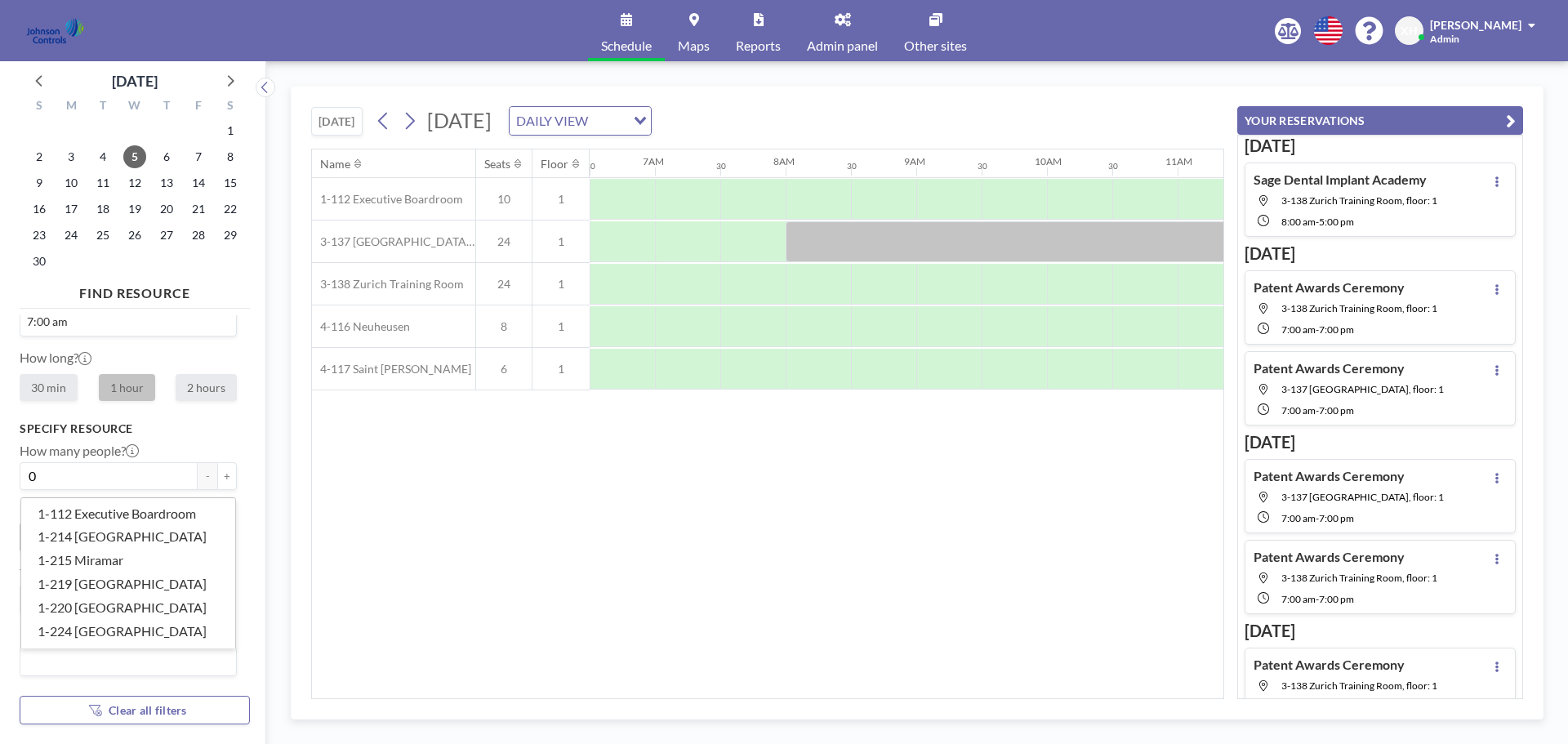
click at [80, 661] on input "Search for option" at bounding box center [124, 661] width 205 height 22
click at [124, 512] on li "3-137 [GEOGRAPHIC_DATA] Training Room" at bounding box center [128, 512] width 214 height 23
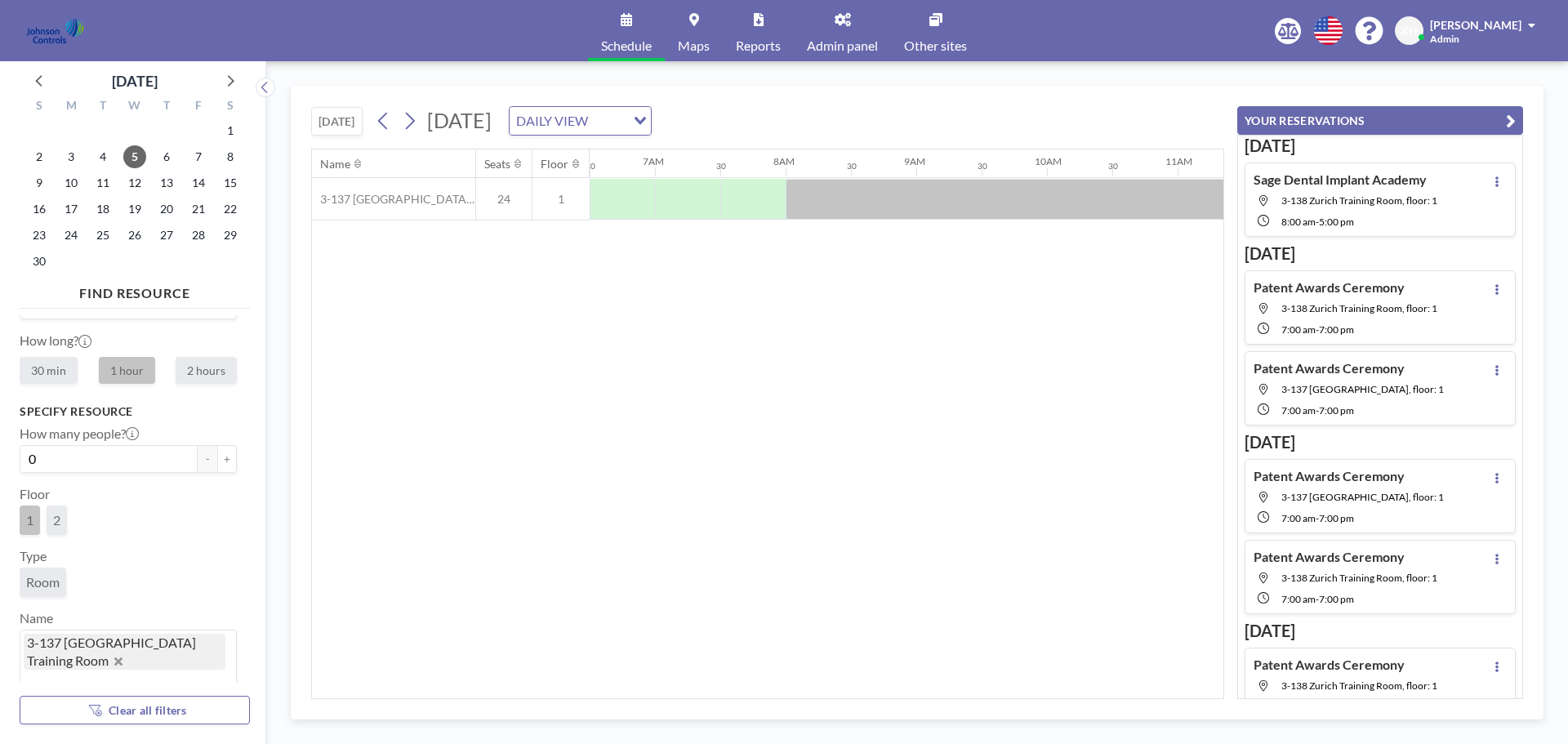
scroll to position [64, 0]
click at [217, 457] on button "+" at bounding box center [227, 455] width 20 height 28
type input "1"
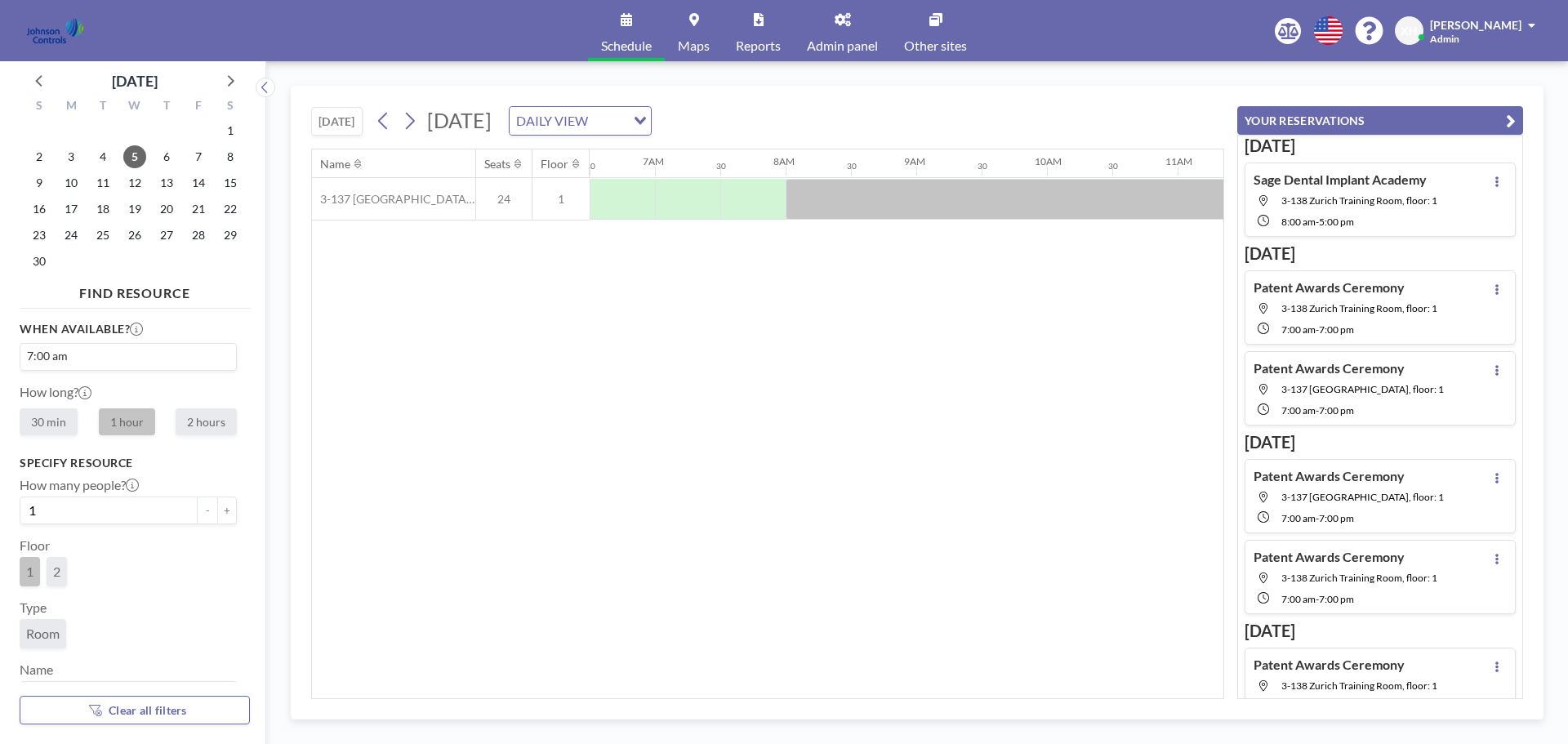
scroll to position [0, 0]
click at [135, 157] on span "5" at bounding box center [135, 157] width 22 height 22
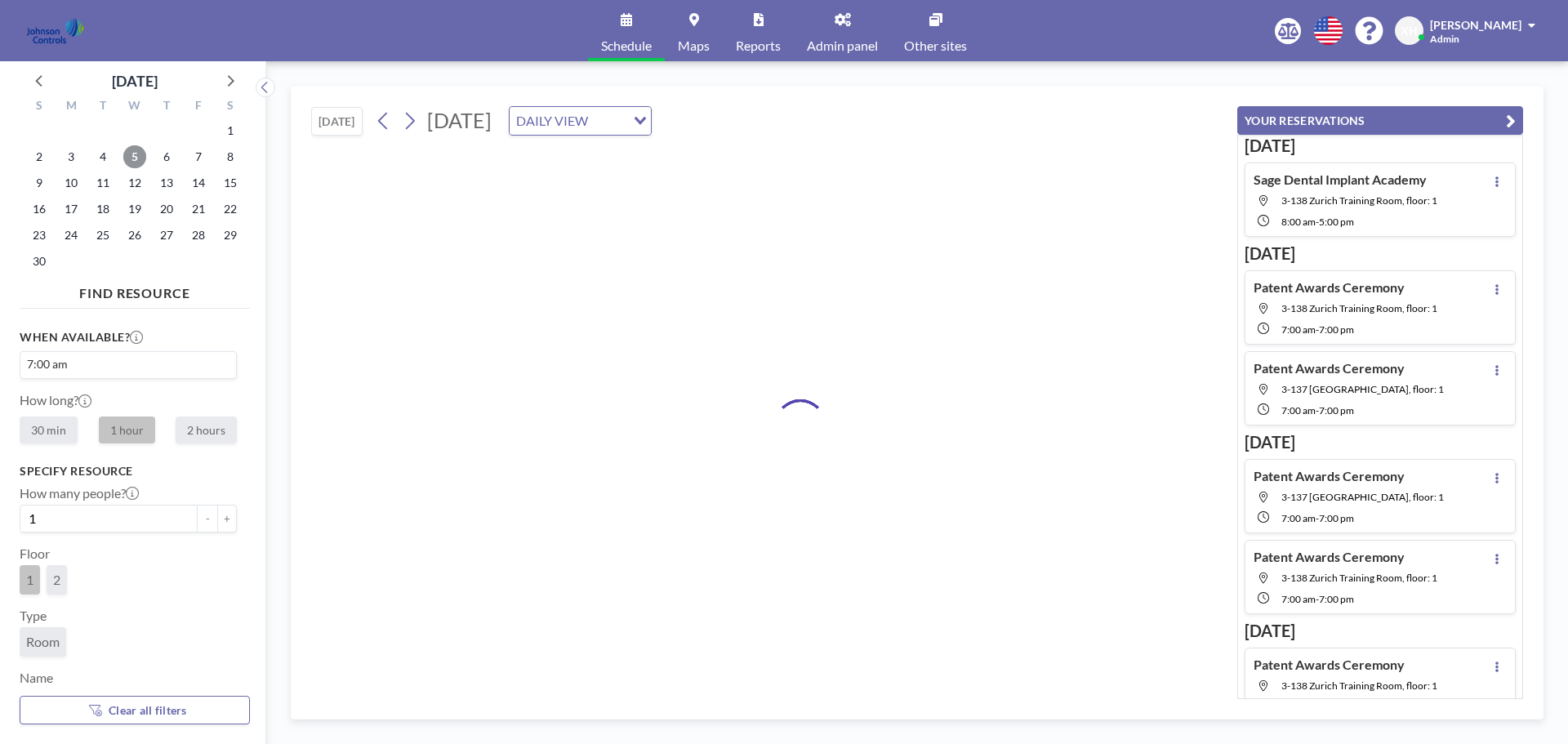
click at [135, 157] on span "5" at bounding box center [135, 157] width 22 height 22
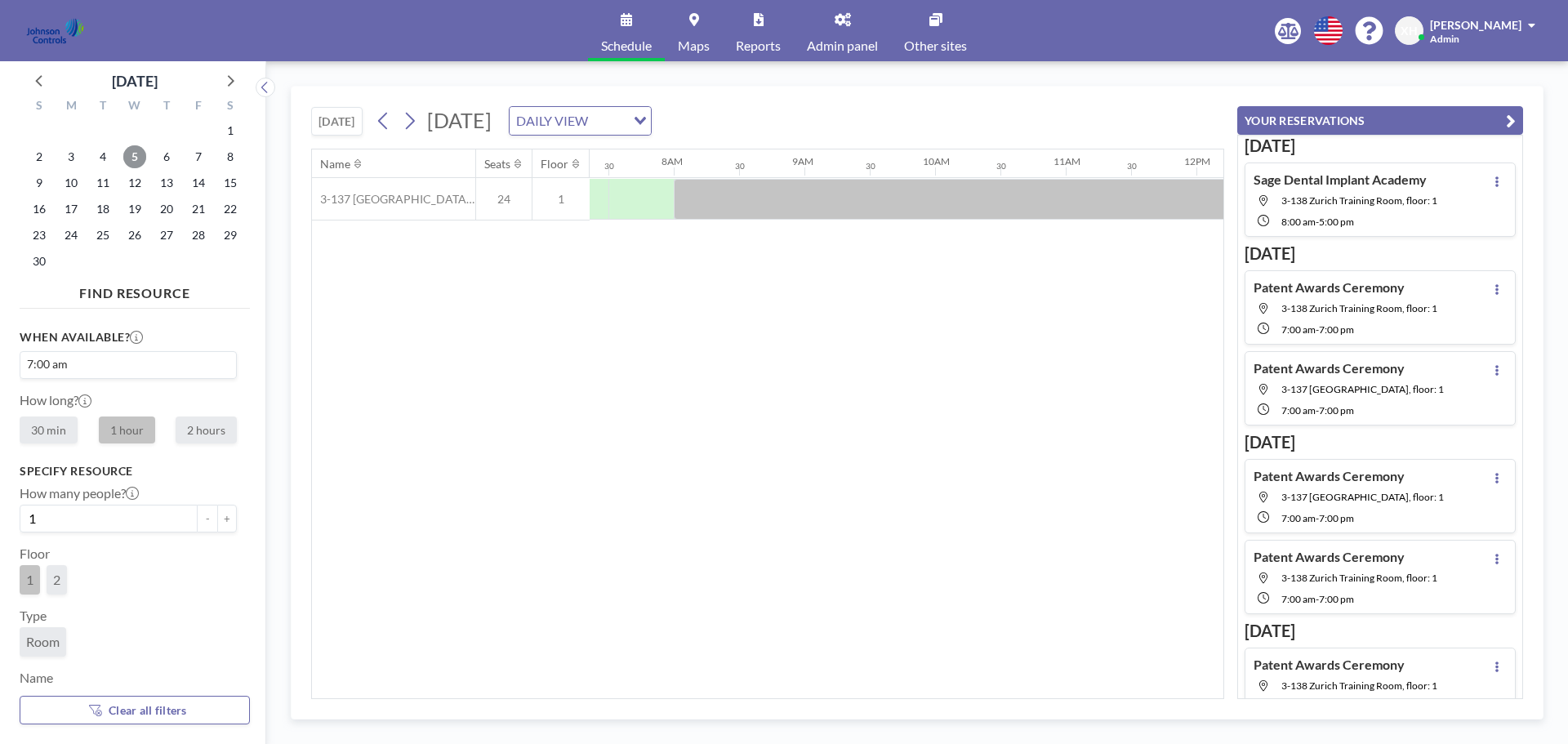
scroll to position [0, 980]
click at [1331, 110] on button "YOUR RESERVATIONS" at bounding box center [1380, 120] width 286 height 29
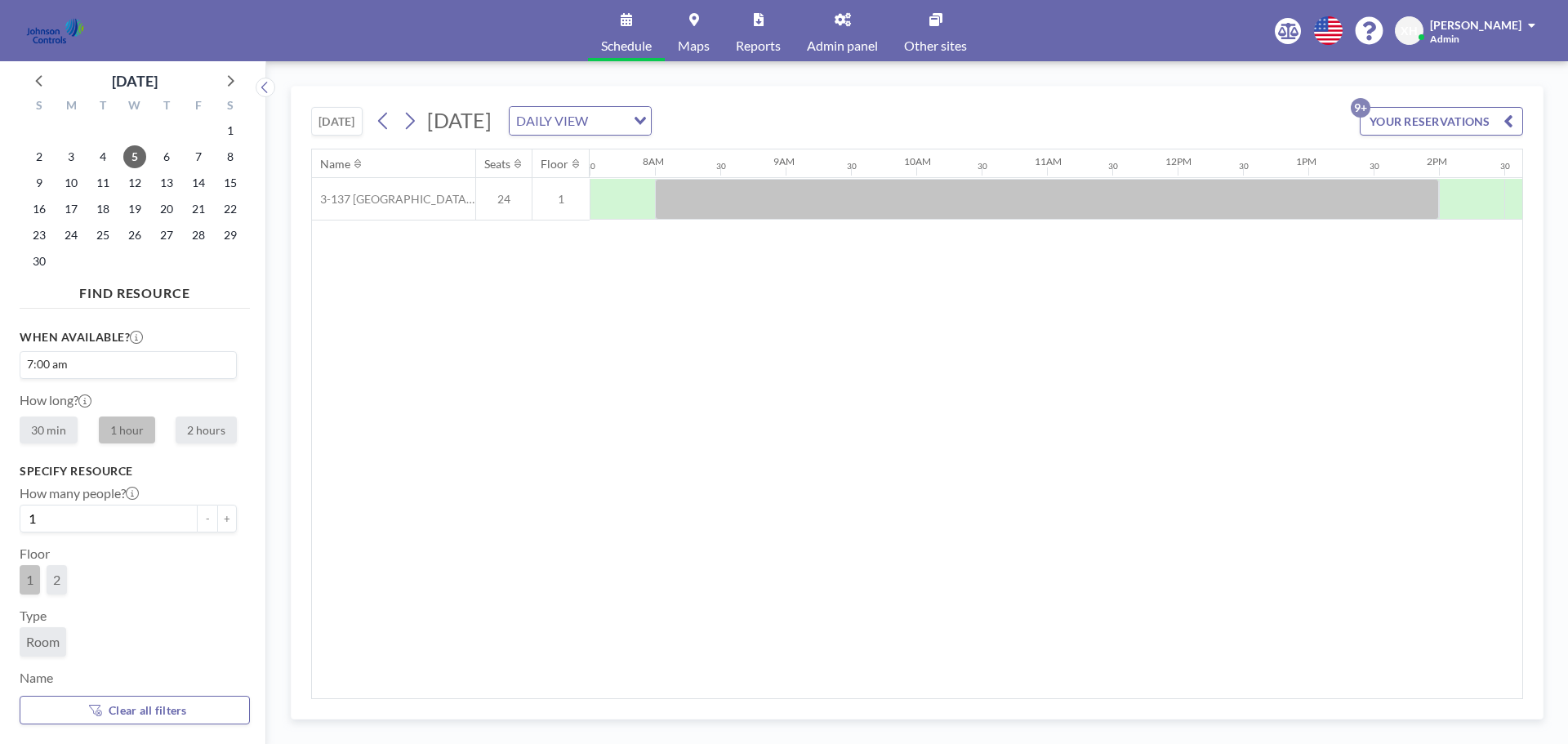
click at [1366, 108] on p "9+" at bounding box center [1360, 107] width 20 height 20
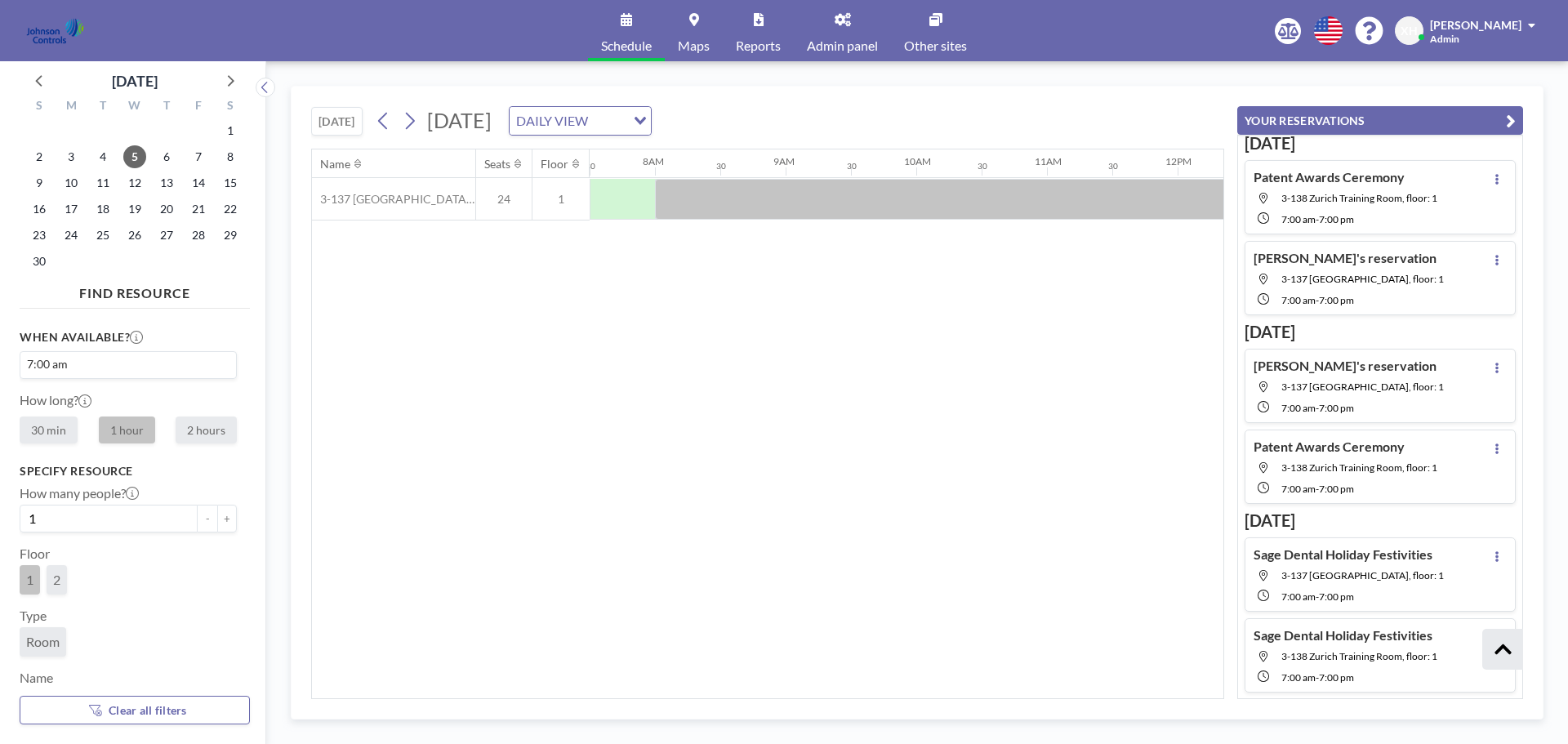
scroll to position [488, 0]
click at [630, 198] on div at bounding box center [622, 199] width 66 height 41
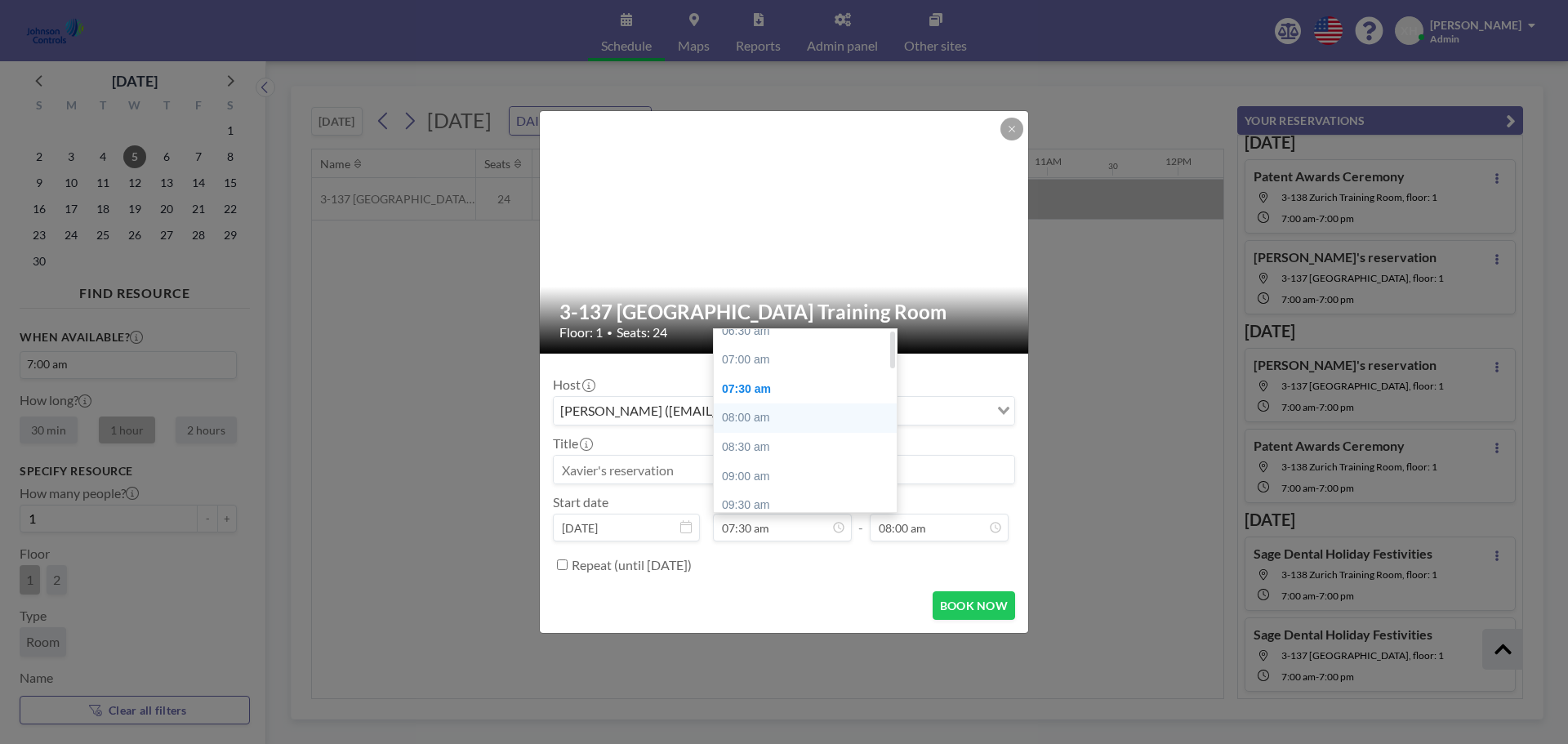
scroll to position [6, 0]
click at [749, 399] on div "07:00 am" at bounding box center [809, 396] width 191 height 29
type input "07:00 am"
click at [661, 471] on input at bounding box center [784, 470] width 460 height 28
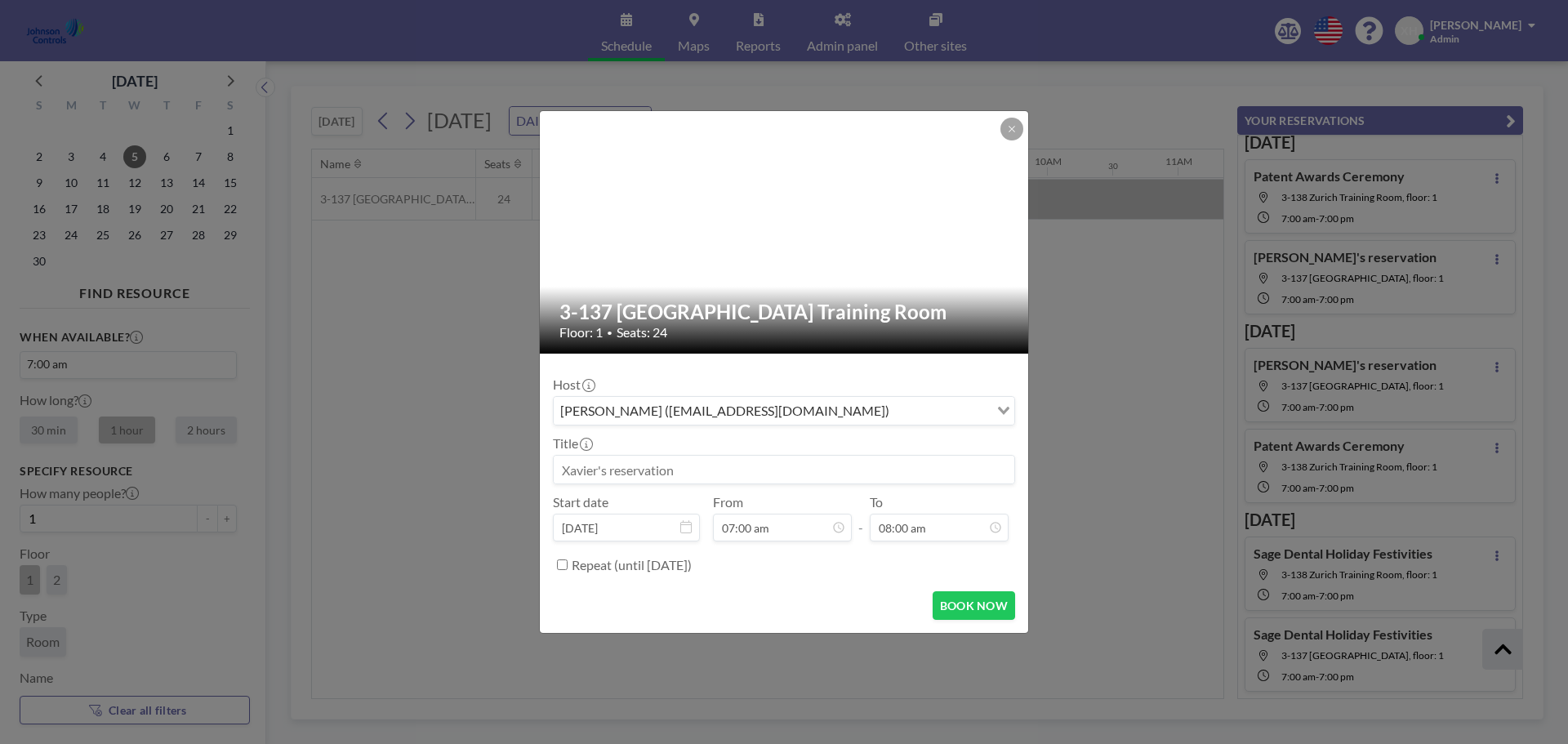
click at [595, 474] on input at bounding box center [784, 470] width 460 height 28
paste input "TM Host: [PERSON_NAME] / [PERSON_NAME]"
click at [583, 471] on input "TM Host: [PERSON_NAME] / [PERSON_NAME]" at bounding box center [784, 470] width 460 height 28
type input "TM -Host: [PERSON_NAME] / [PERSON_NAME]"
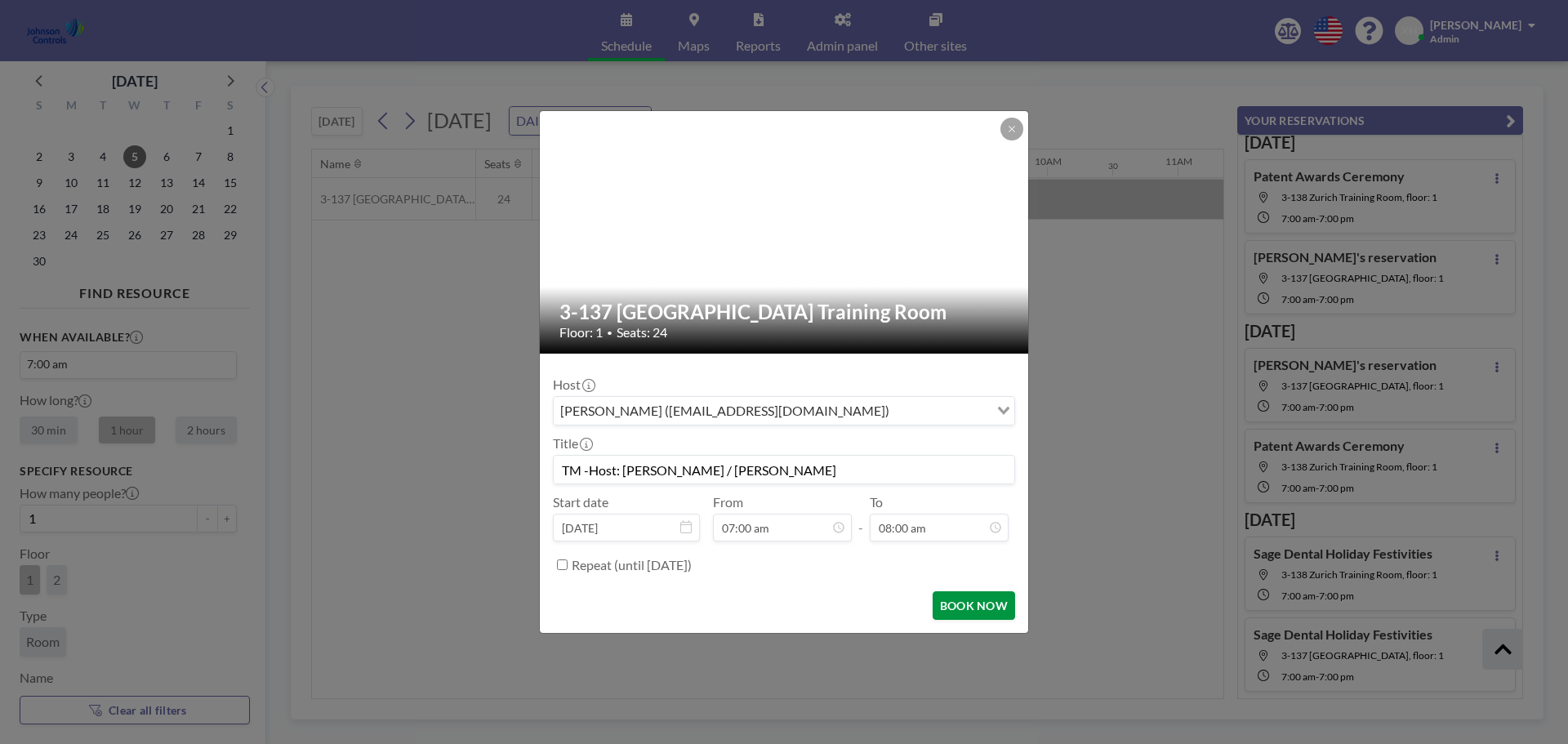
click at [986, 607] on button "BOOK NOW" at bounding box center [974, 605] width 82 height 29
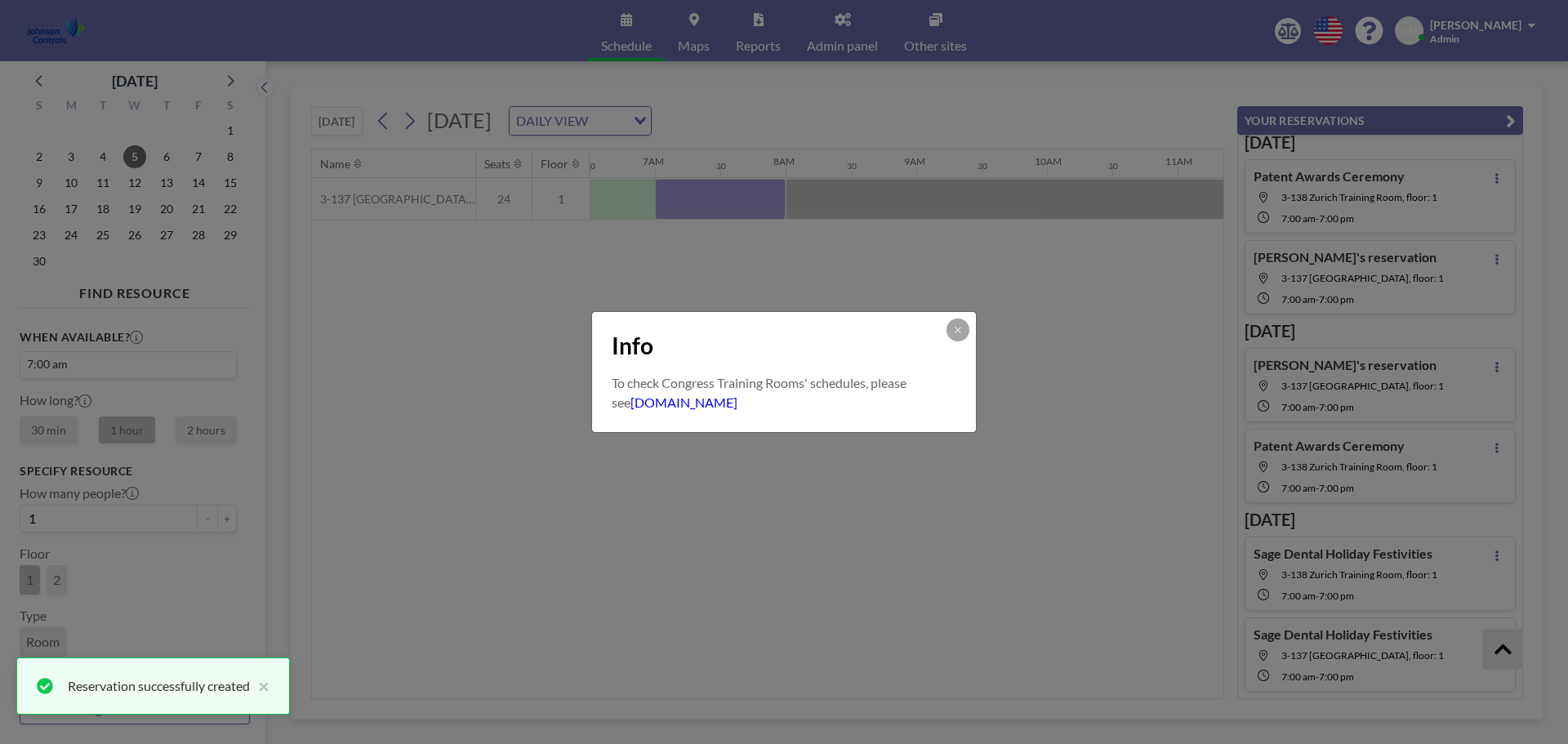
scroll to position [596, 0]
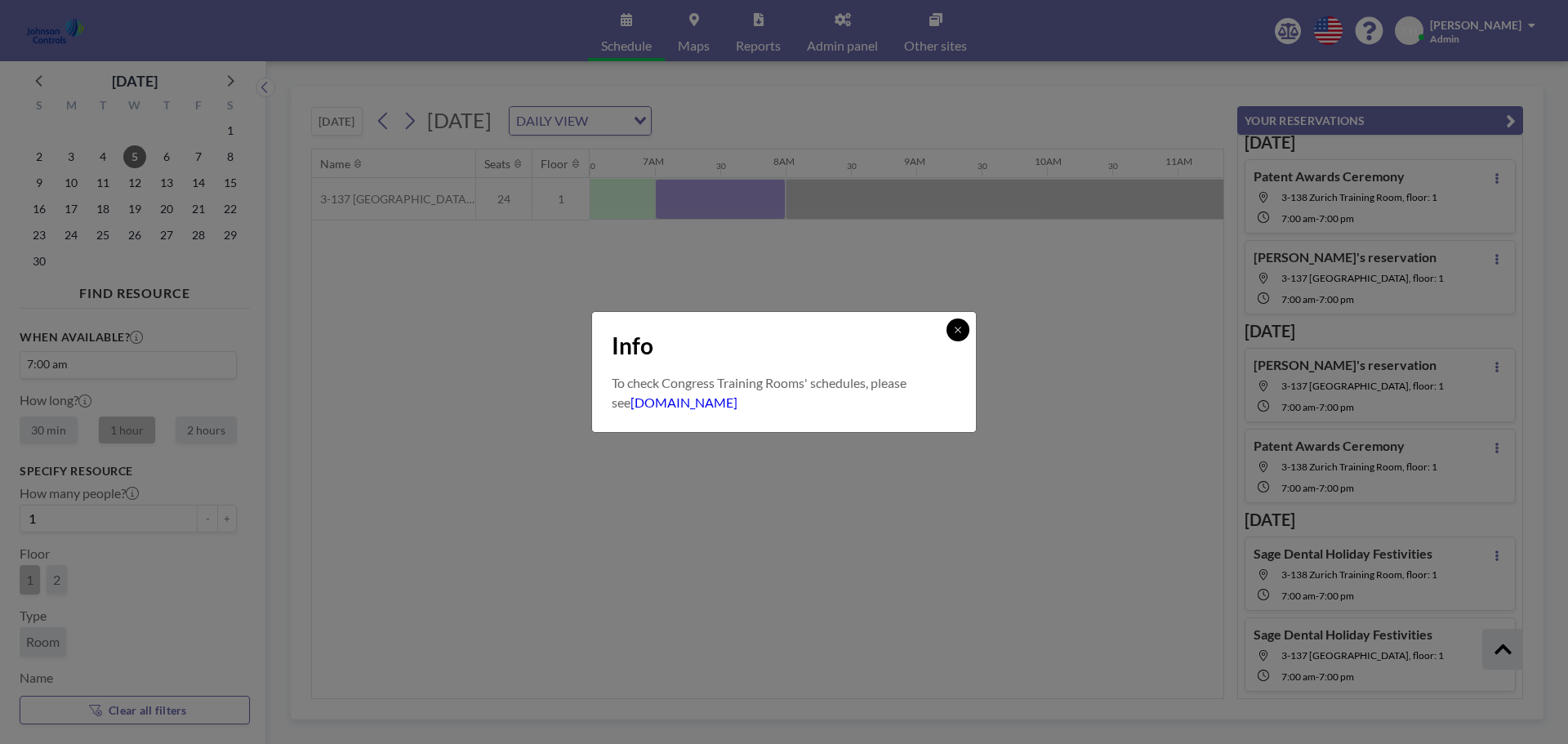
click at [961, 331] on icon at bounding box center [957, 330] width 10 height 10
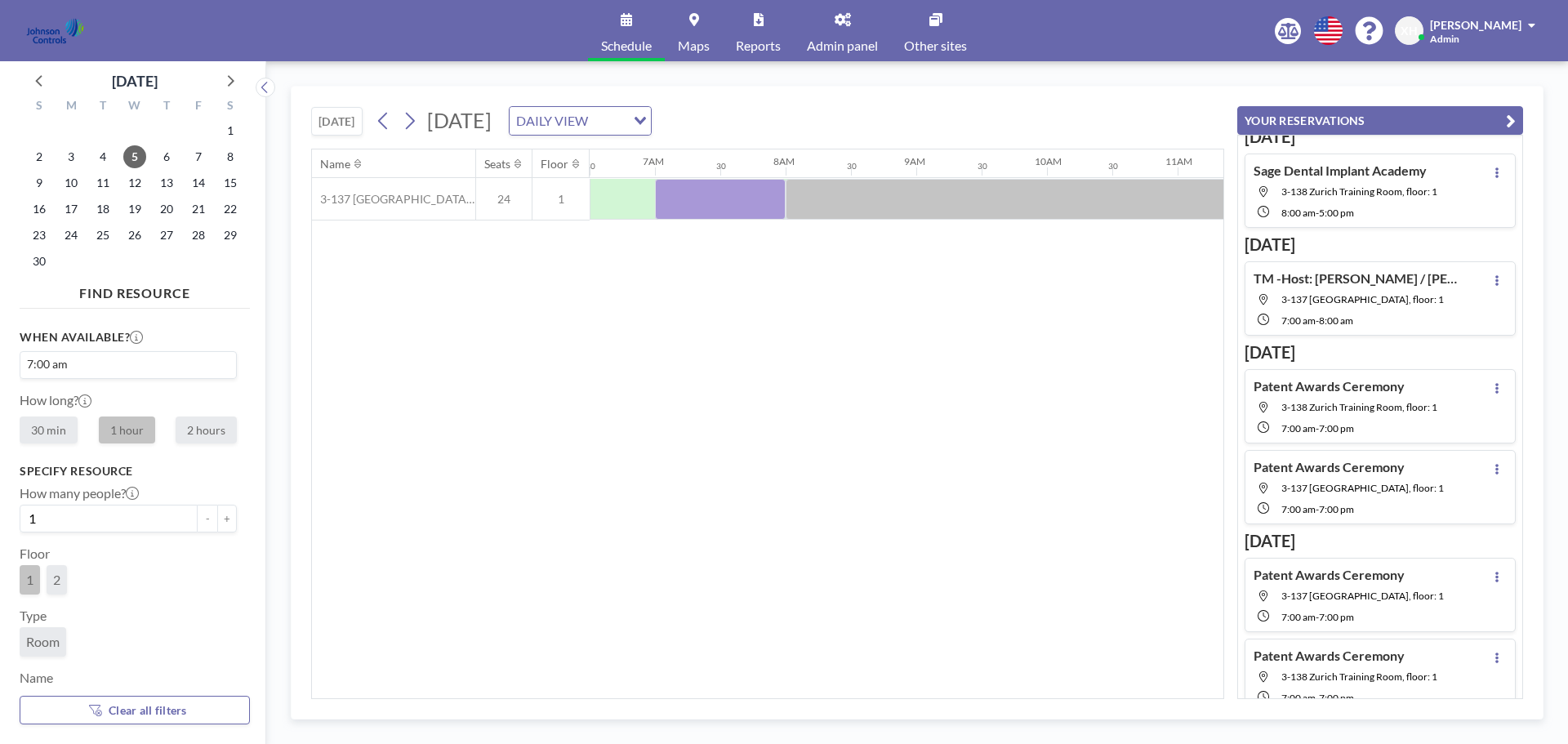
scroll to position [0, 0]
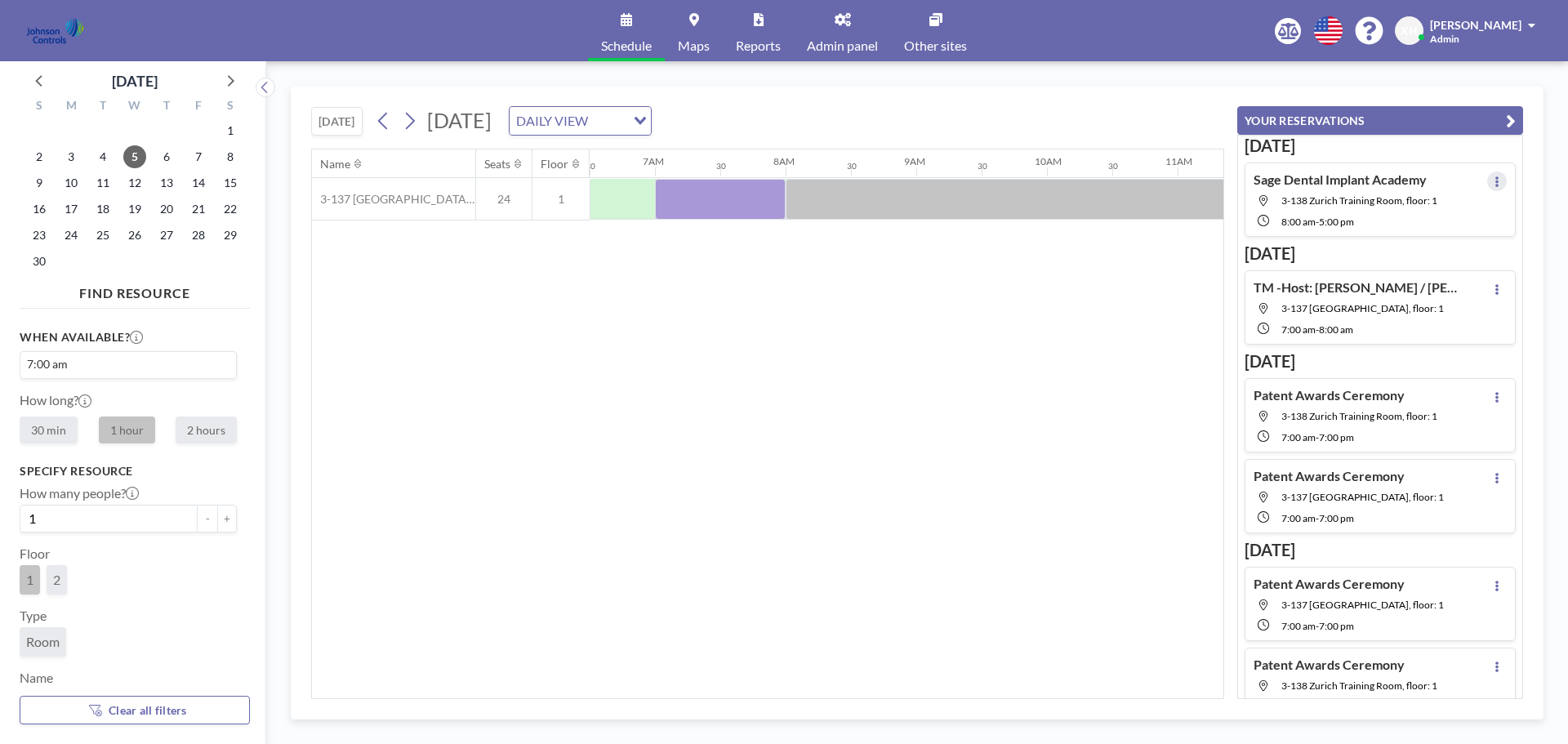
click at [1494, 178] on icon at bounding box center [1497, 182] width 7 height 10
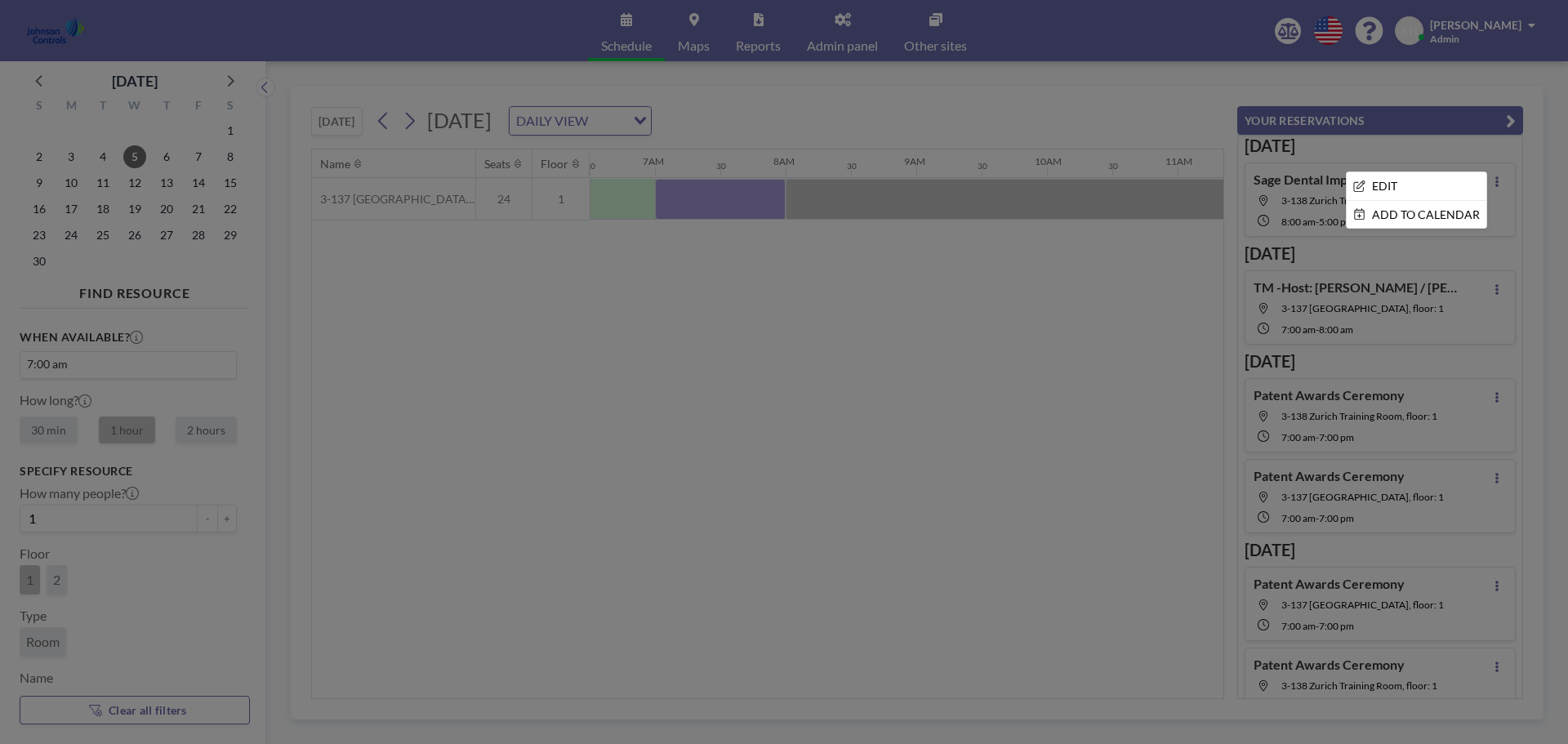
click at [1491, 178] on div at bounding box center [784, 372] width 1568 height 744
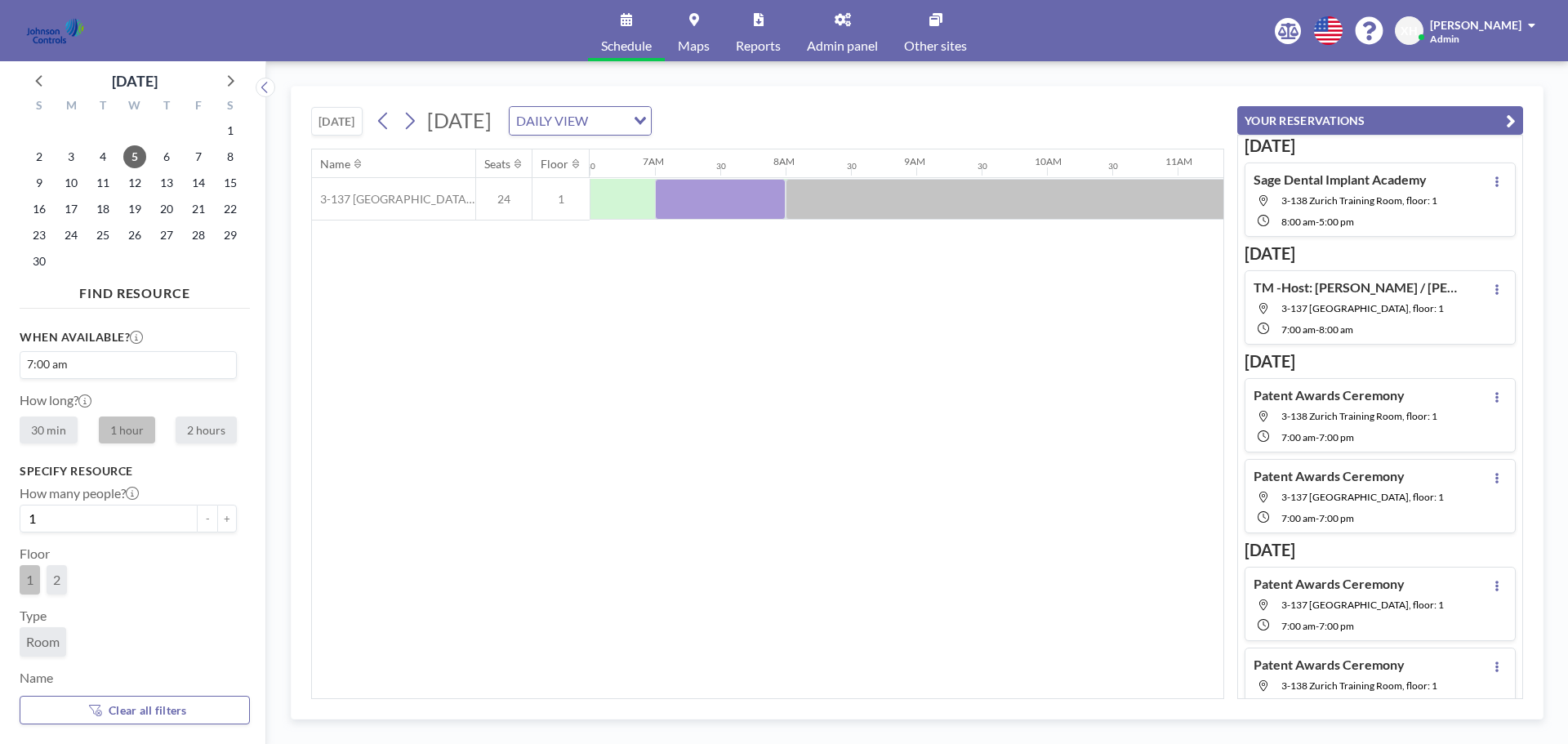
click at [1325, 197] on span "3-138 Zurich Training Room, floor: 1" at bounding box center [1359, 201] width 156 height 12
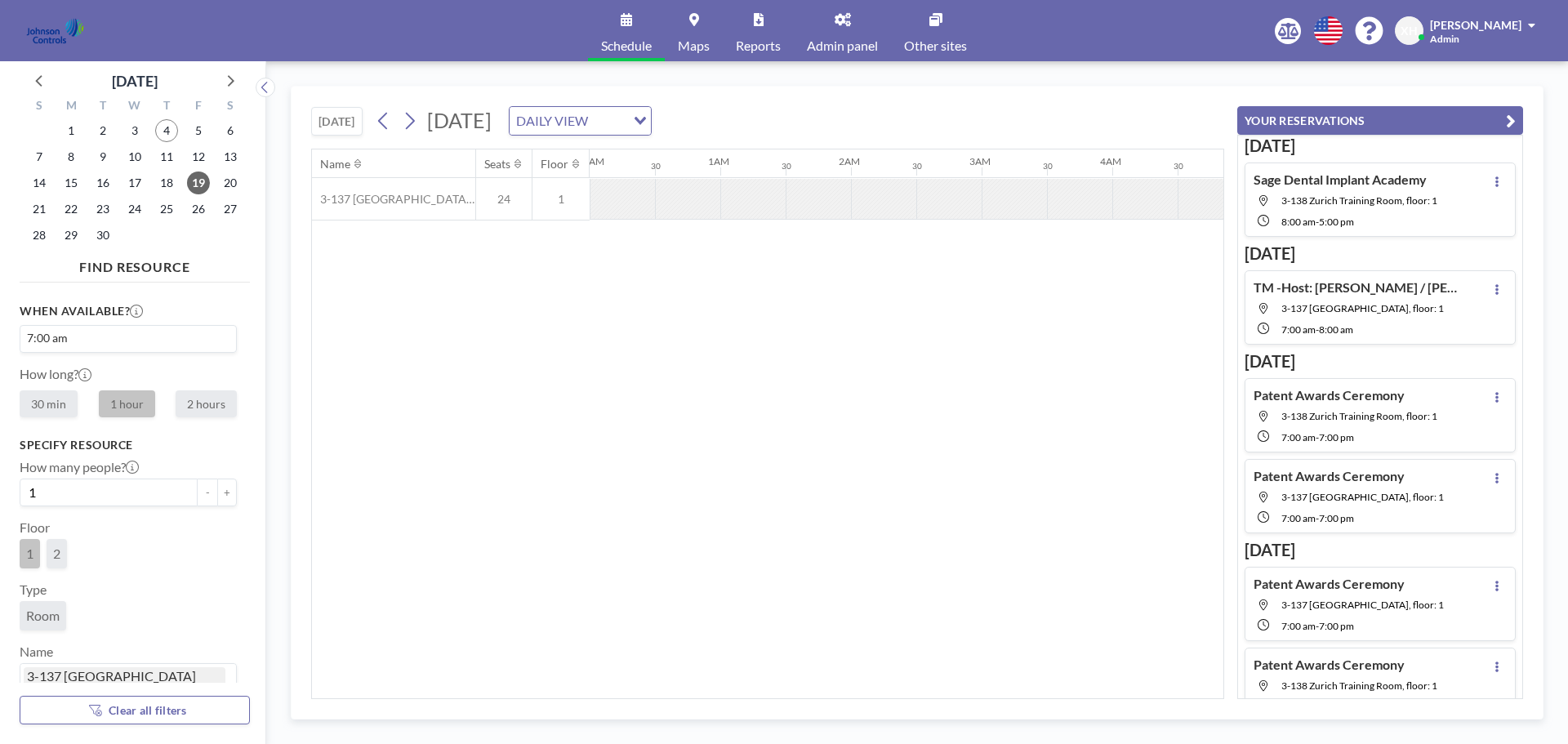
click at [1321, 180] on h4 "Sage Dental Implant Academy" at bounding box center [1340, 179] width 173 height 16
click at [1354, 193] on div "Sage Dental Implant Academy 3-138 Zurich Training Room, floor: 1 8:00 AM - 5:00…" at bounding box center [1346, 199] width 183 height 56
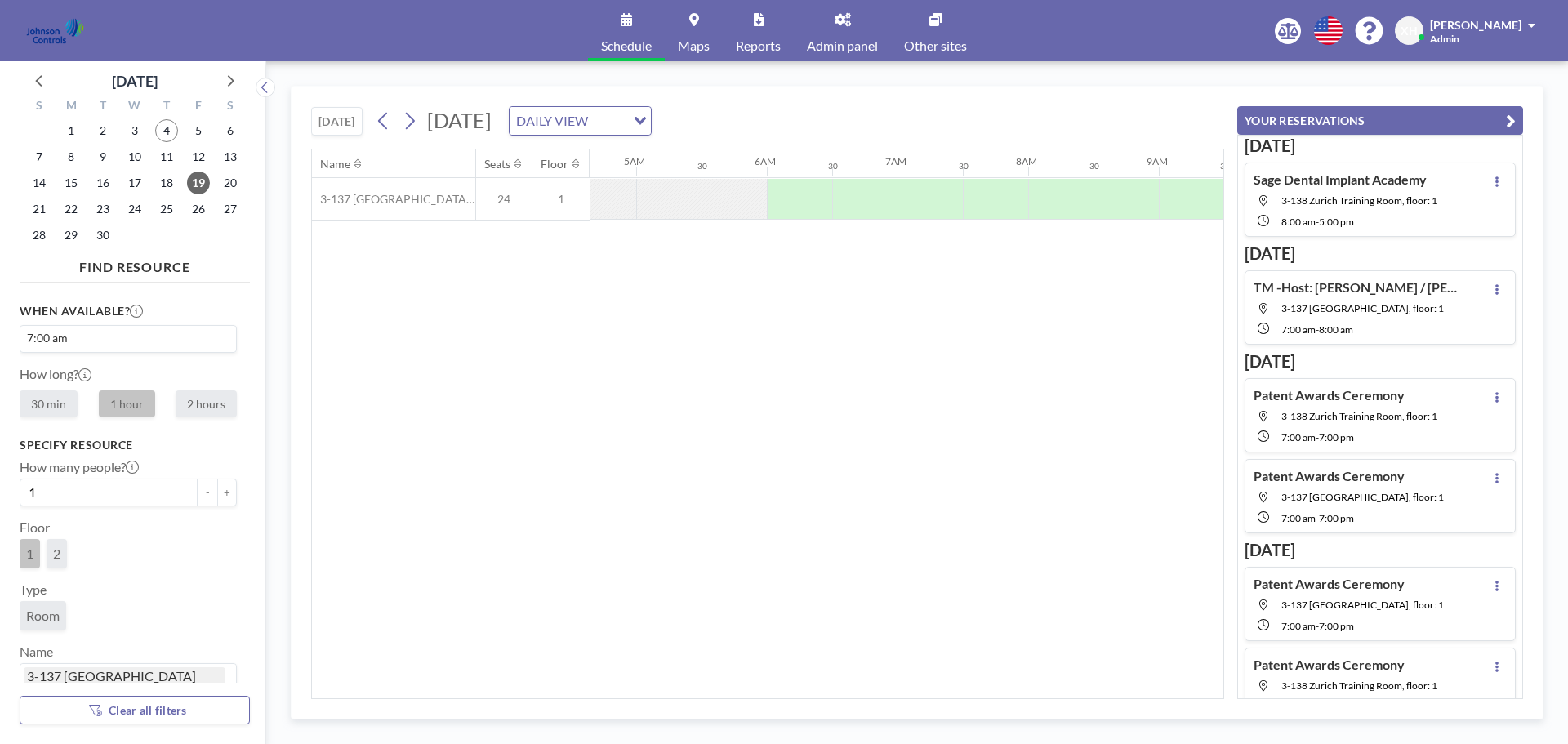
scroll to position [0, 603]
click at [628, 192] on div at bounding box center [607, 199] width 66 height 40
click at [103, 339] on input "Search for option" at bounding box center [124, 338] width 205 height 20
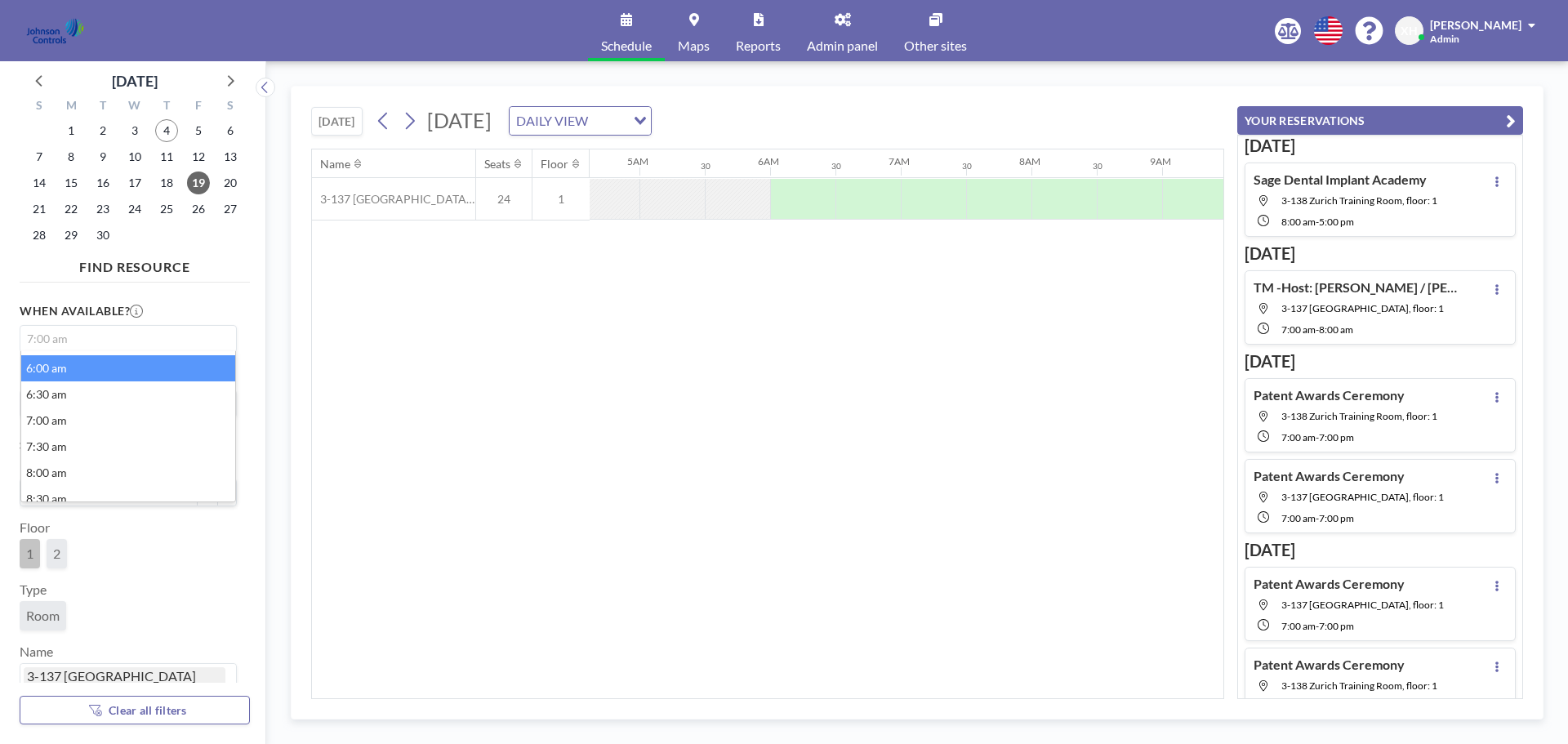
click at [77, 373] on li "6:00 am" at bounding box center [128, 369] width 214 height 26
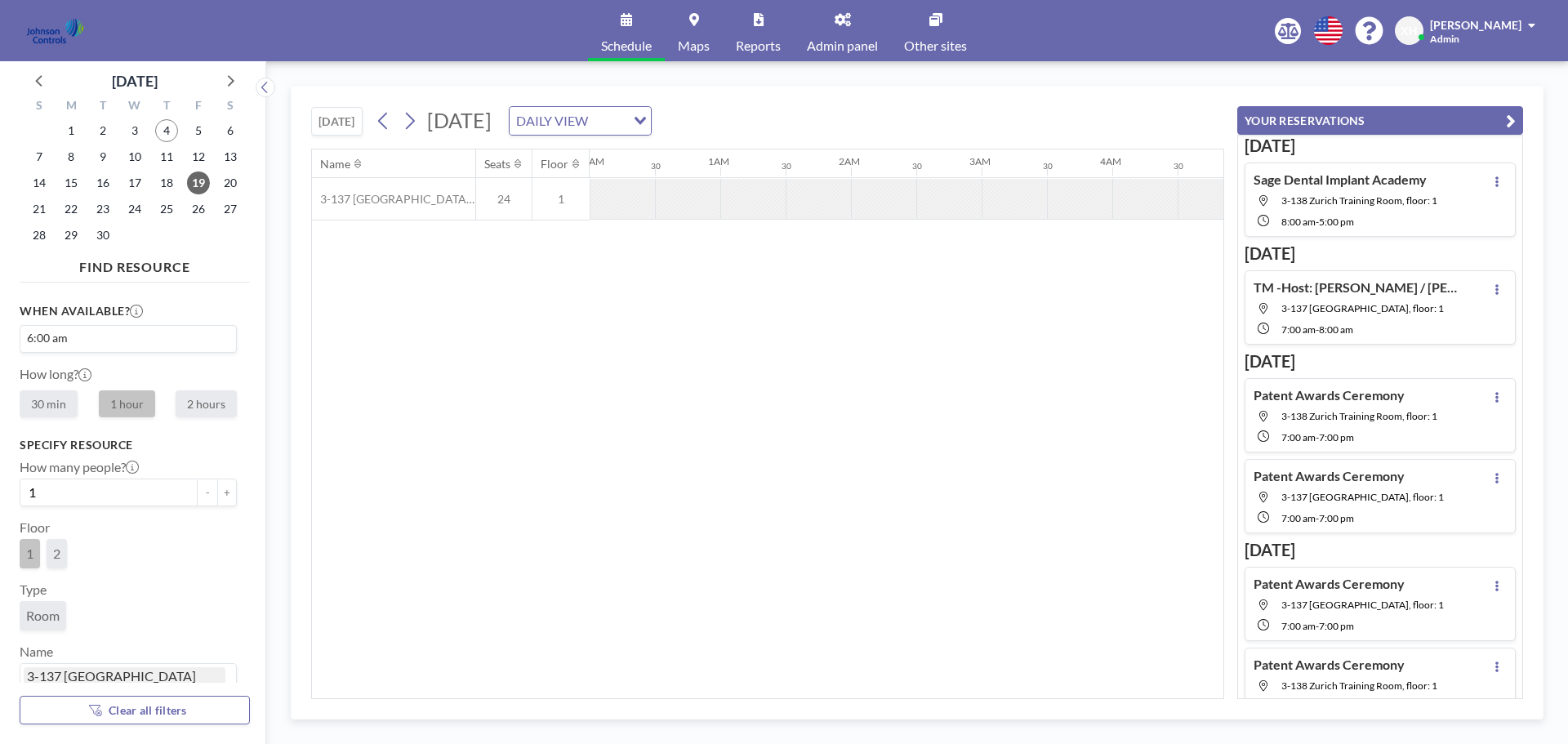
click at [127, 401] on label "1 hour" at bounding box center [126, 403] width 56 height 27
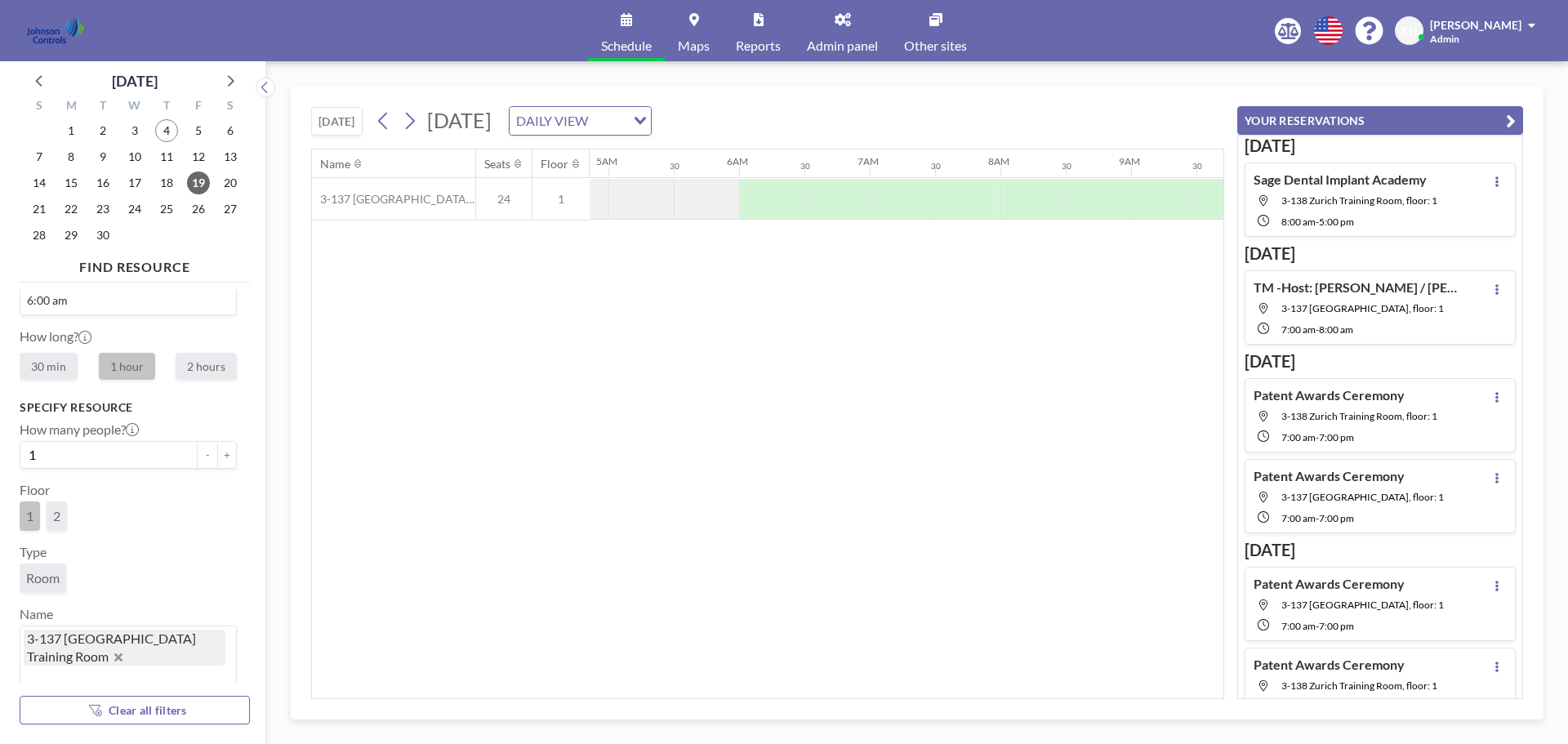
scroll to position [0, 622]
click at [755, 194] on div at bounding box center [784, 199] width 66 height 41
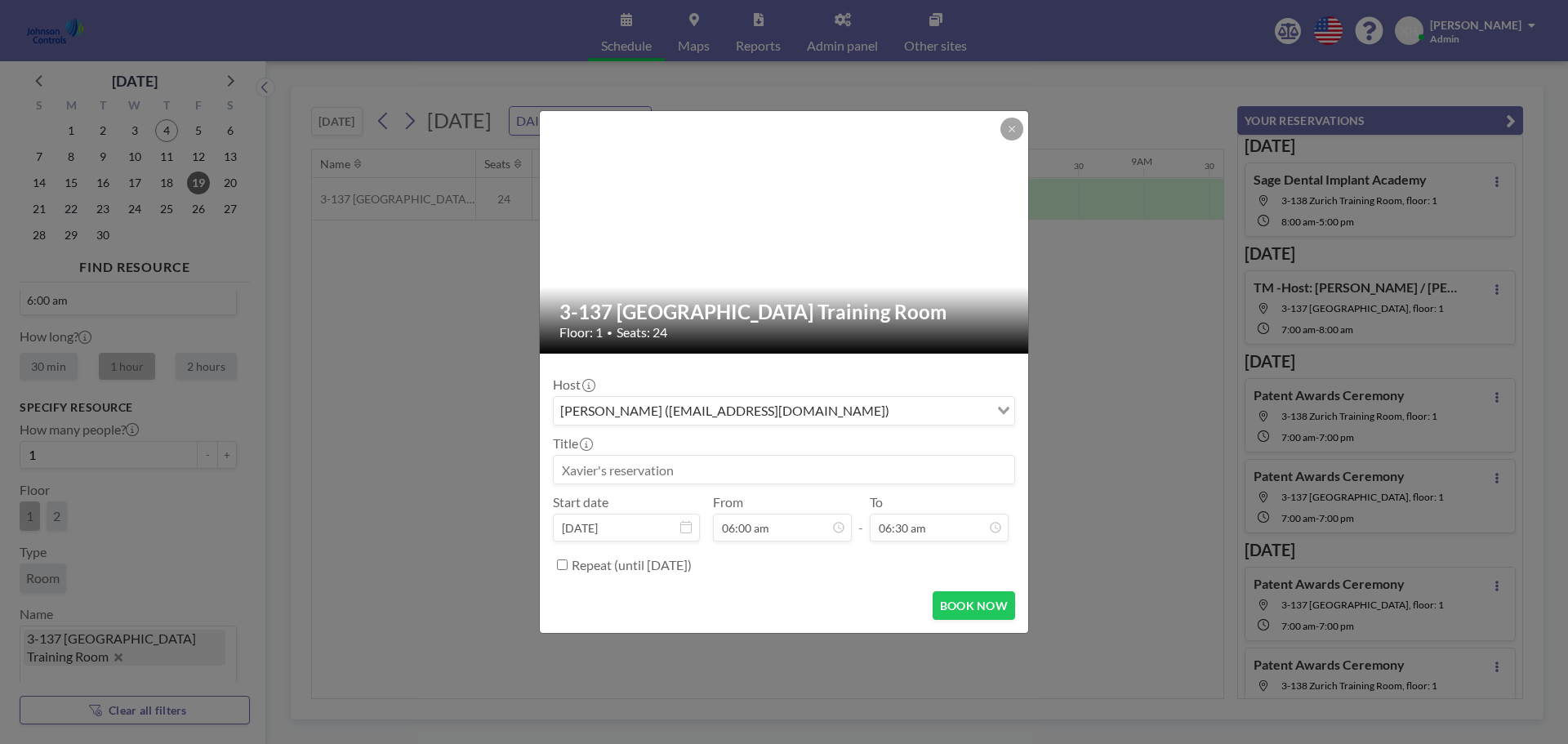
click at [693, 473] on input at bounding box center [784, 470] width 460 height 28
click at [1257, 178] on div "3-137 Riyadh Training Room Floor: 1 • Seats: 24 Host [PERSON_NAME] ([EMAIL_ADDR…" at bounding box center [784, 372] width 1568 height 744
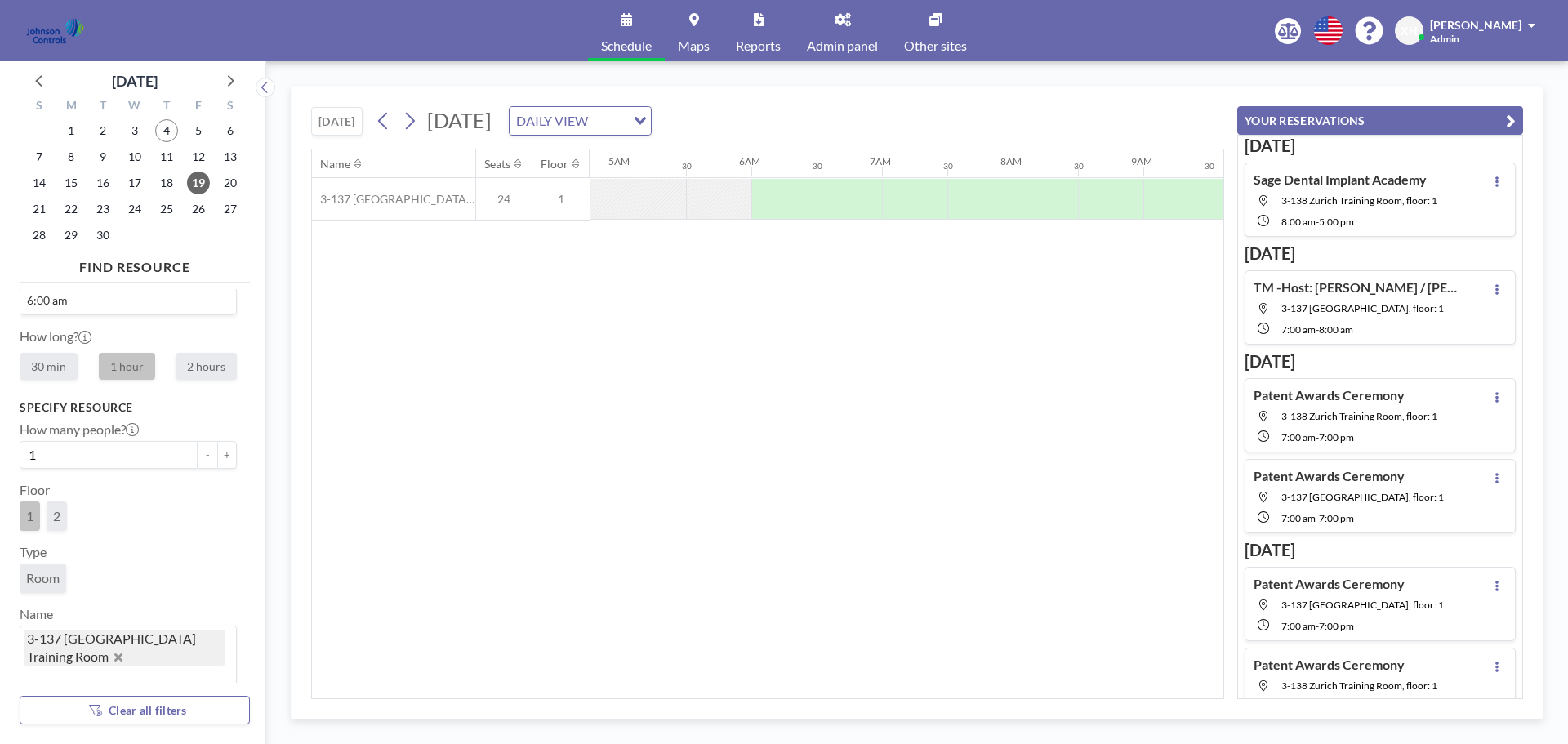
drag, startPoint x: 1256, startPoint y: 179, endPoint x: 1434, endPoint y: 184, distance: 178.1
click at [1434, 184] on div "Sage Dental Implant Academy 3-138 Zurich Training Room, floor: 1 8:00 AM - 5:00…" at bounding box center [1346, 199] width 183 height 56
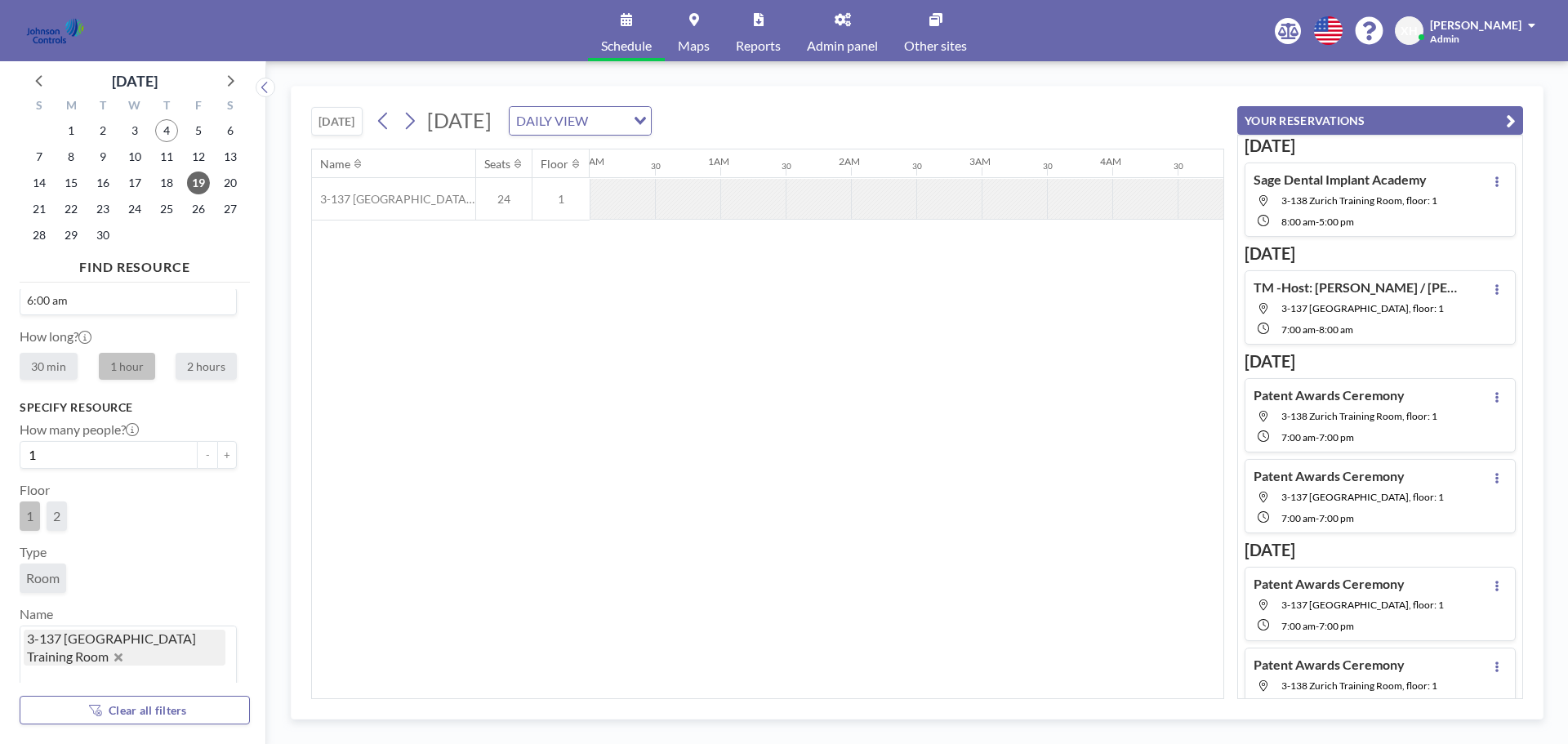
copy h4 "Sage Dental Implant Academy"
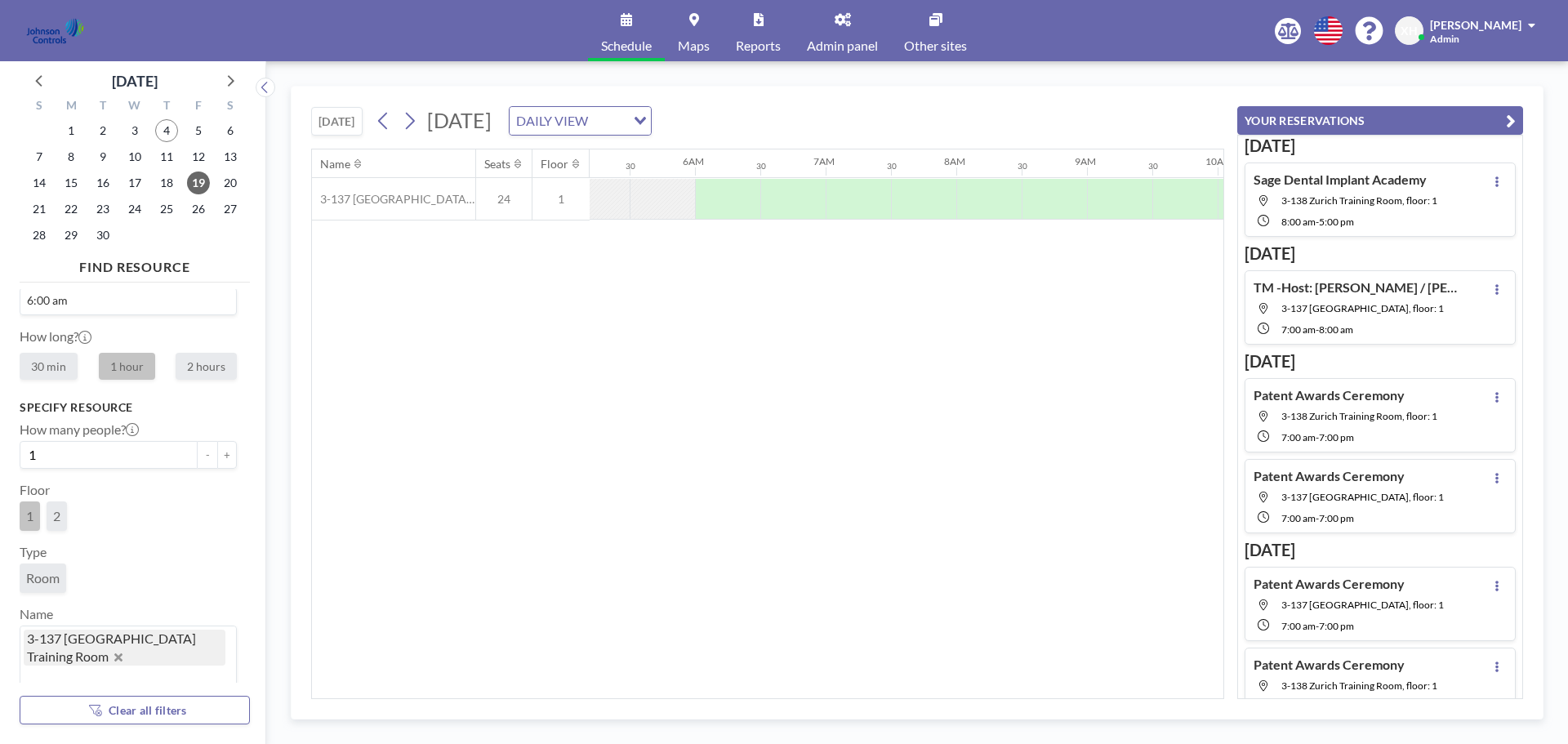
scroll to position [0, 632]
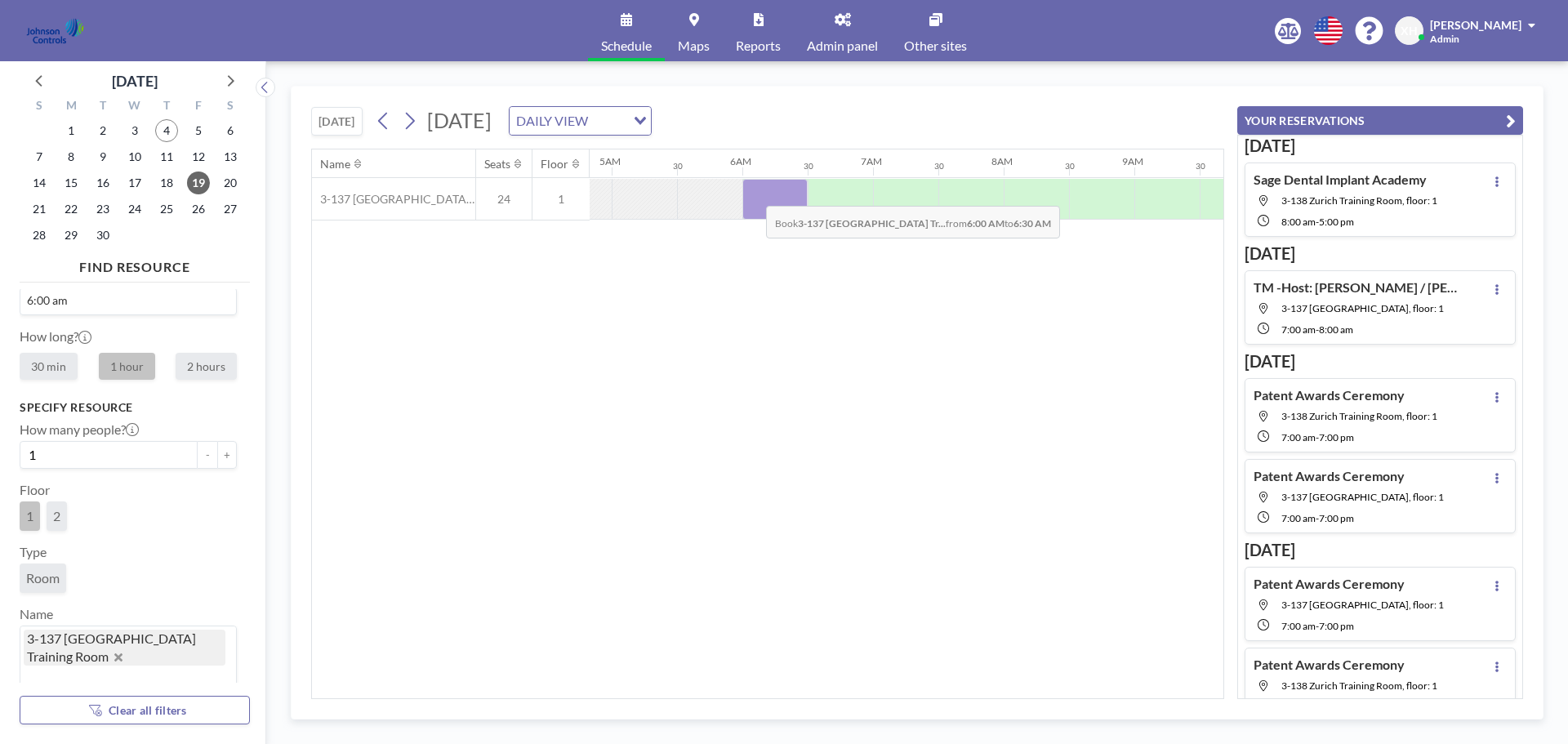
click at [753, 194] on div at bounding box center [775, 199] width 66 height 41
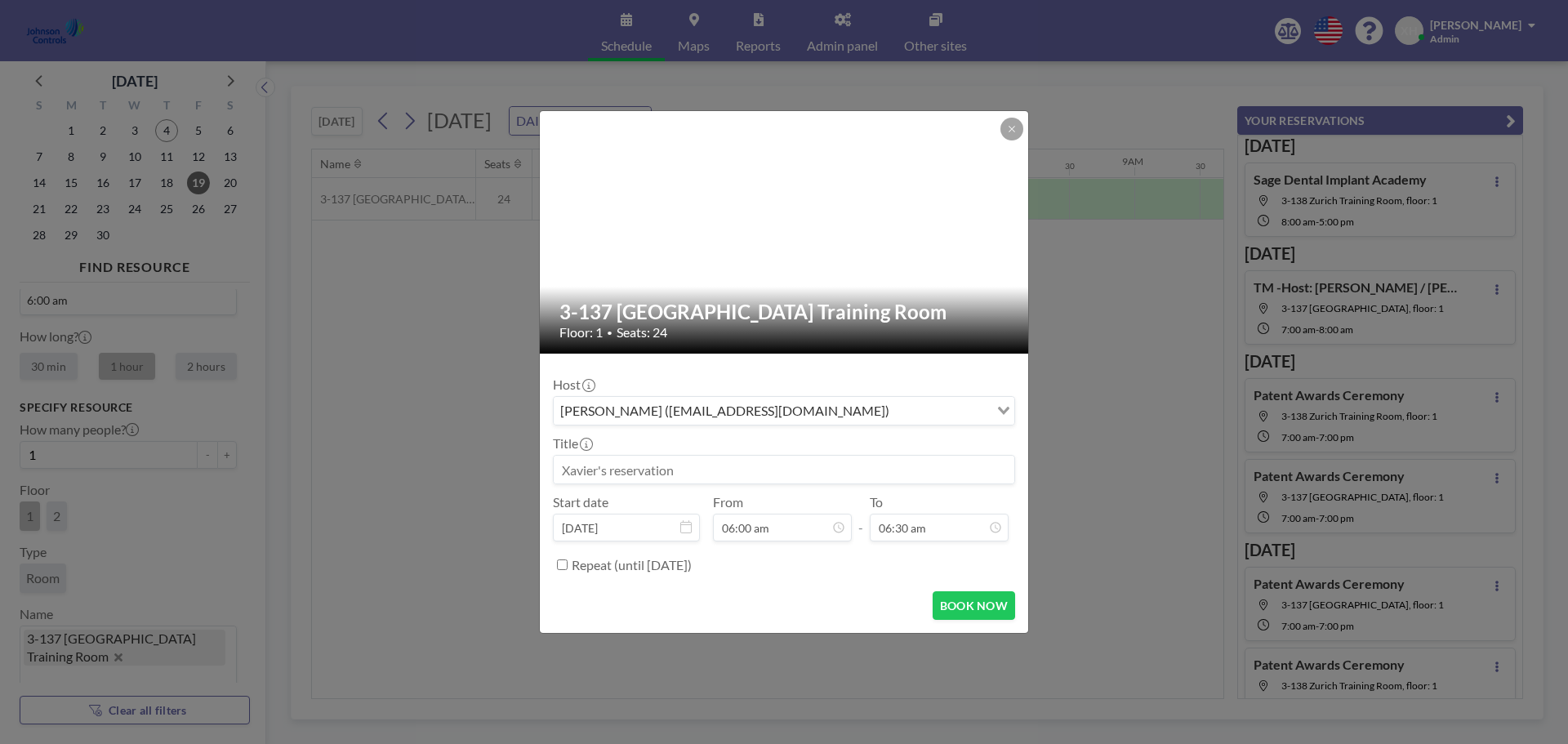
click at [624, 465] on input at bounding box center [784, 470] width 460 height 28
paste input "Sage Dental Implant Academy"
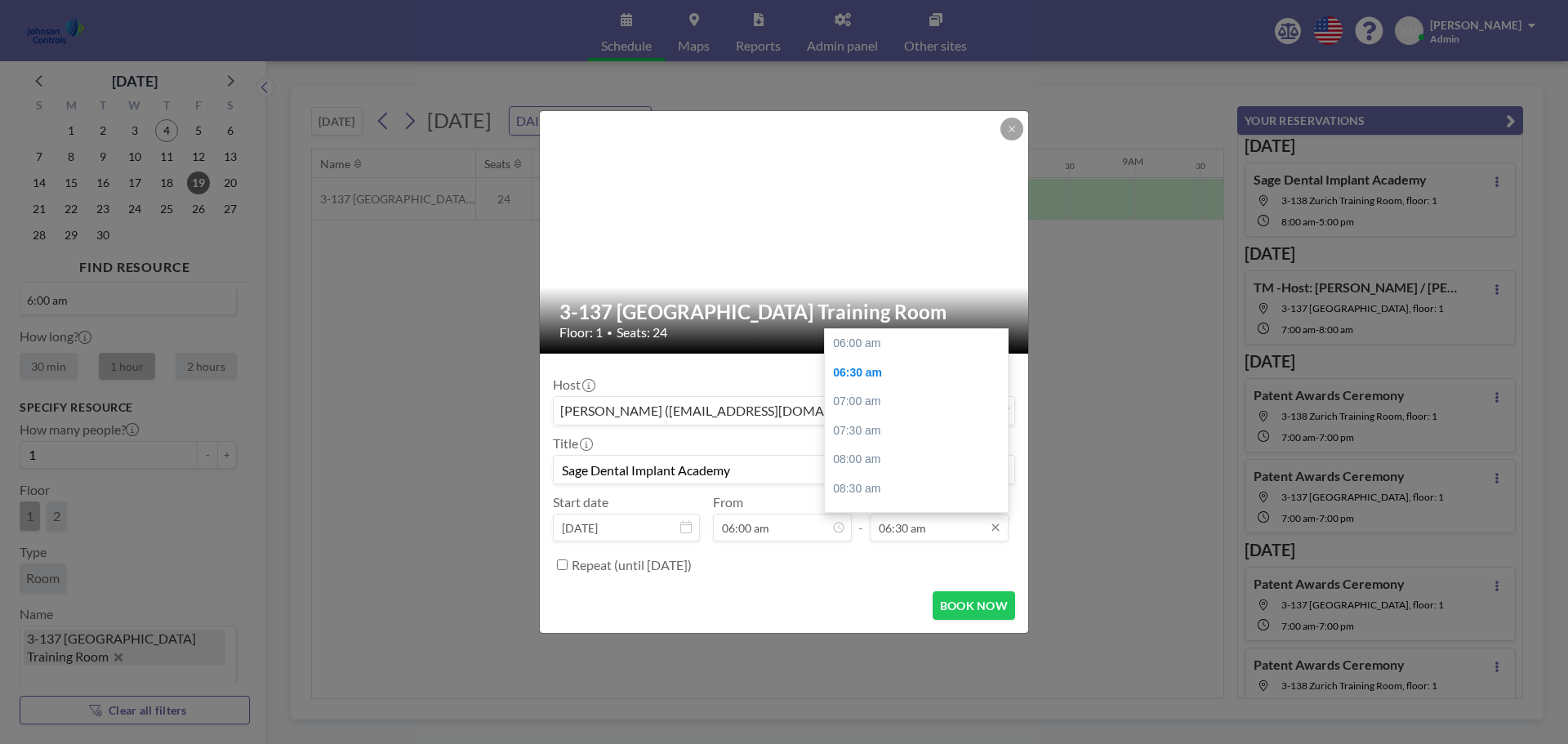
scroll to position [29, 0]
type input "Sage Dental Implant Academy"
click at [858, 429] on div "08:00 am" at bounding box center [920, 430] width 191 height 29
type input "08:00 am"
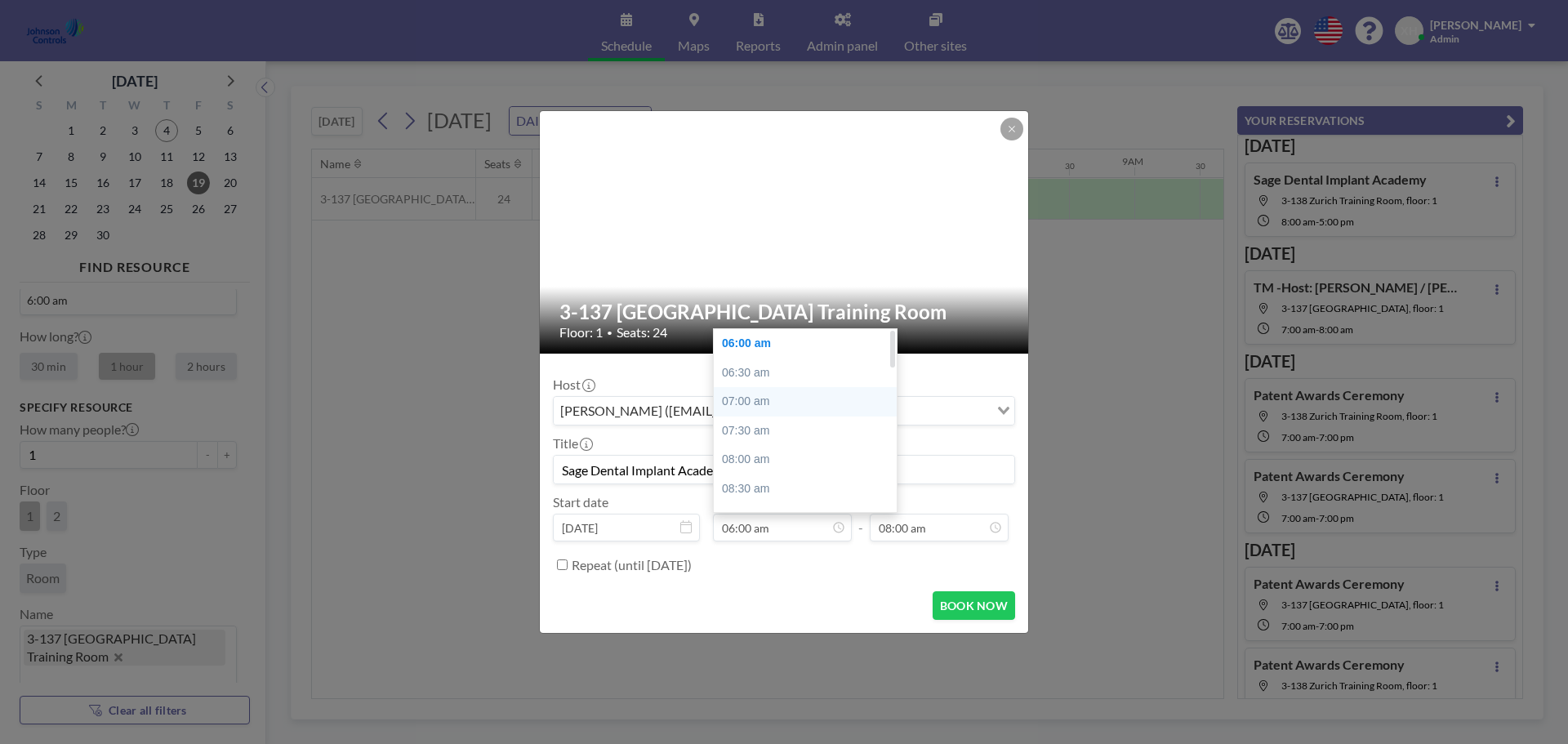
click at [757, 407] on div "07:00 am" at bounding box center [809, 401] width 191 height 29
type input "07:00 am"
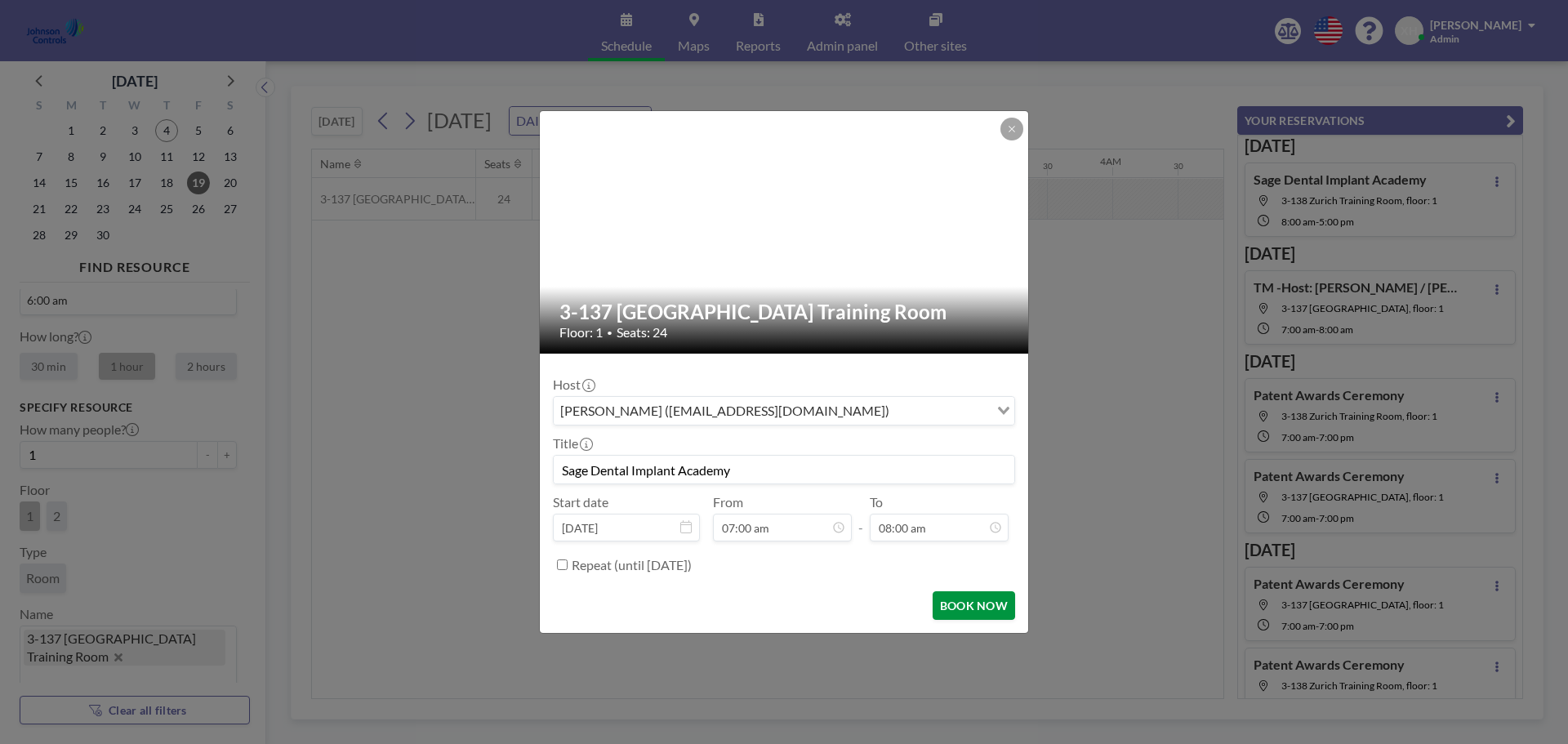
click at [969, 599] on button "BOOK NOW" at bounding box center [974, 605] width 82 height 29
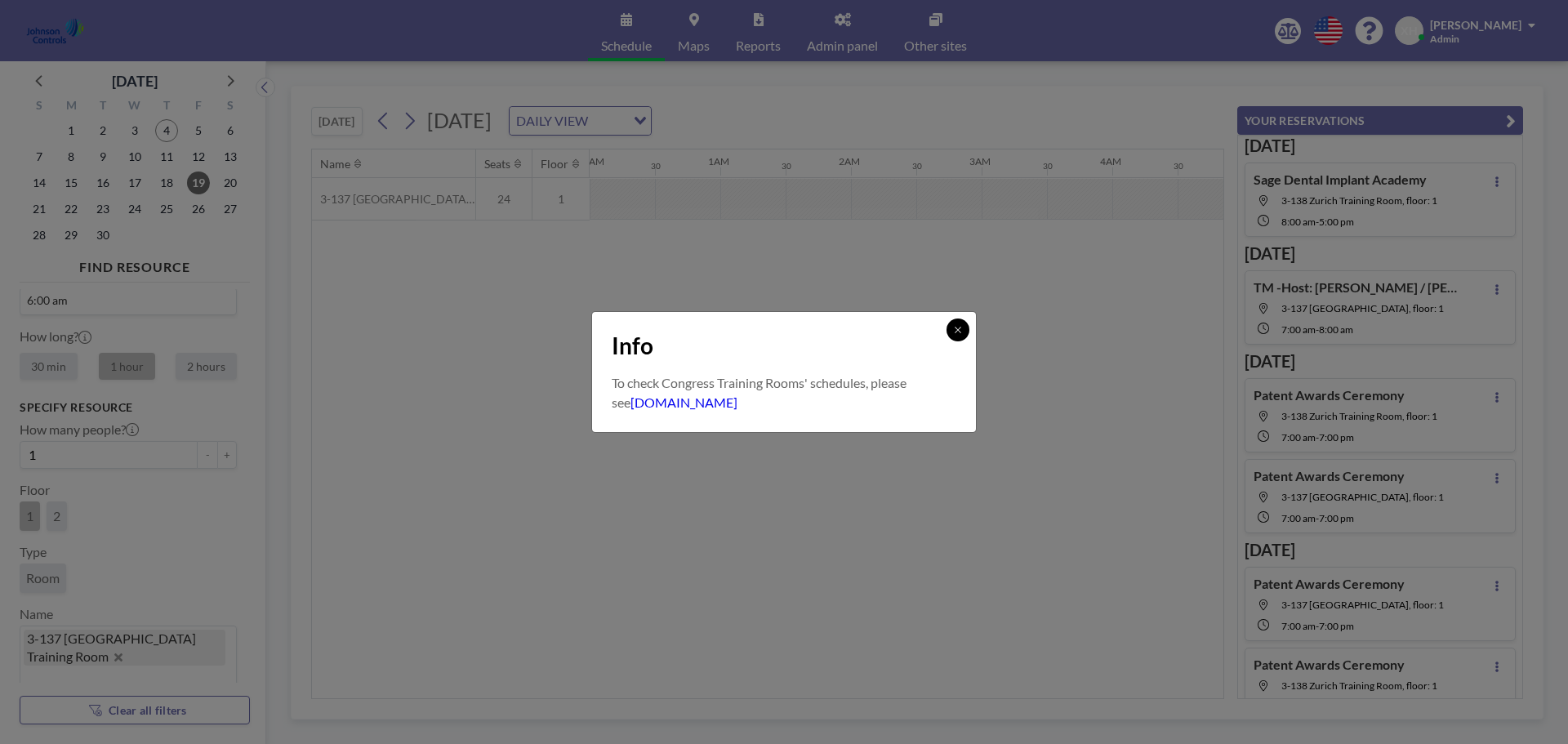
click at [954, 329] on icon at bounding box center [957, 330] width 10 height 10
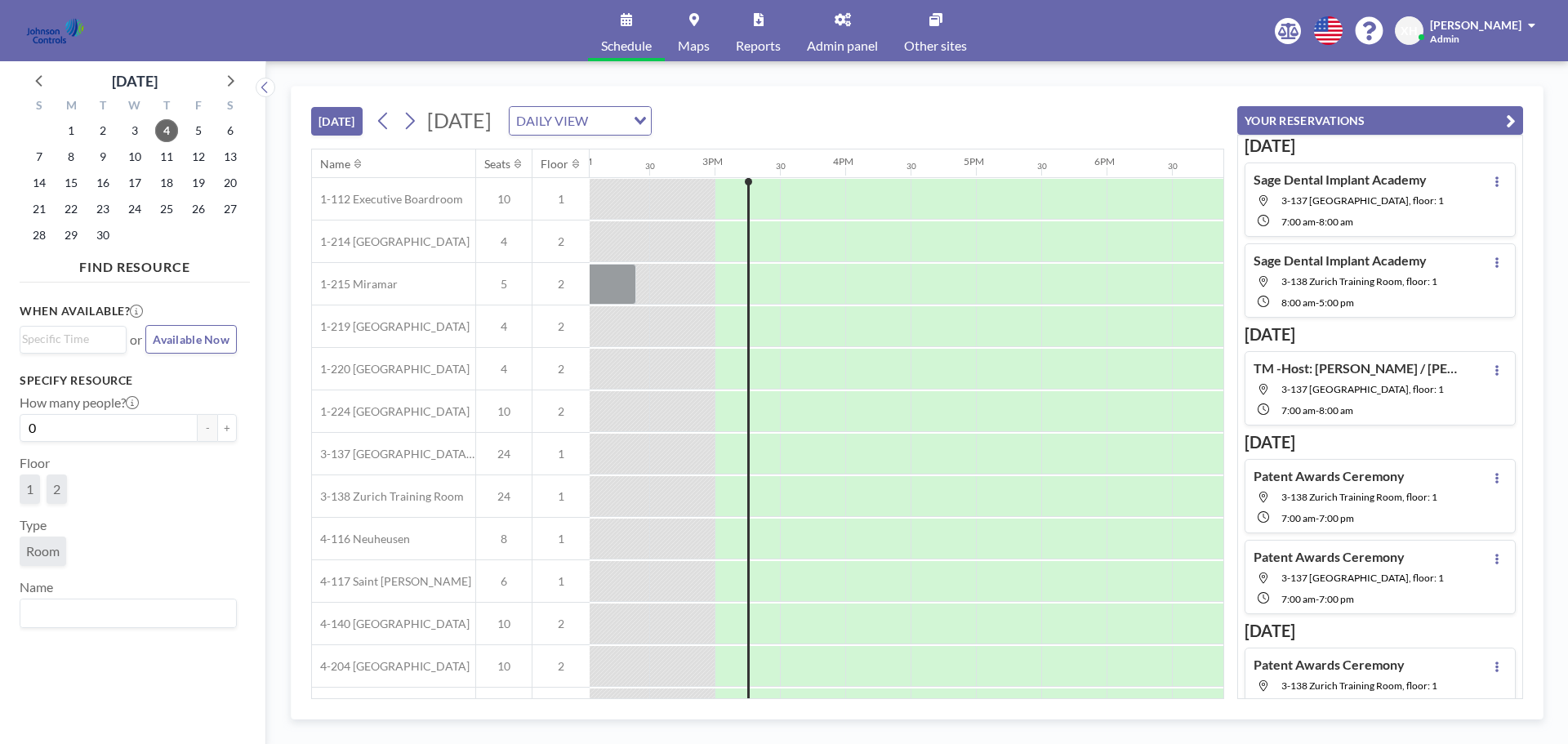
scroll to position [0, 1895]
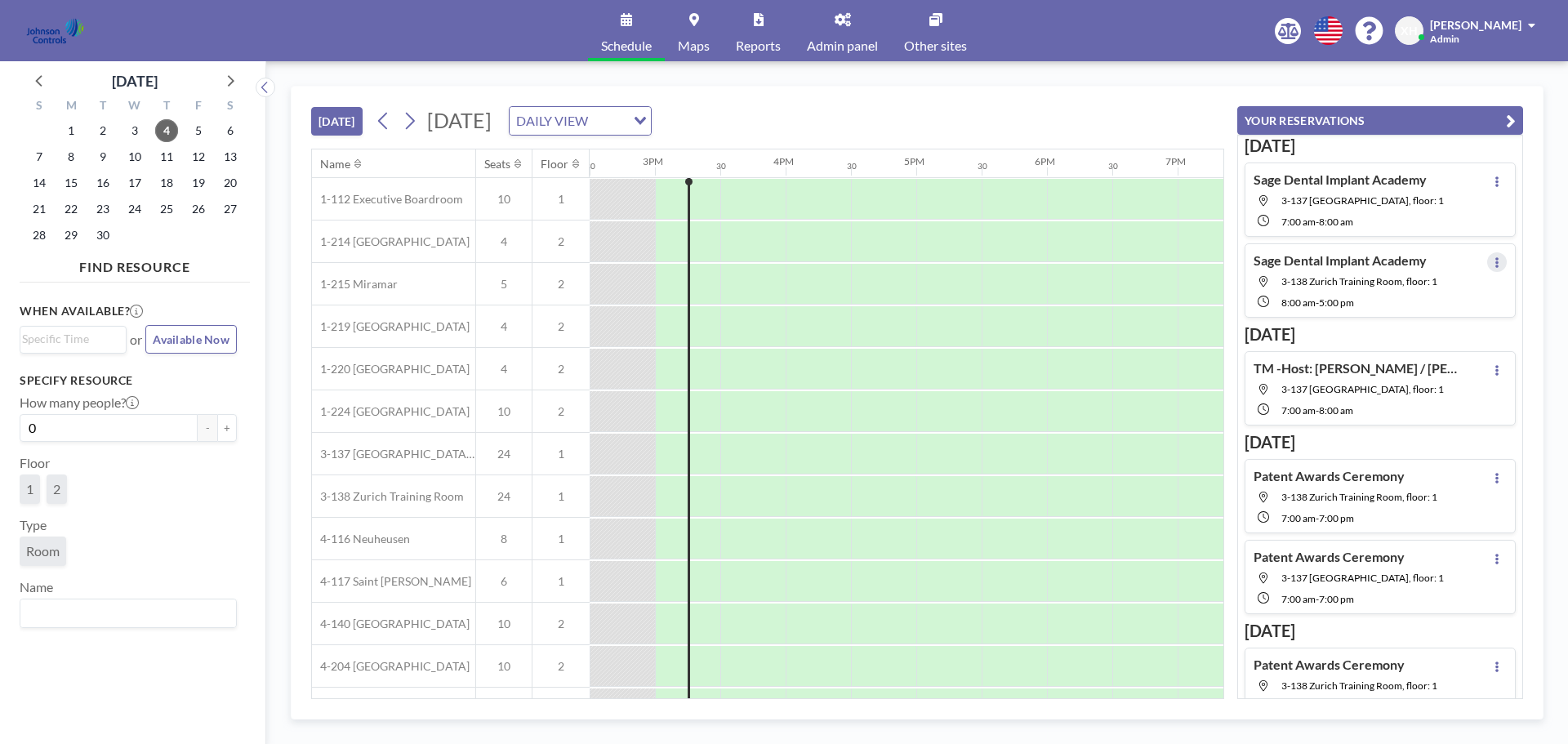
click at [1494, 260] on icon at bounding box center [1497, 262] width 7 height 10
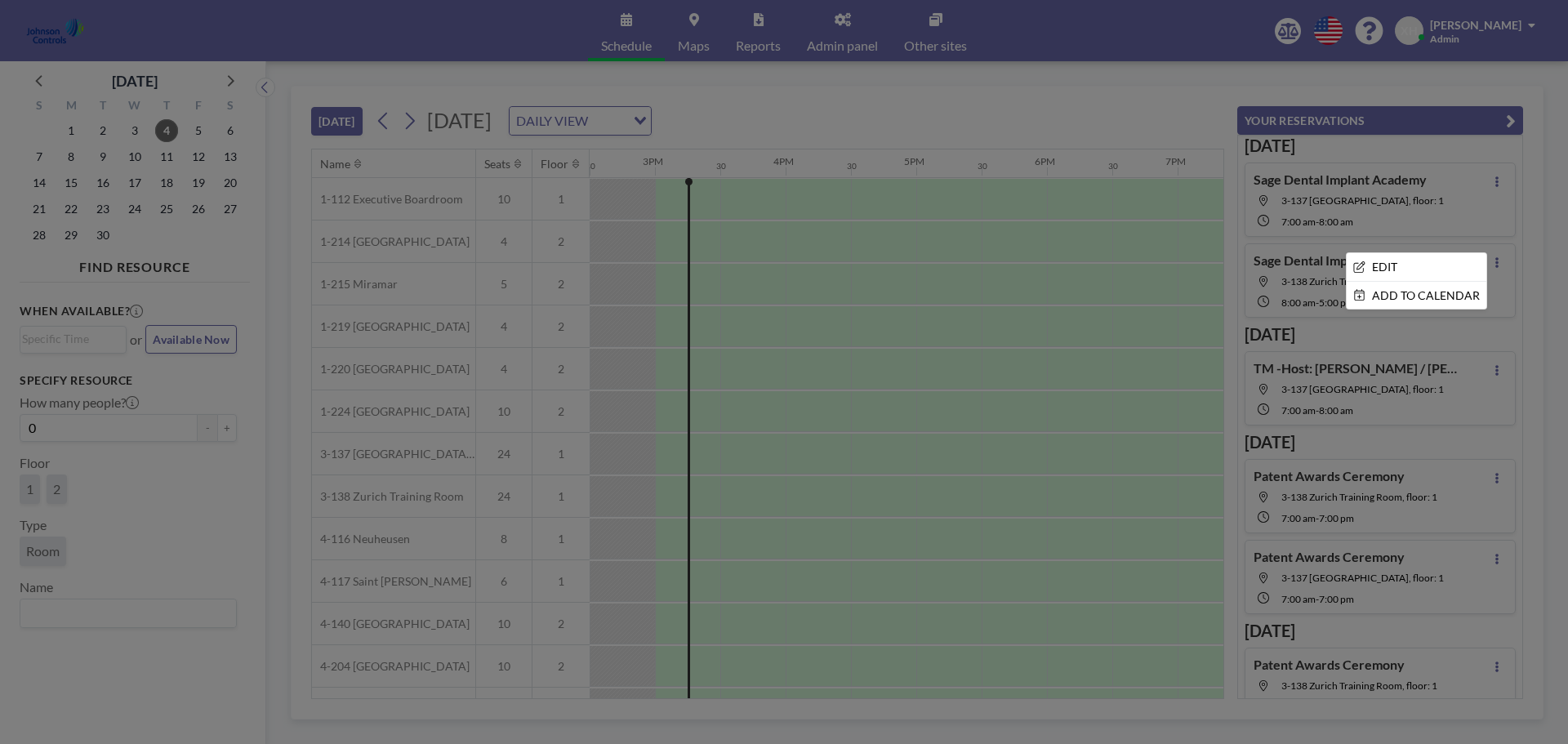
click at [1454, 212] on div at bounding box center [784, 372] width 1568 height 744
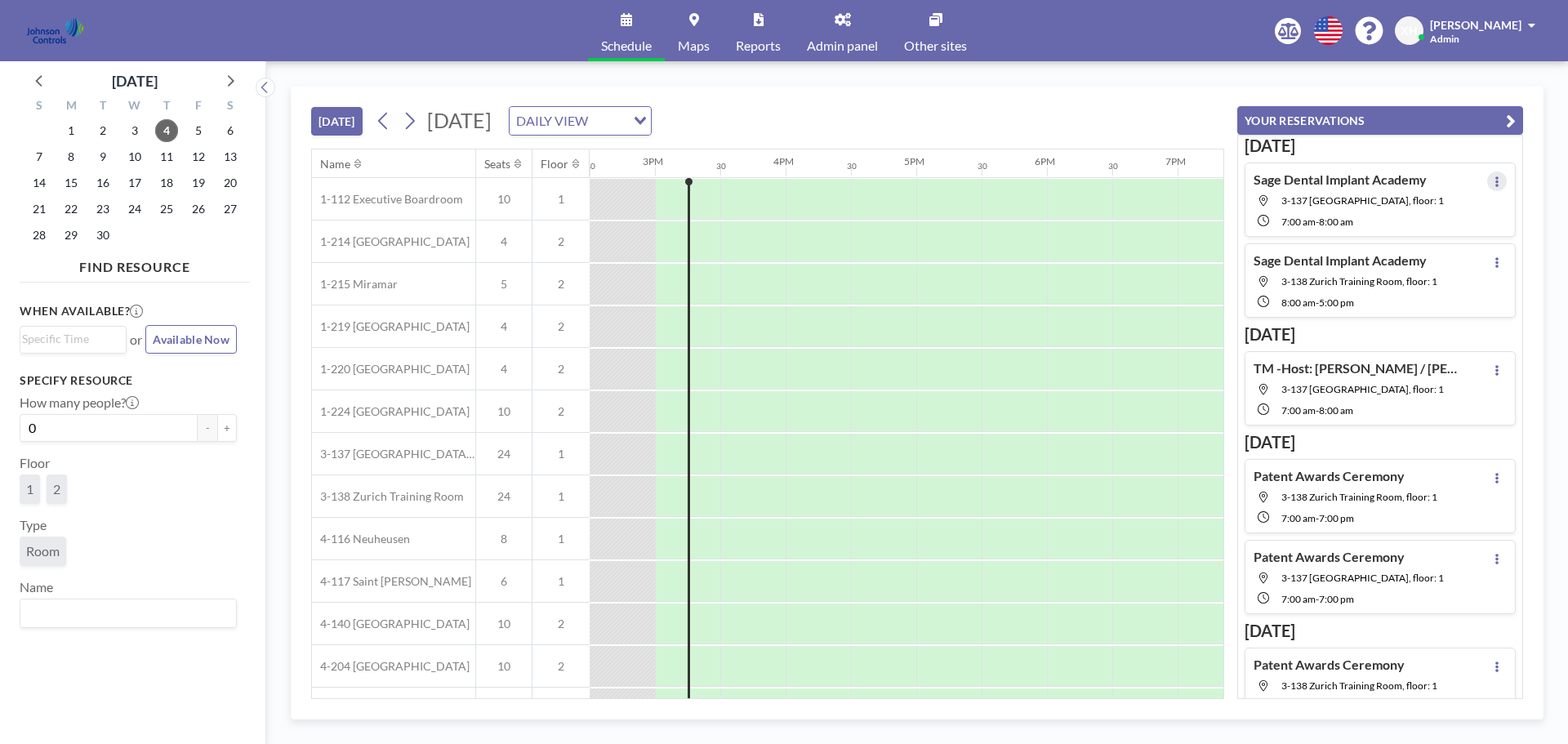
click at [1488, 183] on button at bounding box center [1497, 181] width 20 height 20
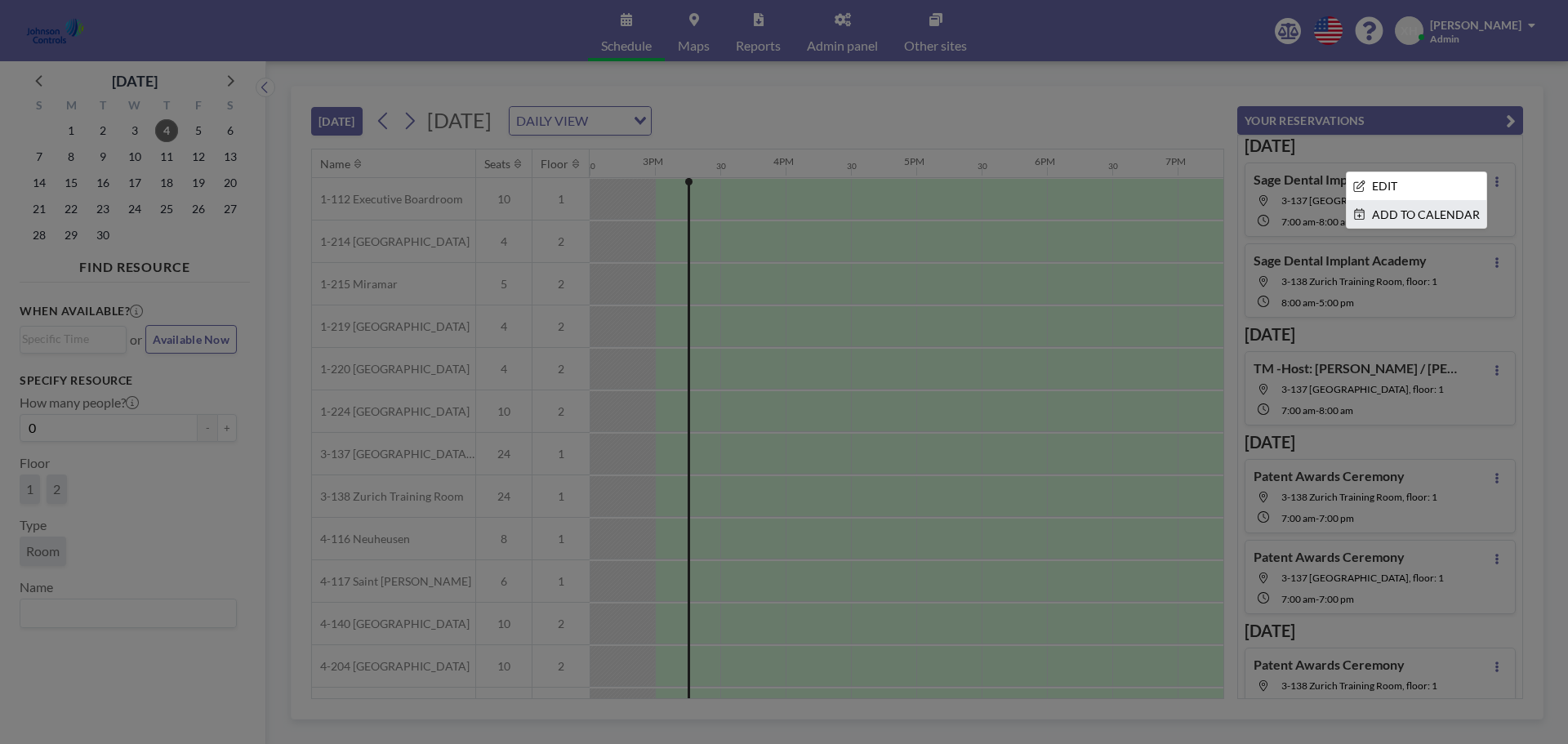
click at [1451, 210] on li "ADD TO CALENDAR" at bounding box center [1416, 215] width 139 height 28
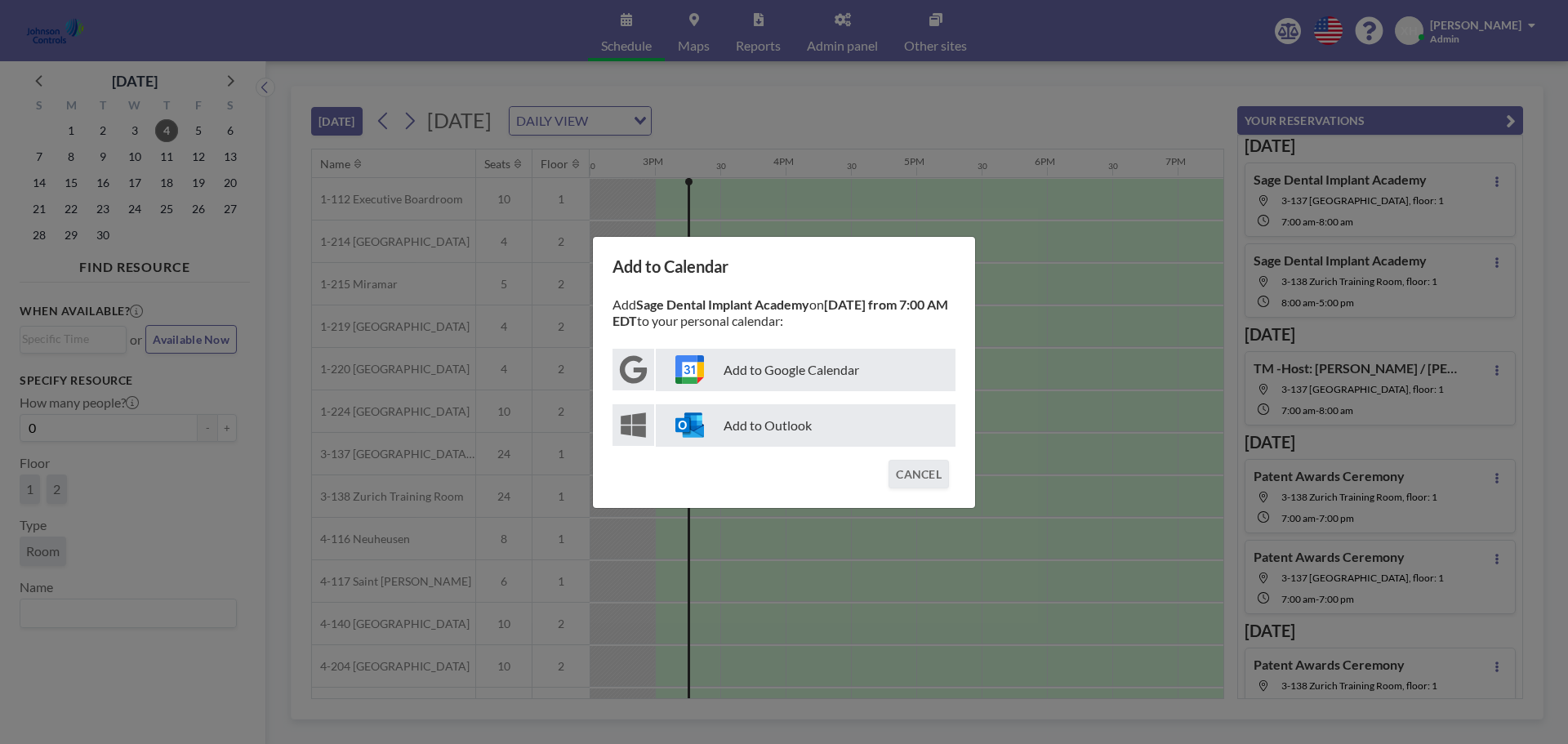
click at [819, 422] on p "Add to Outlook" at bounding box center [806, 425] width 299 height 42
click at [1044, 106] on div "Add to Calendar Add Sage Dental Implant Academy on September 19 from 7:00 AM ED…" at bounding box center [784, 372] width 1568 height 744
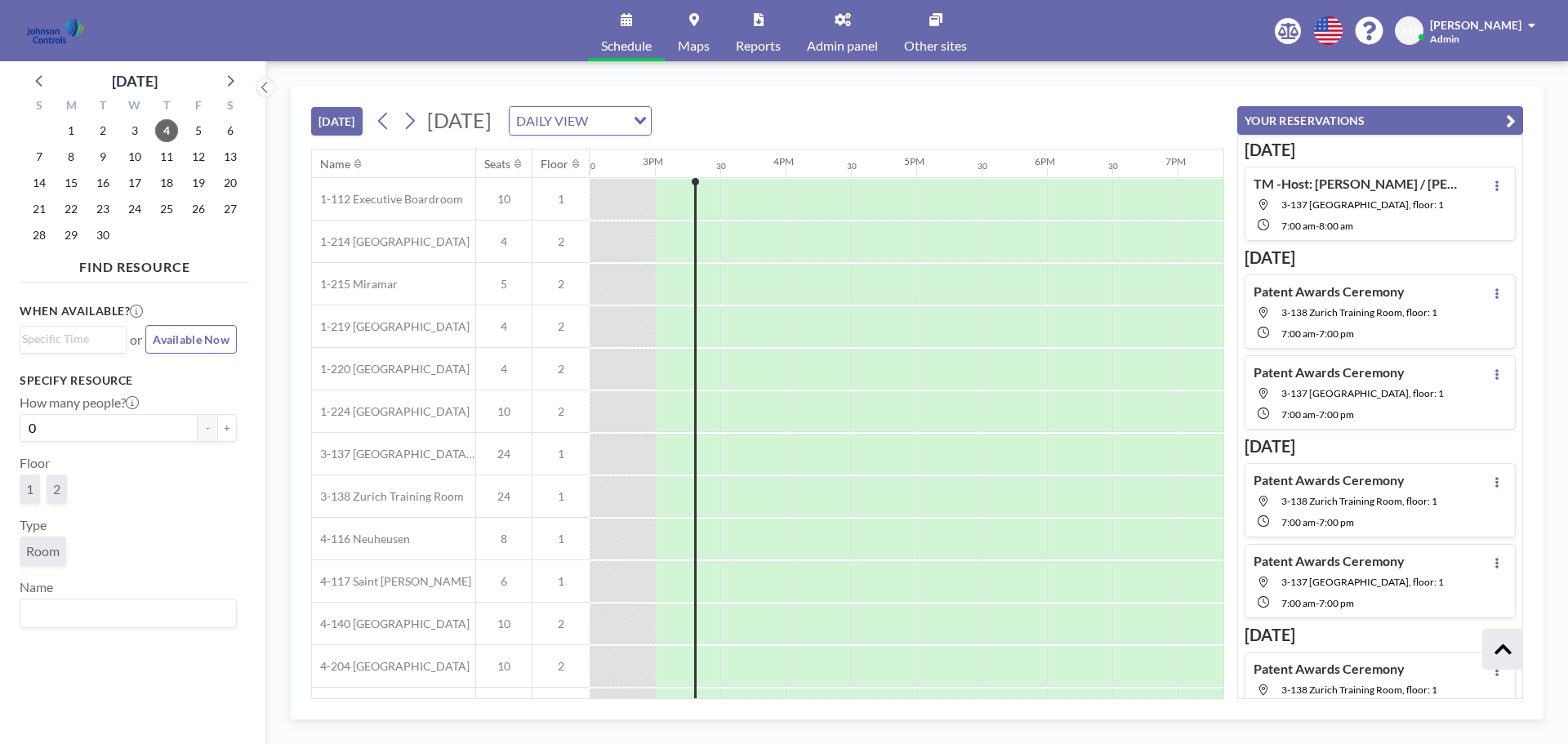
scroll to position [0, 0]
